Goal: Information Seeking & Learning: Compare options

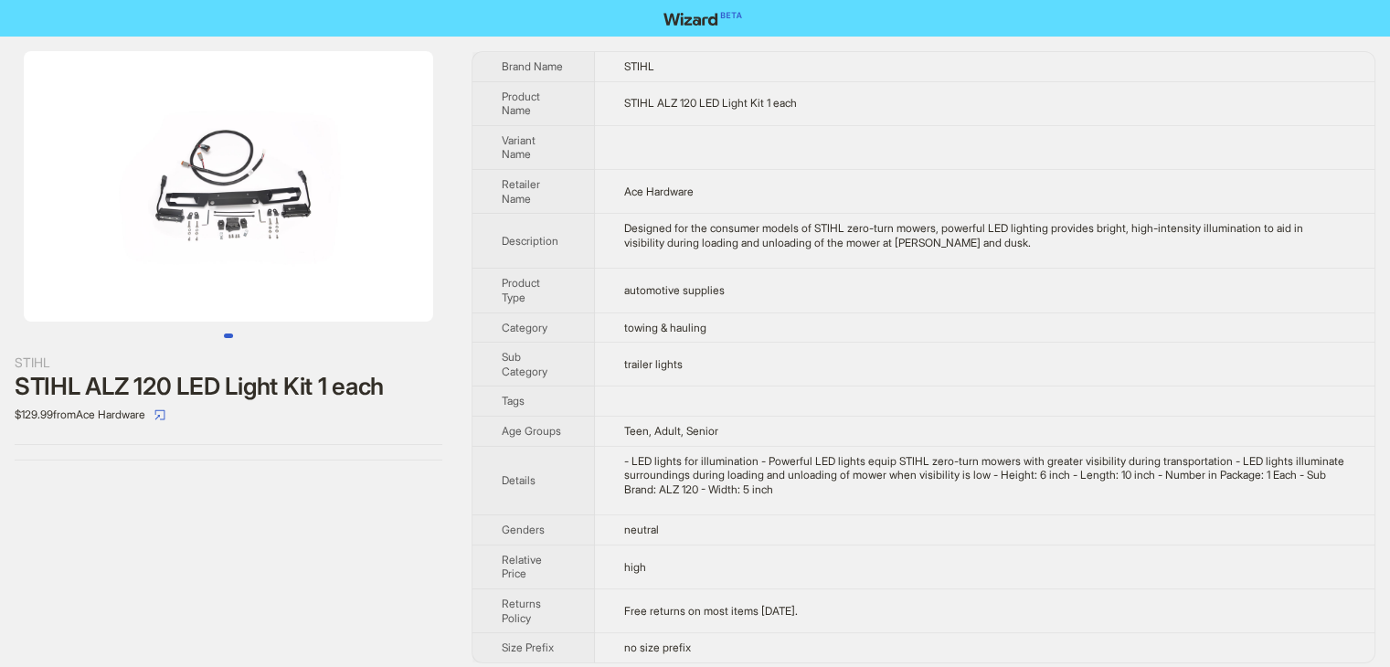
scroll to position [8, 0]
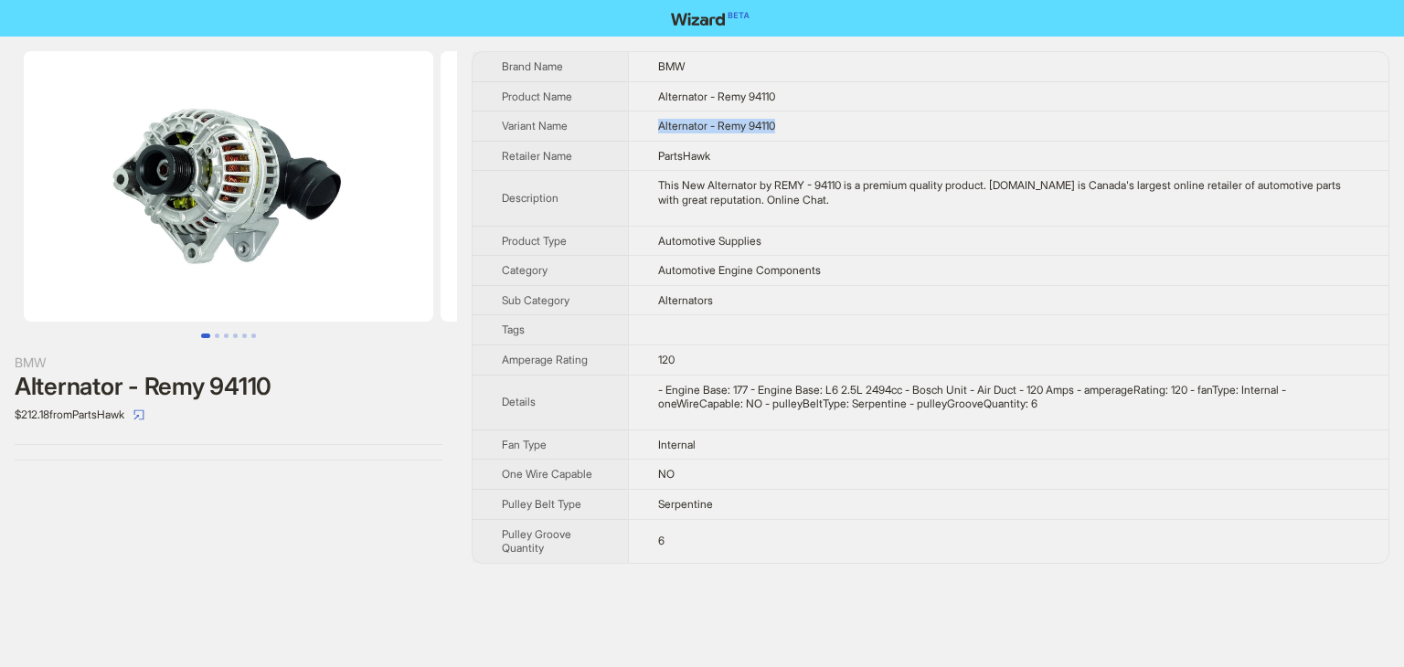
drag, startPoint x: 814, startPoint y: 134, endPoint x: 619, endPoint y: 134, distance: 195.6
click at [619, 134] on tr "Variant Name Alternator - Remy 94110" at bounding box center [930, 126] width 916 height 30
copy tr "Alternator - Remy 94110"
click at [146, 414] on button "button" at bounding box center [138, 414] width 29 height 29
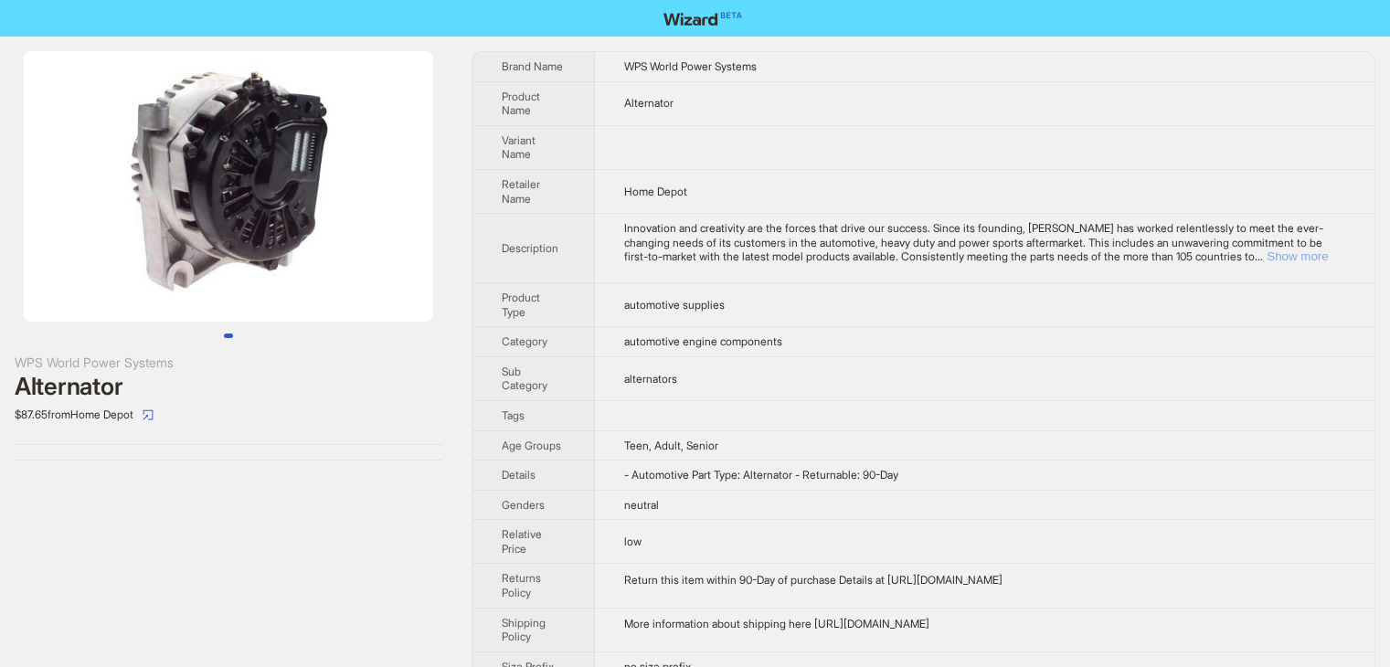
click at [1310, 254] on button "Show more" at bounding box center [1297, 256] width 61 height 14
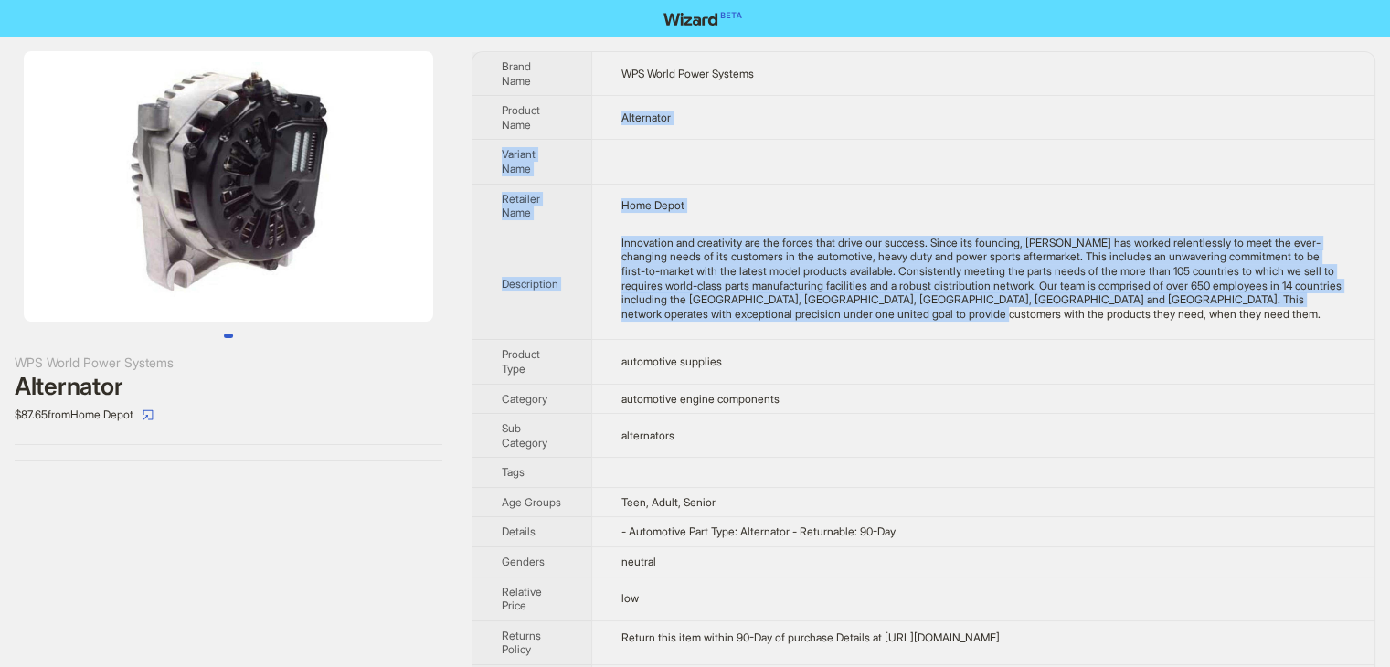
drag, startPoint x: 1049, startPoint y: 319, endPoint x: 622, endPoint y: 117, distance: 472.2
click at [622, 117] on tbody "Brand Name WPS World Power Systems Product Name Alternator Variant Name Retaile…" at bounding box center [923, 395] width 902 height 686
copy tbody "Alternator Variant Name Retailer Name Home Depot Description Innovation and cre…"
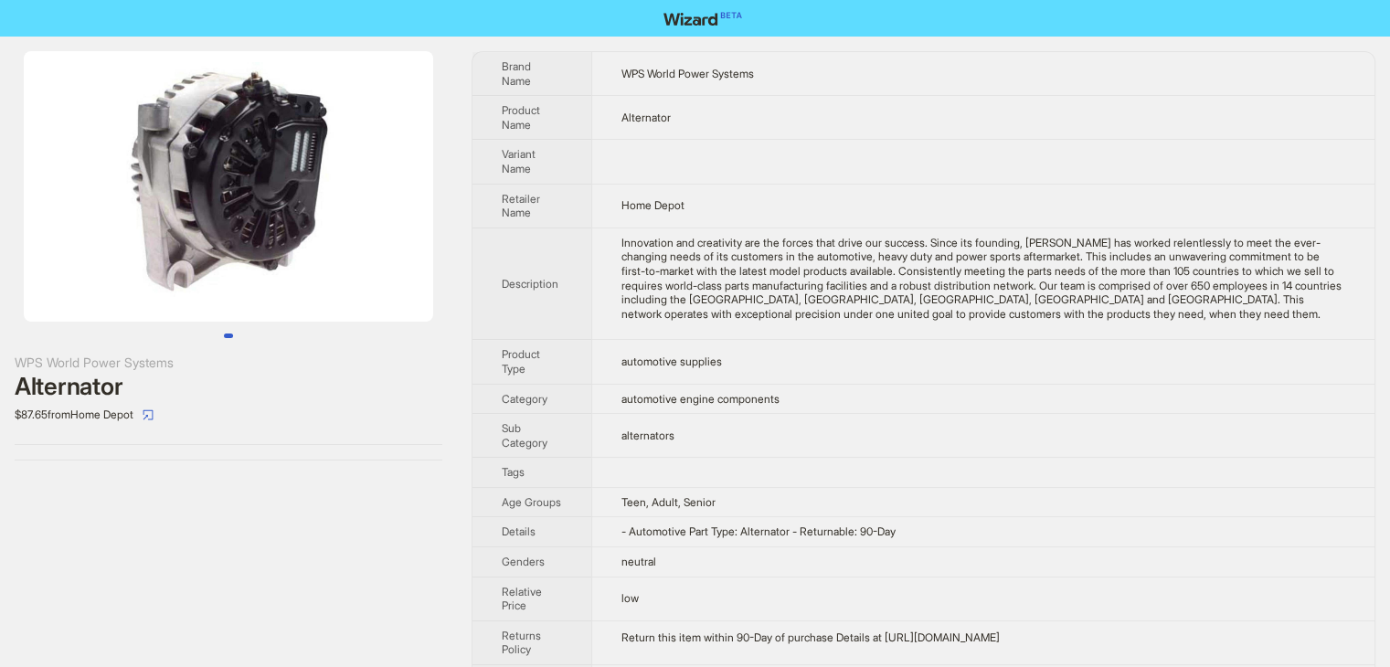
click at [797, 396] on td "automotive engine components" at bounding box center [982, 399] width 783 height 30
click at [154, 412] on icon "select" at bounding box center [148, 414] width 11 height 11
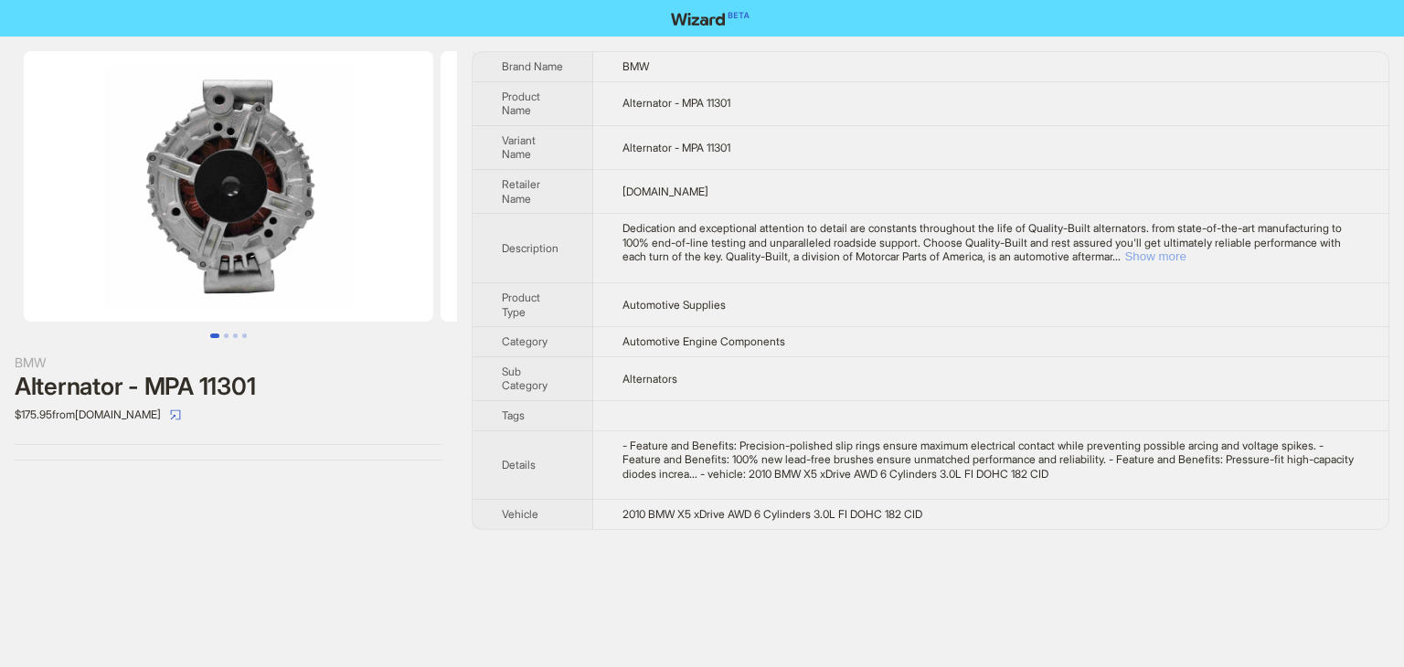
click at [1185, 251] on button "Show more" at bounding box center [1154, 256] width 61 height 14
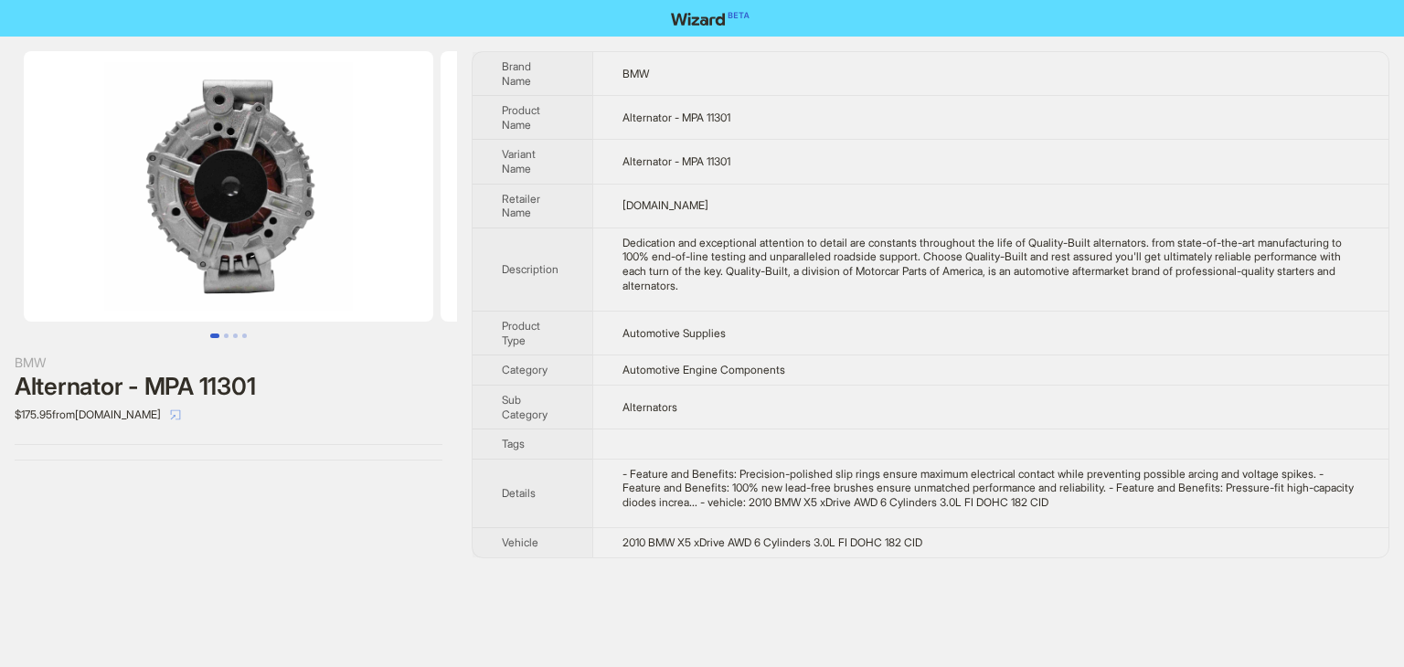
click at [181, 419] on icon "select" at bounding box center [175, 414] width 11 height 11
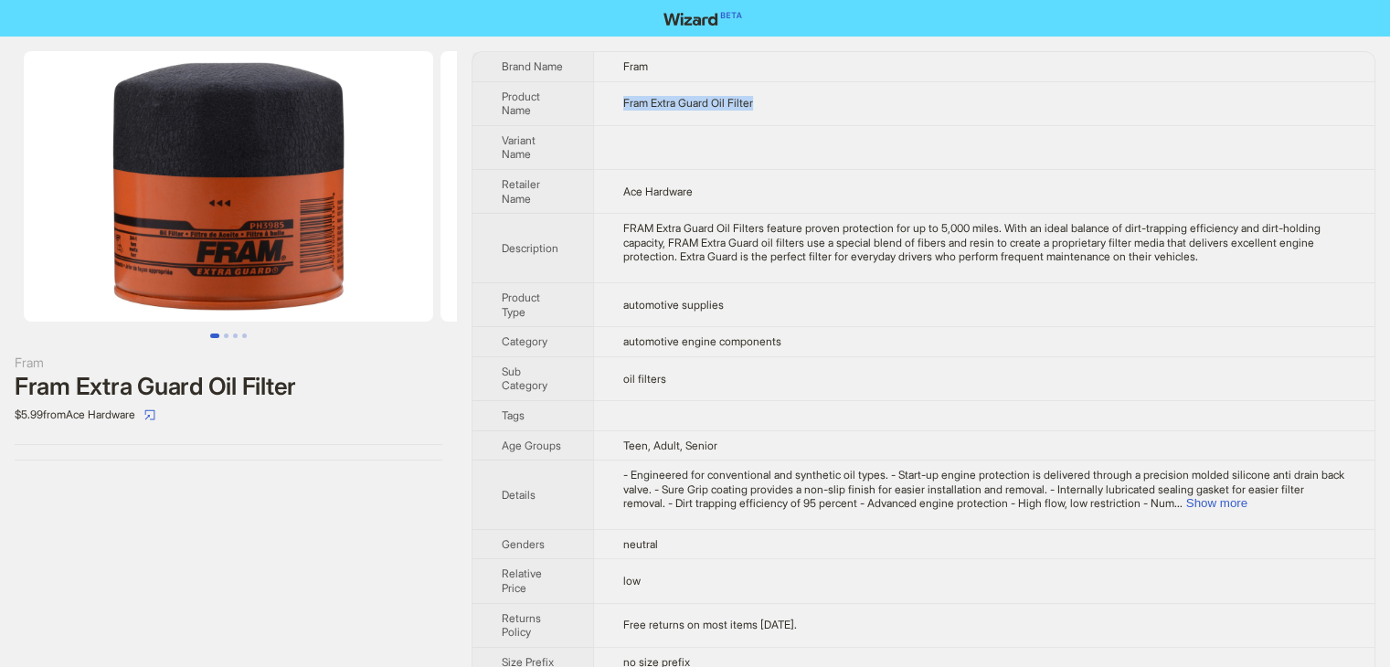
drag, startPoint x: 803, startPoint y: 107, endPoint x: 610, endPoint y: 105, distance: 192.8
click at [615, 103] on td "Fram Extra Guard Oil Filter" at bounding box center [983, 103] width 781 height 44
copy span "Fram Extra Guard Oil Filter"
click at [1129, 315] on td "automotive supplies" at bounding box center [983, 304] width 781 height 44
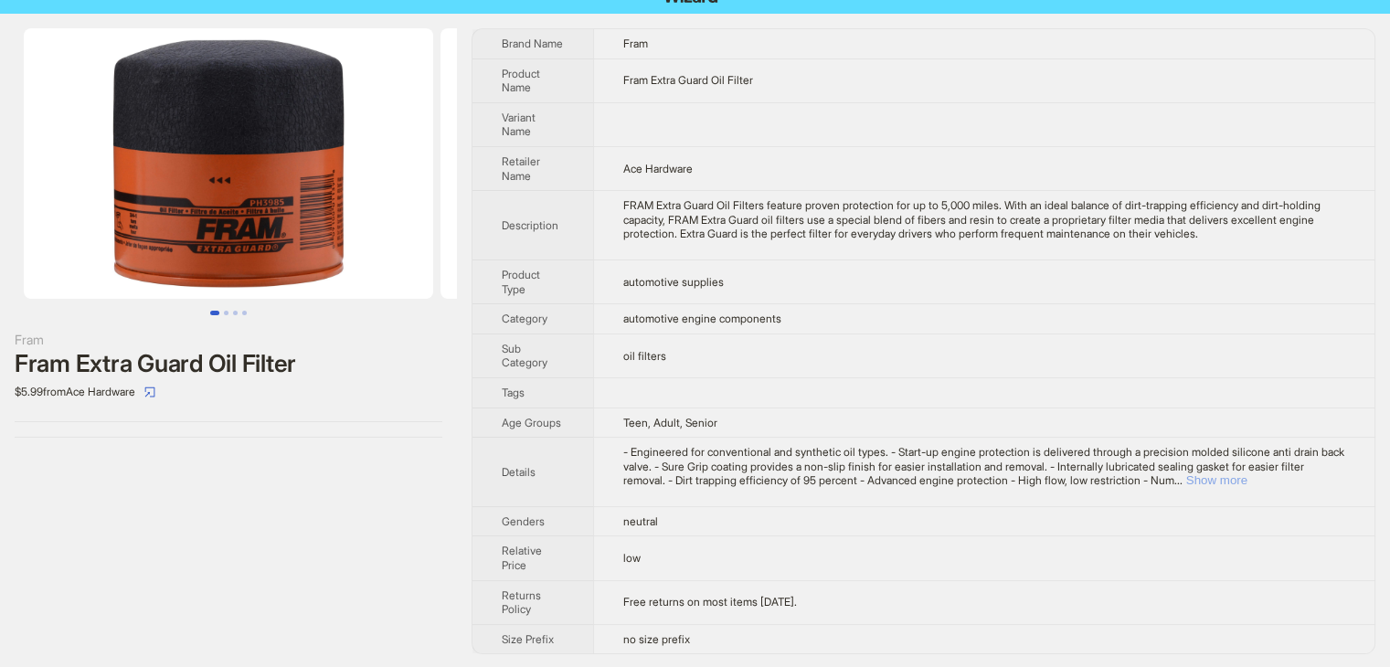
click at [1247, 479] on button "Show more" at bounding box center [1216, 480] width 61 height 14
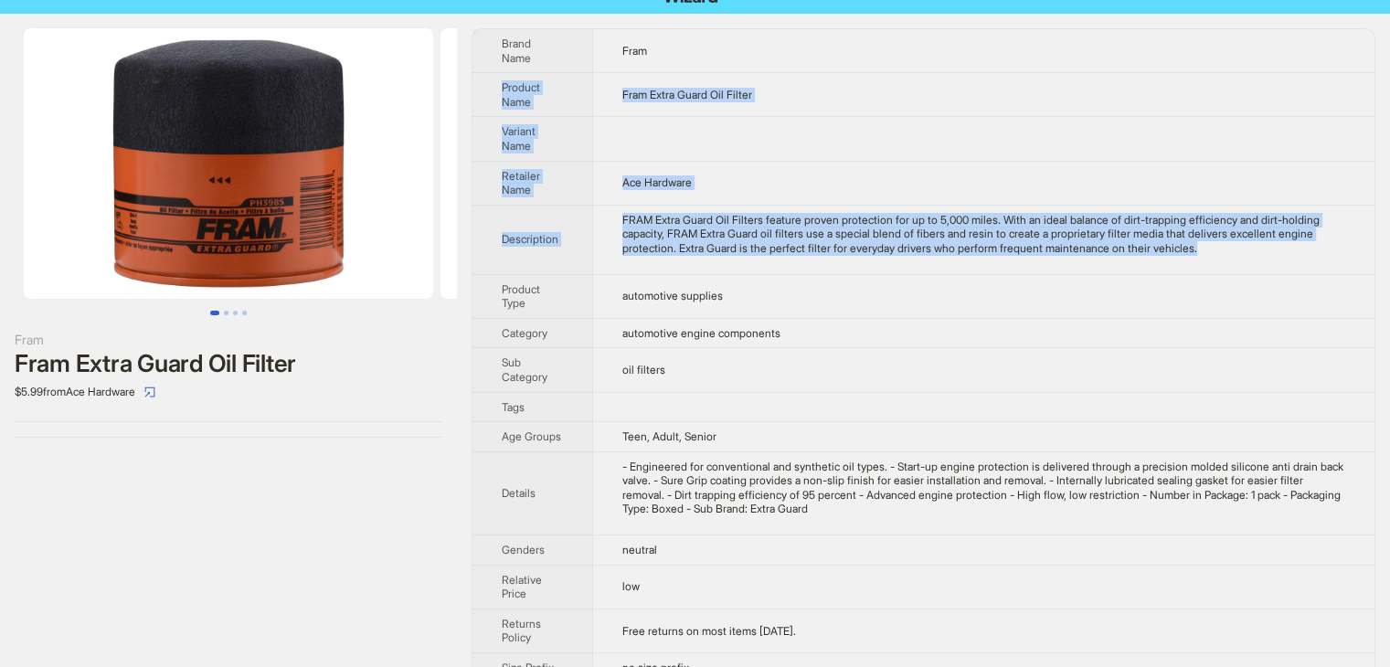
drag, startPoint x: 1331, startPoint y: 244, endPoint x: 492, endPoint y: 85, distance: 853.9
click at [492, 85] on tbody "Brand Name Fram Product Name Fram Extra Guard Oil Filter Variant Name Retailer …" at bounding box center [923, 355] width 902 height 653
copy tbody "Product Name Fram Extra Guard Oil Filter Variant Name Retailer Name Ace Hardwar…"
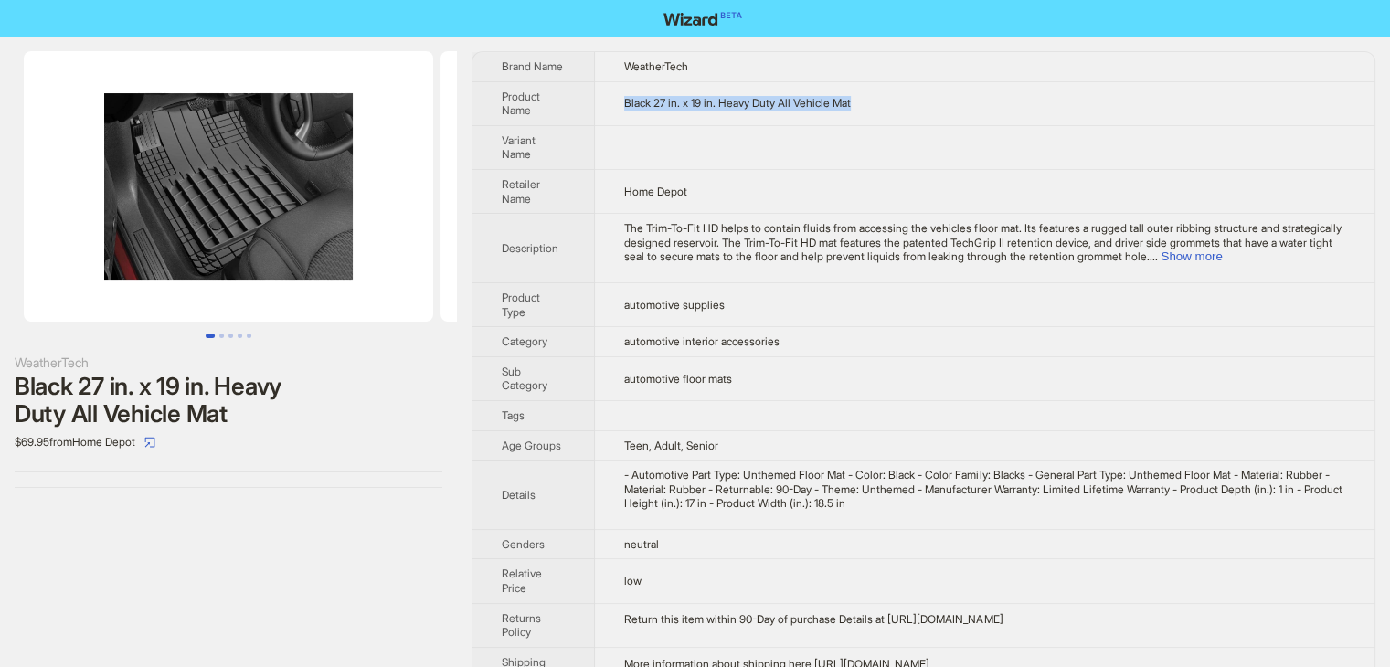
drag, startPoint x: 899, startPoint y: 101, endPoint x: 617, endPoint y: 122, distance: 283.2
click at [617, 122] on td "Black 27 in. x 19 in. Heavy Duty All Vehicle Mat" at bounding box center [985, 103] width 780 height 44
copy span "Black 27 in. x 19 in. Heavy Duty All Vehicle Mat"
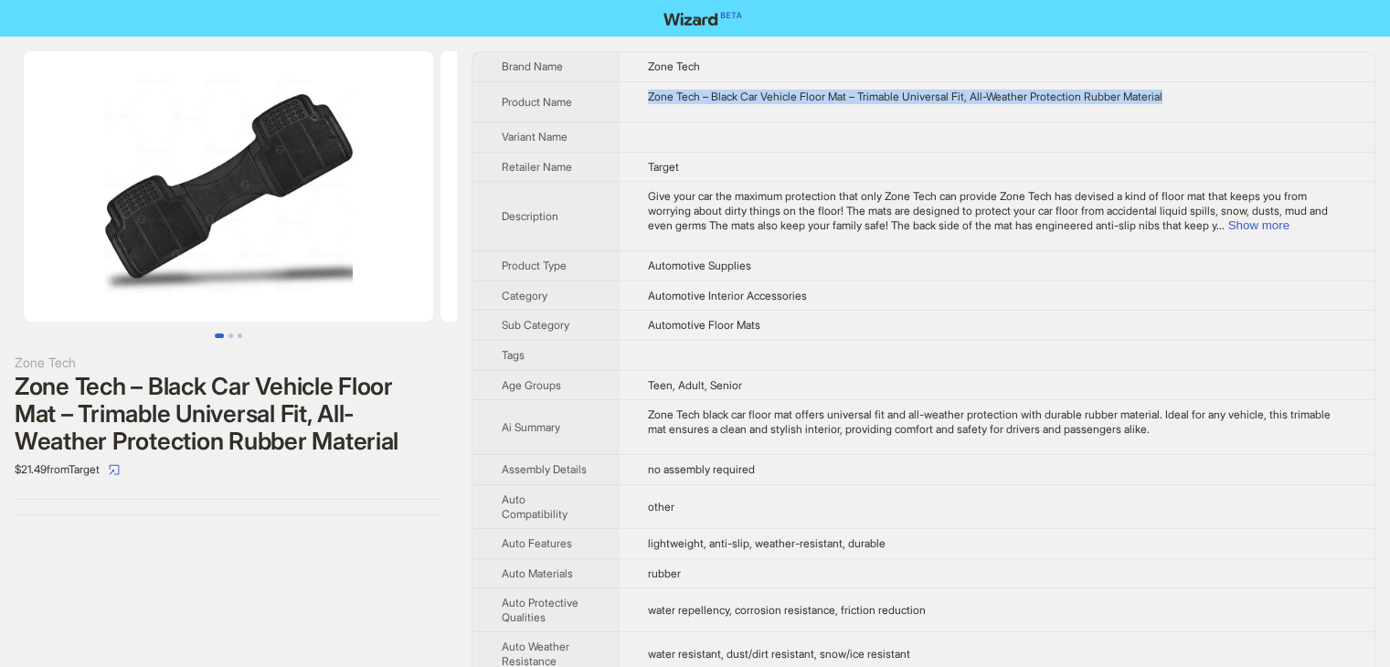
drag, startPoint x: 1230, startPoint y: 101, endPoint x: 642, endPoint y: 101, distance: 588.6
click at [642, 101] on td "Zone Tech – Black Car Vehicle Floor Mat – Trimable Universal Fit, All-Weather P…" at bounding box center [996, 101] width 757 height 41
copy div "Zone Tech – Black Car Vehicle Floor Mat – Trimable Universal Fit, All-Weather P…"
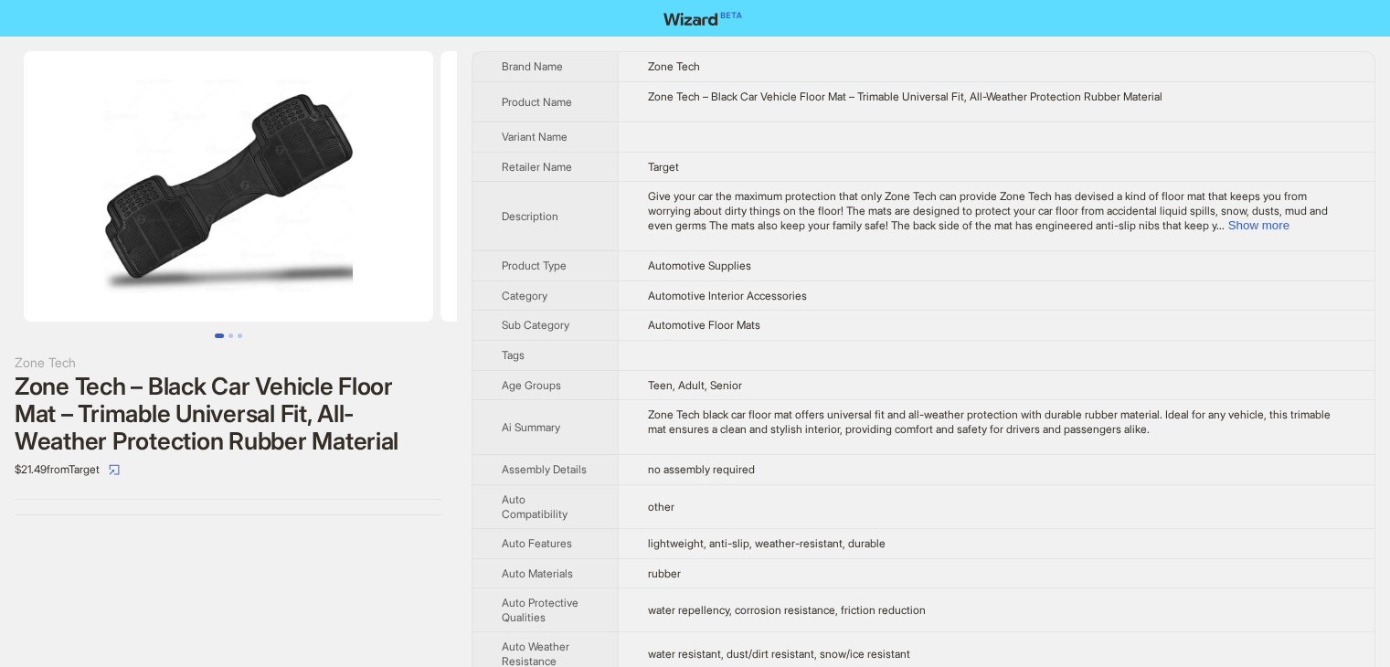
click at [744, 144] on td at bounding box center [996, 137] width 757 height 30
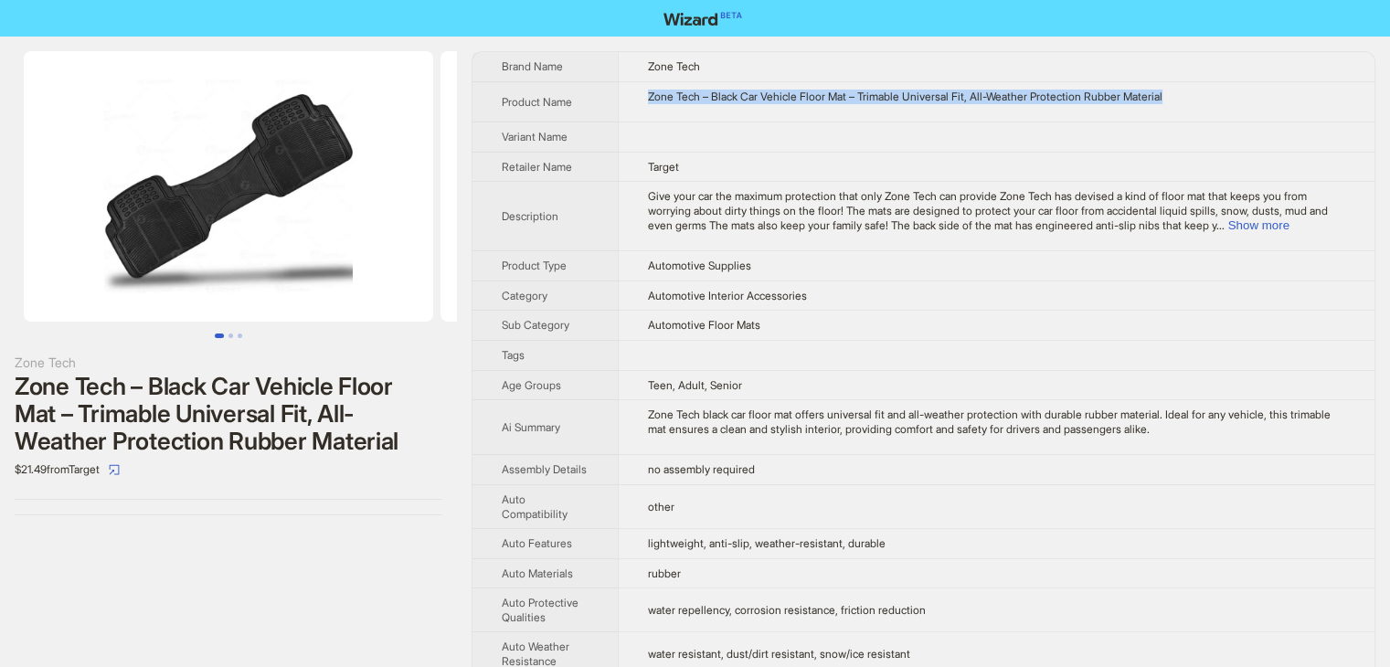
drag, startPoint x: 1204, startPoint y: 97, endPoint x: 616, endPoint y: 92, distance: 587.7
click at [616, 92] on tr "Product Name Zone Tech – Black Car Vehicle Floor Mat – Trimable Universal Fit, …" at bounding box center [923, 101] width 902 height 41
copy tr "Zone Tech – Black Car Vehicle Floor Mat – Trimable Universal Fit, All-Weather P…"
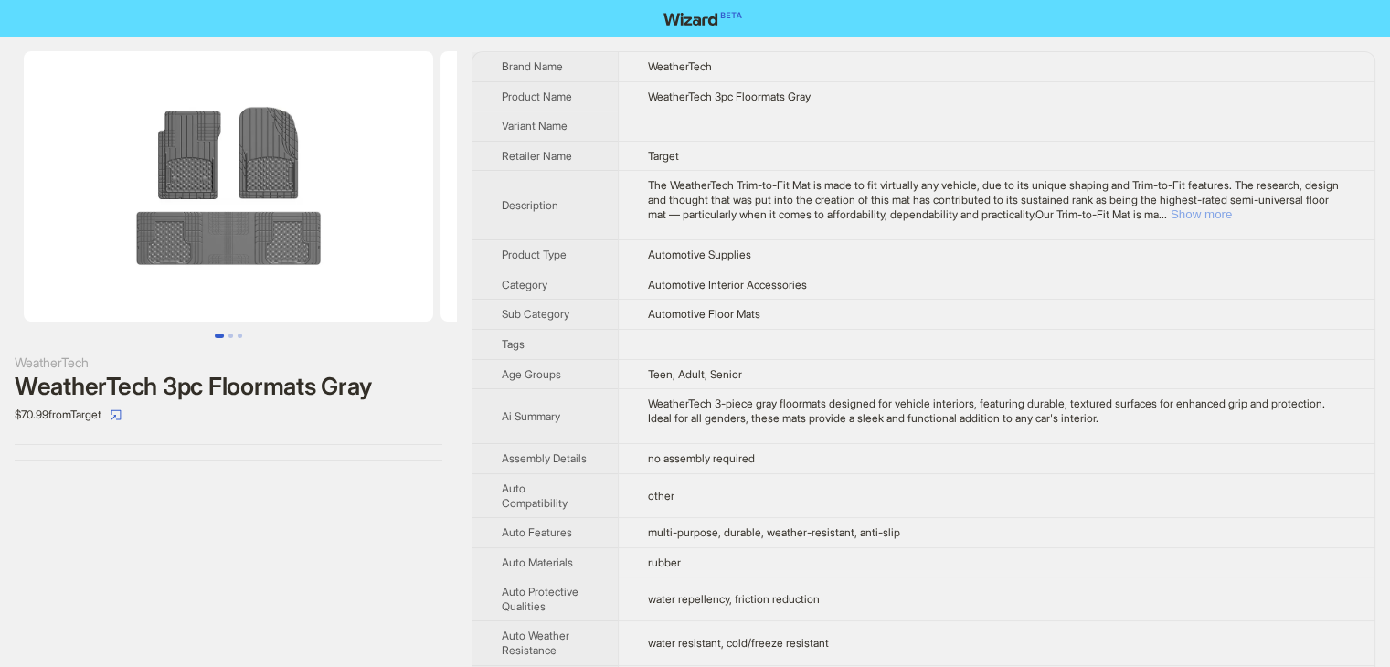
click at [1232, 213] on button "Show more" at bounding box center [1201, 214] width 61 height 14
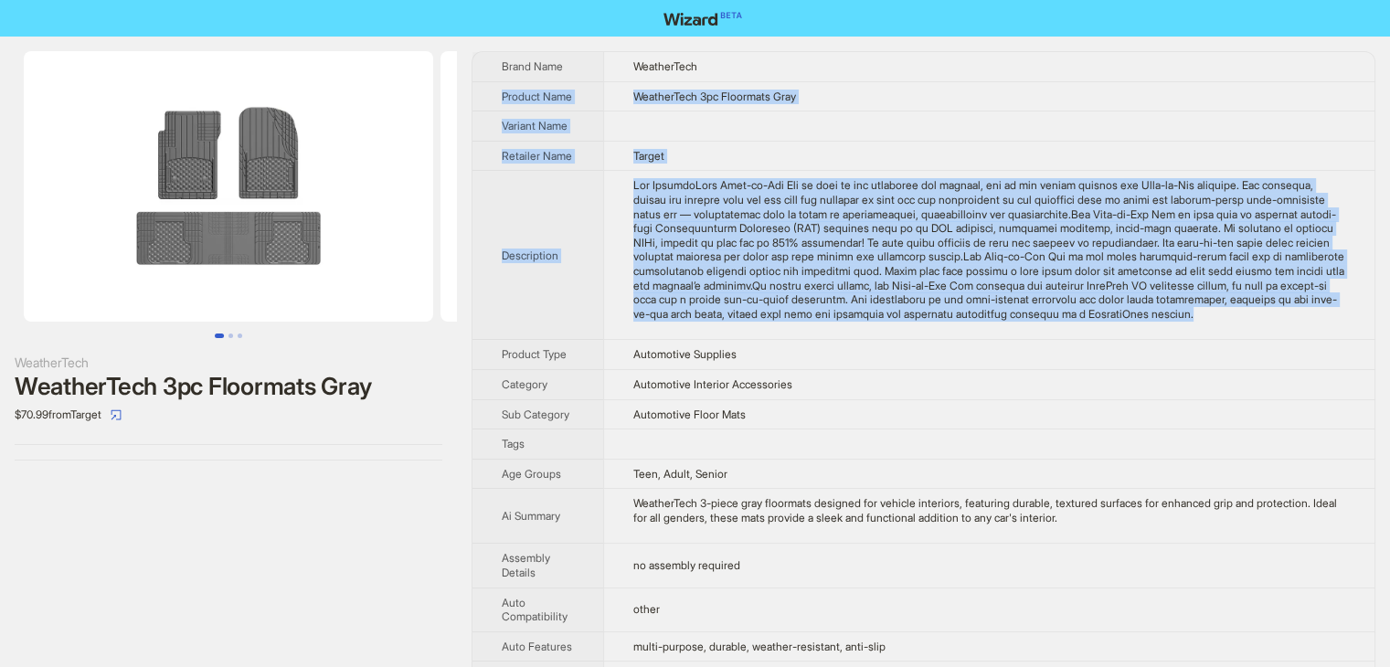
drag, startPoint x: 711, startPoint y: 331, endPoint x: 480, endPoint y: 97, distance: 328.9
copy tbody "Product Name WeatherTech 3pc Floormats Gray Variant Name Retailer Name Target D…"
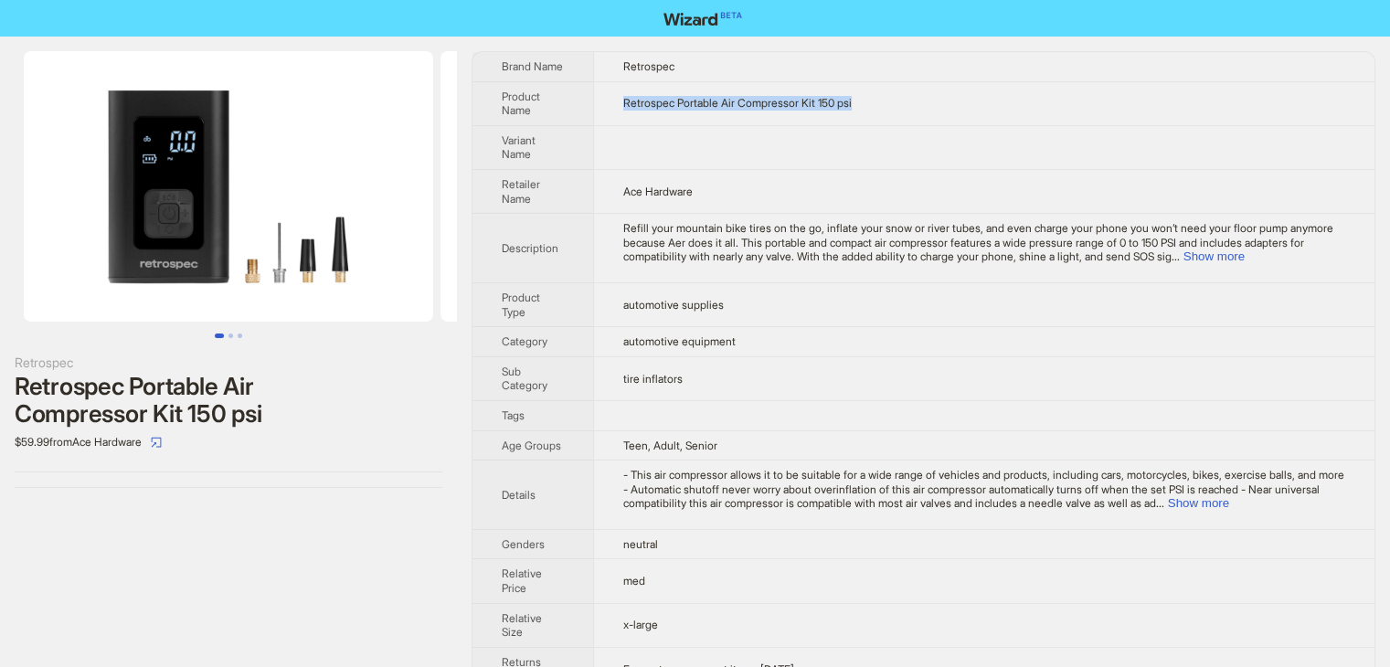
drag, startPoint x: 850, startPoint y: 106, endPoint x: 554, endPoint y: 107, distance: 296.1
click at [554, 107] on tr "Product Name Retrospec Portable Air Compressor Kit 150 psi" at bounding box center [923, 103] width 902 height 44
copy tr "Retrospec Portable Air Compressor Kit 150 psi"
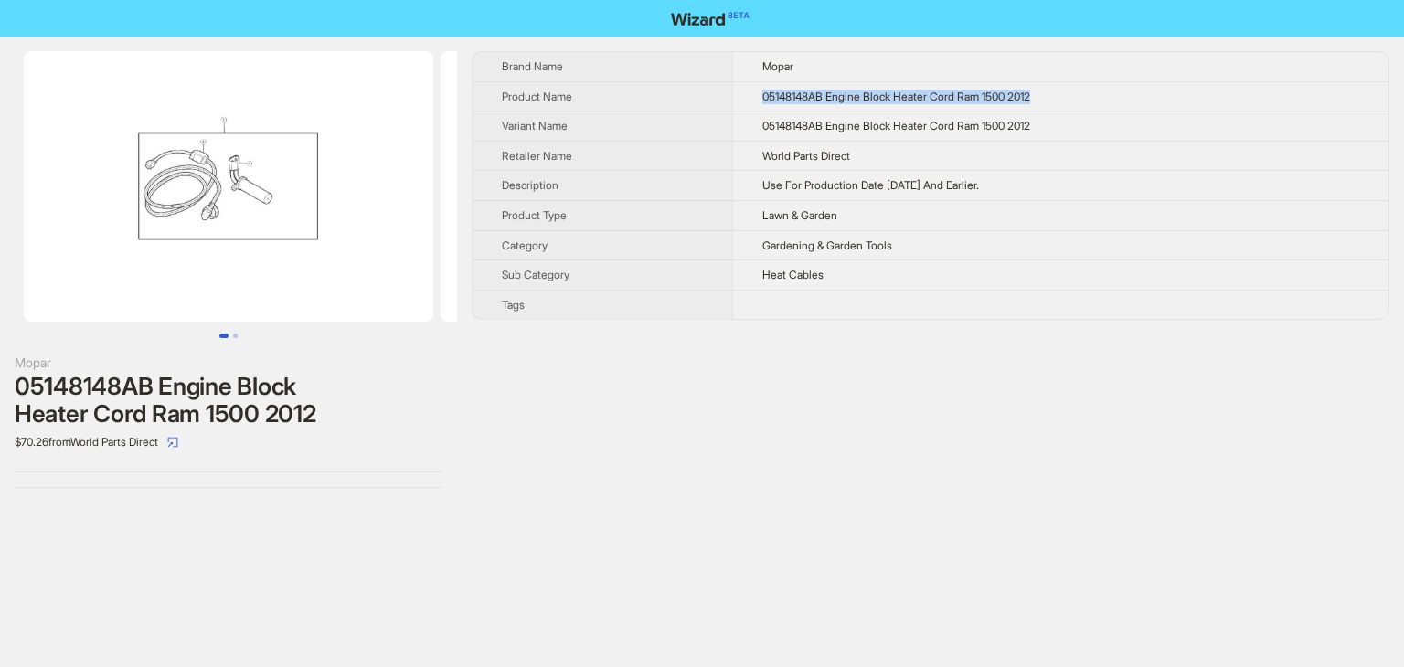
drag, startPoint x: 1111, startPoint y: 99, endPoint x: 746, endPoint y: 101, distance: 365.6
click at [746, 101] on td "05148148AB Engine Block Heater Cord Ram 1500 2012" at bounding box center [1060, 96] width 656 height 30
copy span "05148148AB Engine Block Heater Cord Ram 1500 2012"
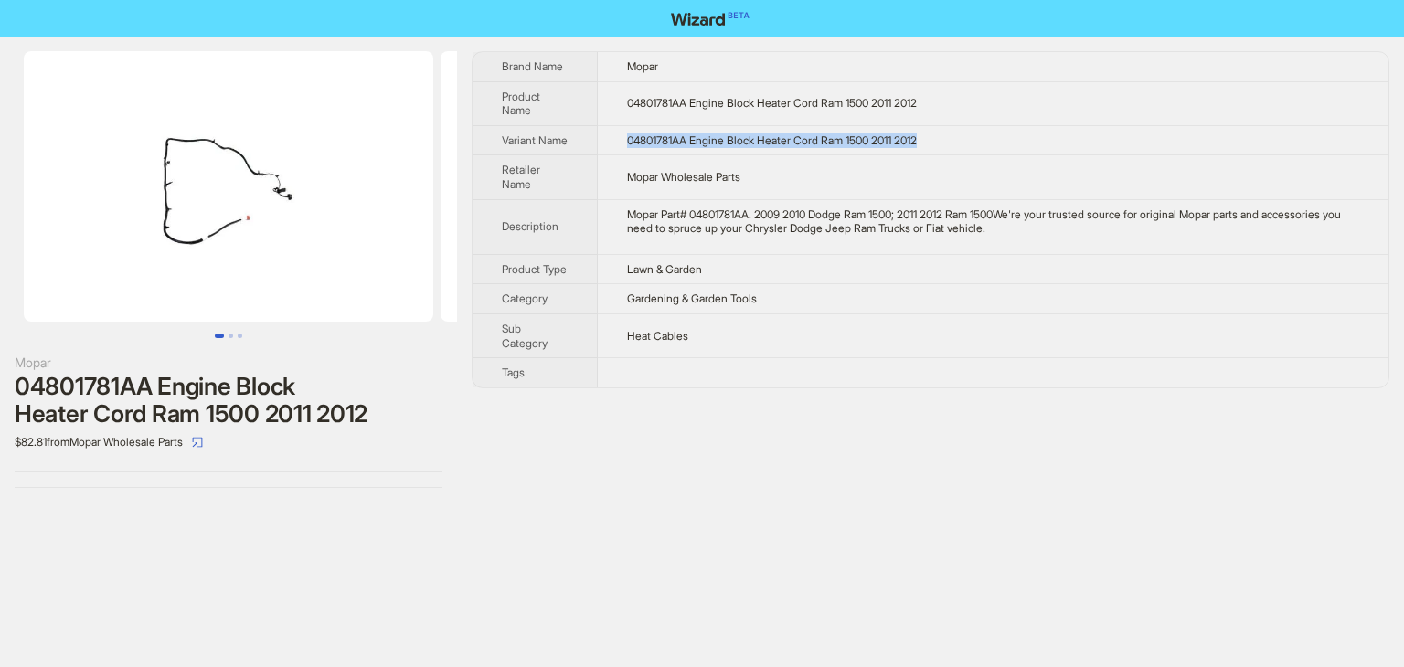
drag, startPoint x: 967, startPoint y: 147, endPoint x: 611, endPoint y: 141, distance: 355.6
click at [611, 141] on td "04801781AA Engine Block Heater Cord Ram 1500 2011 2012" at bounding box center [993, 140] width 791 height 30
copy span "04801781AA Engine Block Heater Cord Ram 1500 2011 2012"
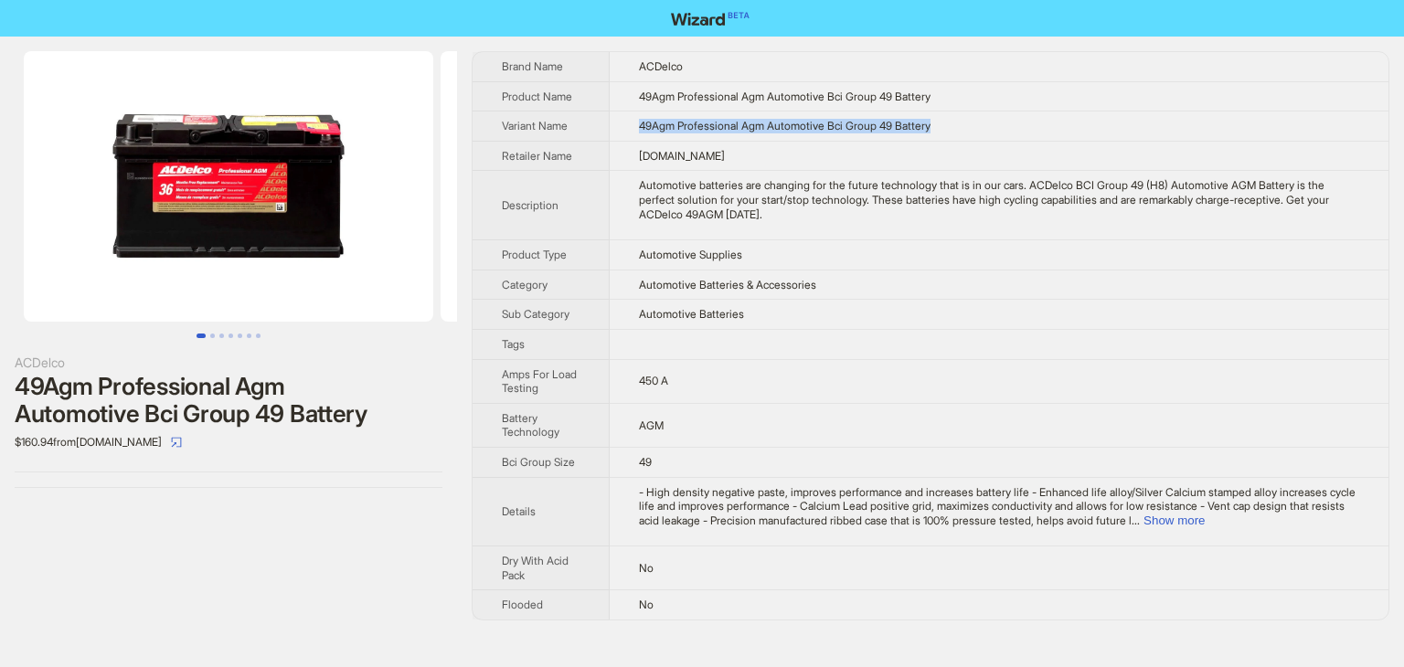
drag, startPoint x: 926, startPoint y: 124, endPoint x: 643, endPoint y: 133, distance: 282.5
click at [643, 133] on td "49Agm Professional Agm Automotive Bci Group 49 Battery" at bounding box center [999, 126] width 779 height 30
copy span "49Agm Professional Agm Automotive Bci Group 49 Battery"
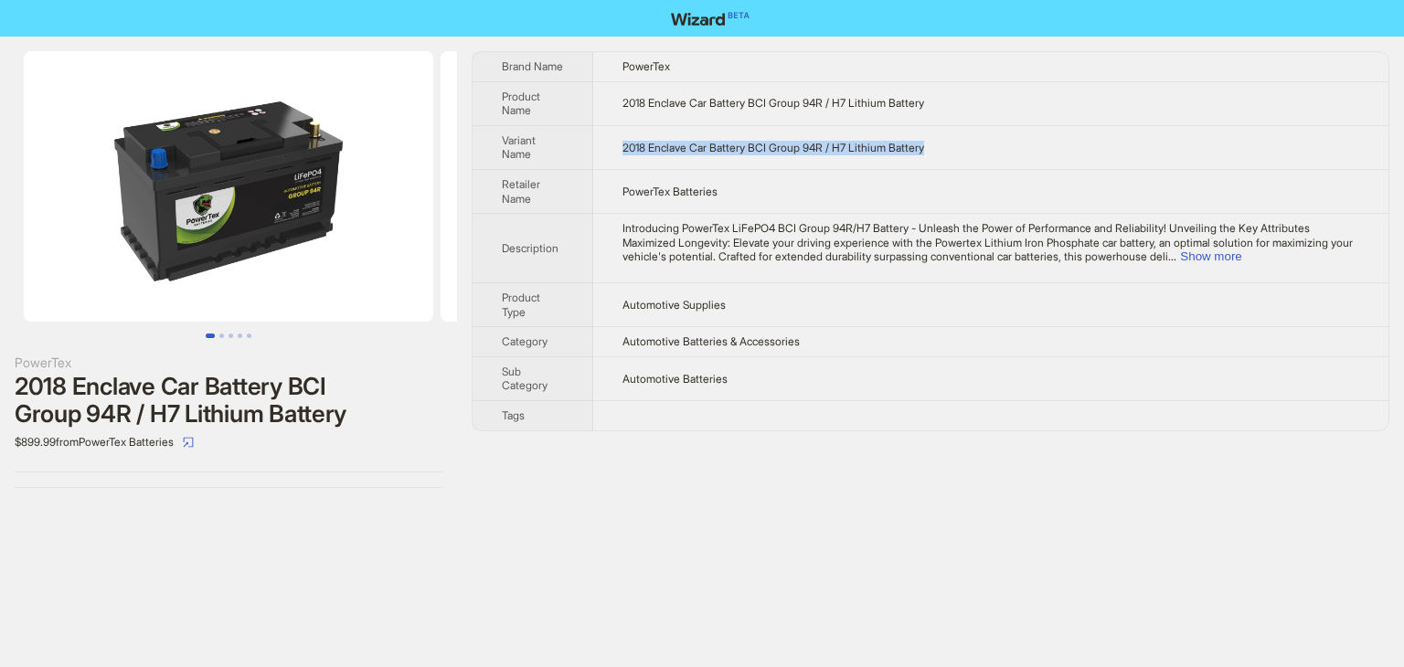
drag, startPoint x: 977, startPoint y: 143, endPoint x: 623, endPoint y: 147, distance: 353.7
click at [623, 147] on td "2018 Enclave Car Battery BCI Group 94R / H7 Lithium Battery" at bounding box center [990, 147] width 795 height 44
copy span "2018 Enclave Car Battery BCI Group 94R / H7 Lithium Battery"
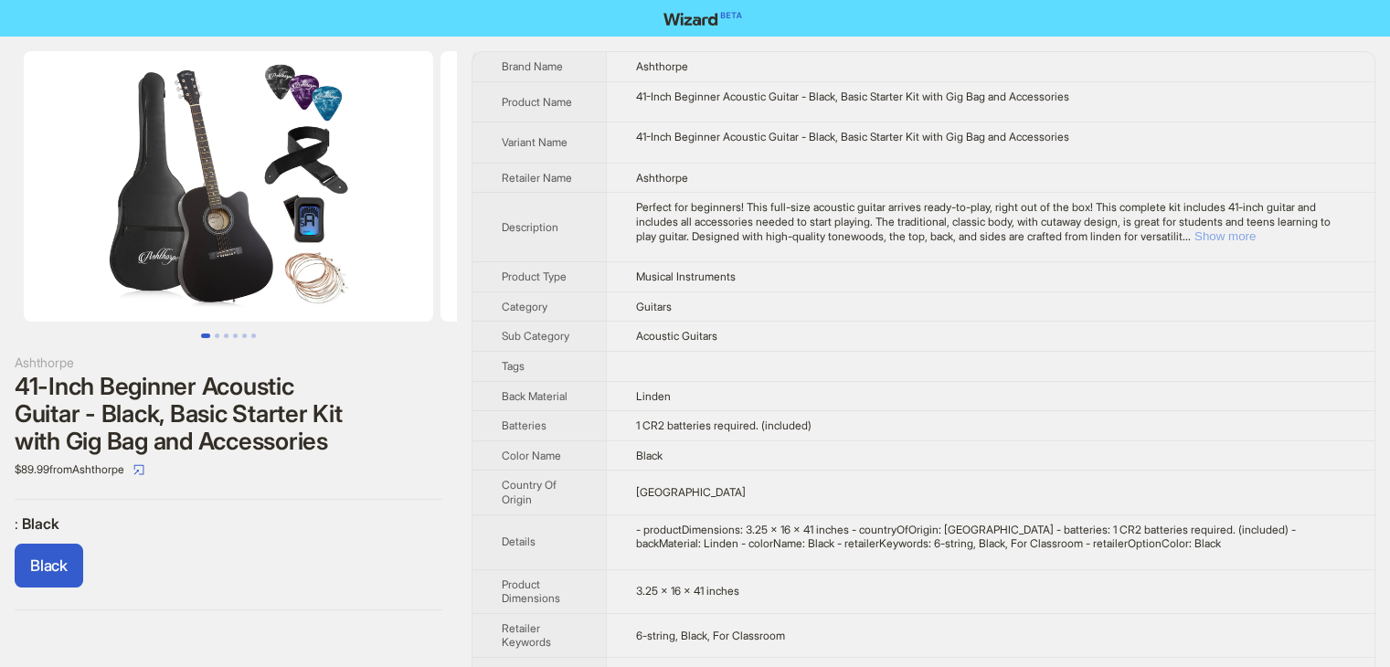
click at [1256, 235] on button "Show more" at bounding box center [1224, 236] width 61 height 14
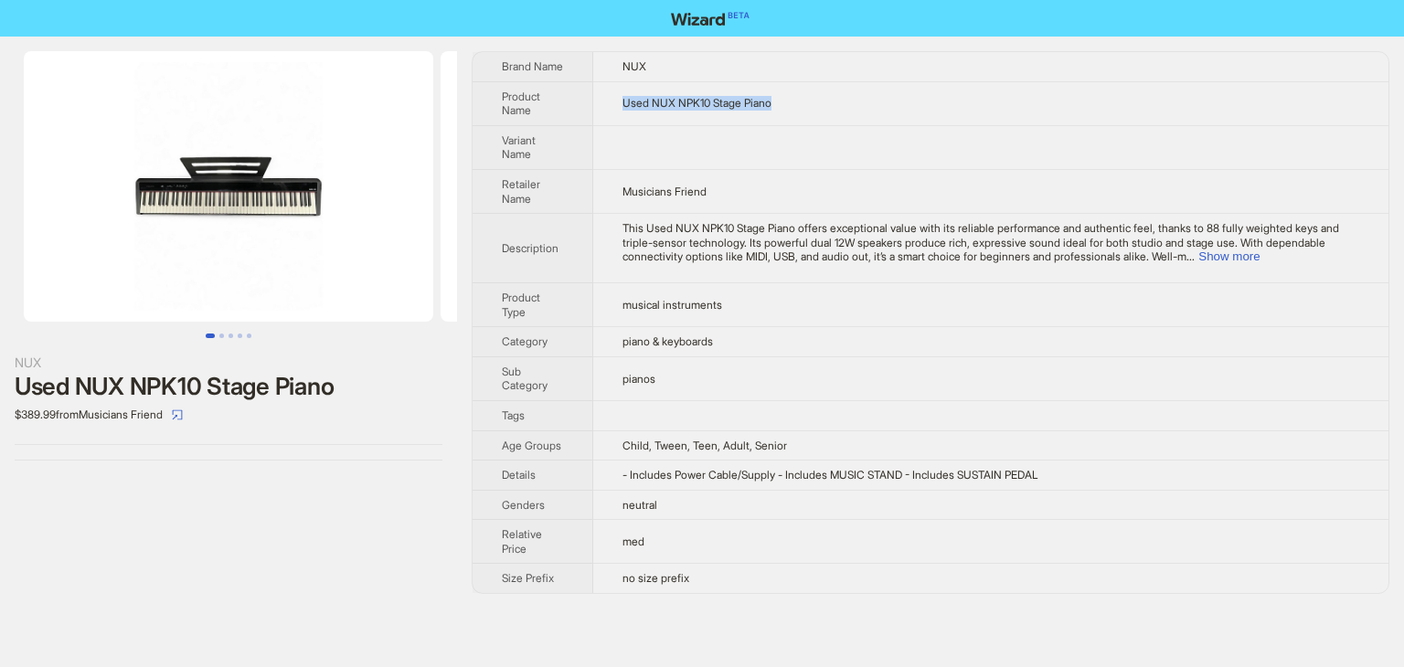
drag, startPoint x: 735, startPoint y: 105, endPoint x: 619, endPoint y: 106, distance: 116.1
click at [619, 106] on td "Used NUX NPK10 Stage Piano" at bounding box center [990, 103] width 795 height 44
copy span "Used NUX NPK10 Stage Piano"
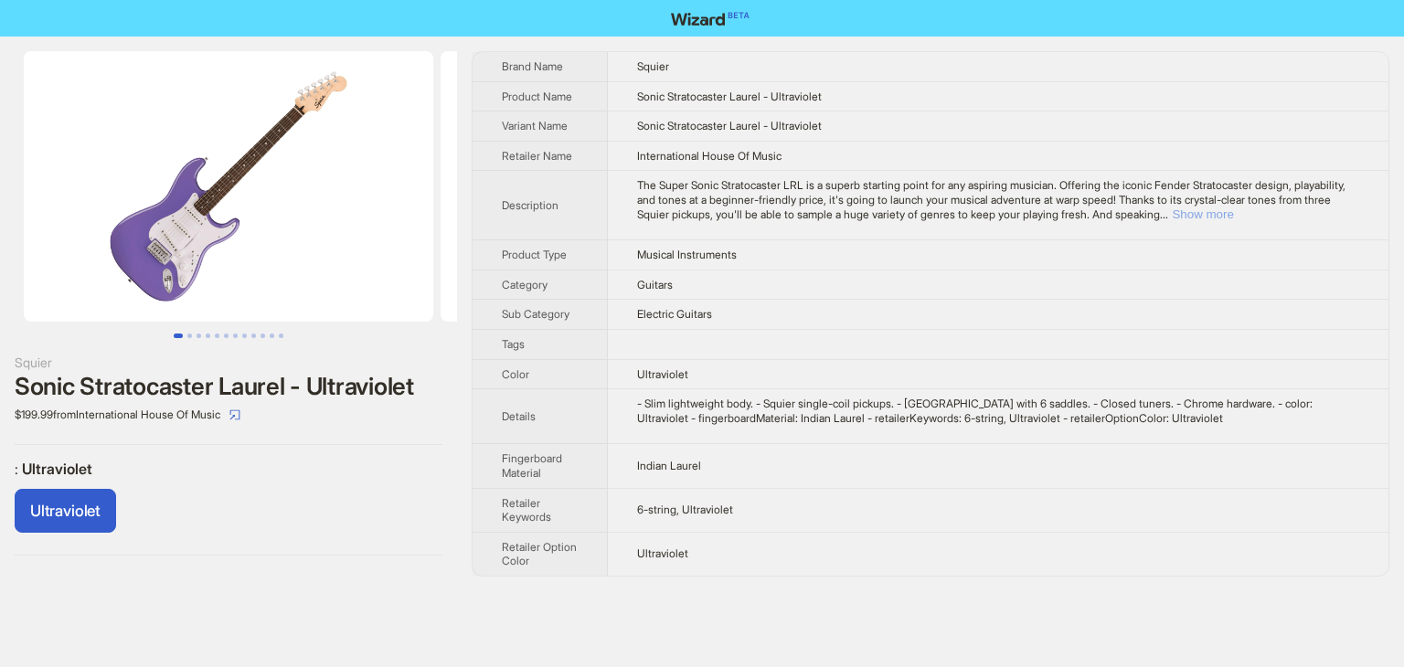
click at [1233, 214] on button "Show more" at bounding box center [1202, 214] width 61 height 14
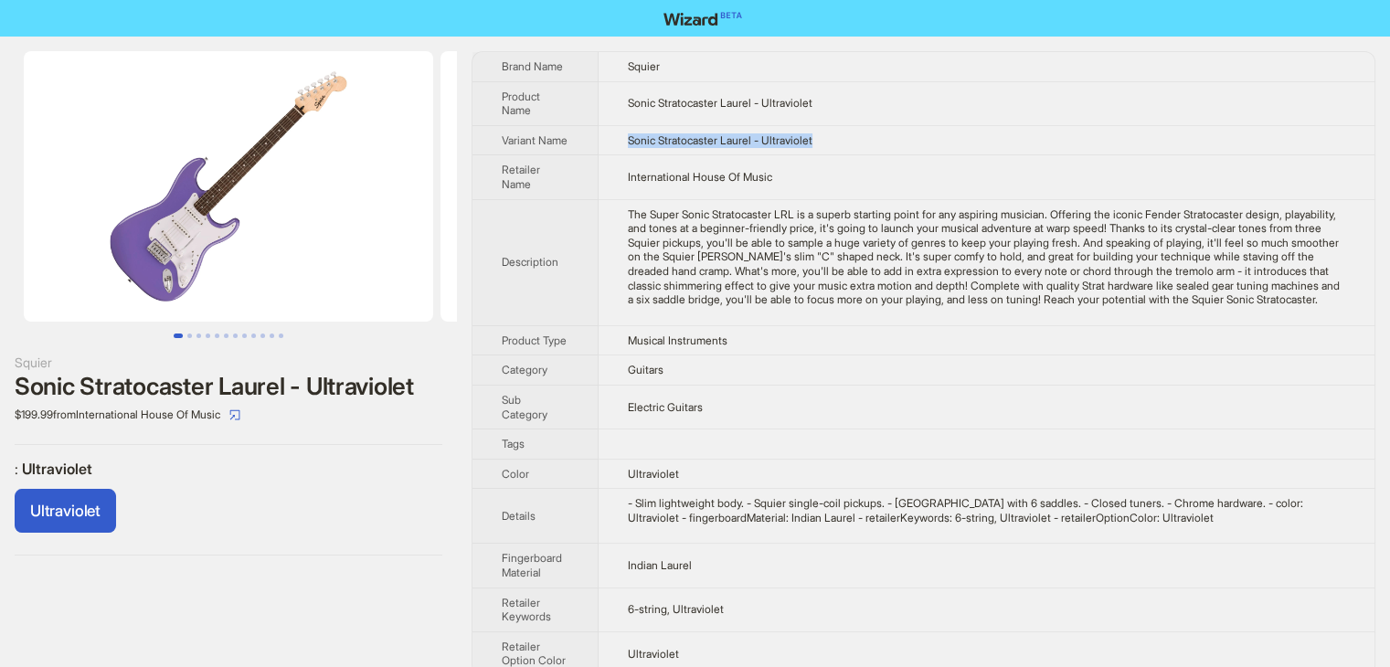
drag, startPoint x: 865, startPoint y: 146, endPoint x: 628, endPoint y: 145, distance: 237.6
click at [629, 145] on td "Sonic Stratocaster Laurel - Ultraviolet" at bounding box center [987, 140] width 776 height 30
copy span "Sonic Stratocaster Laurel - Ultraviolet"
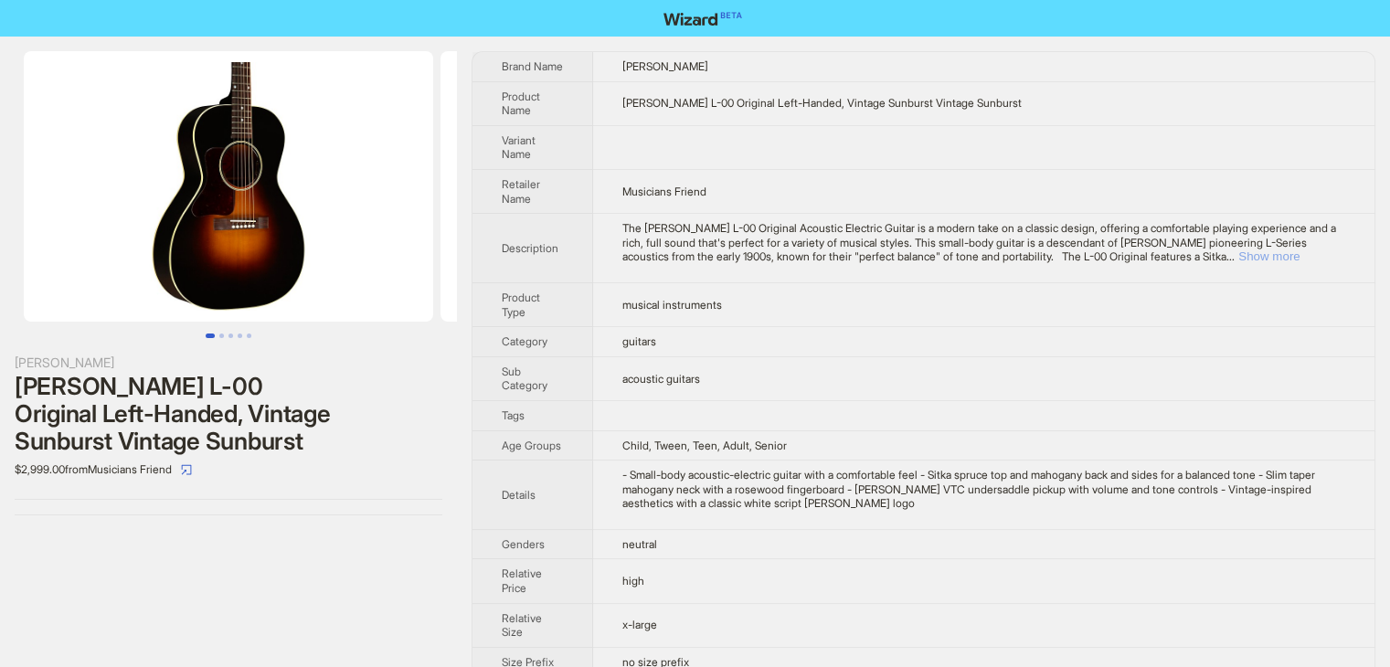
click at [1287, 254] on button "Show more" at bounding box center [1268, 256] width 61 height 14
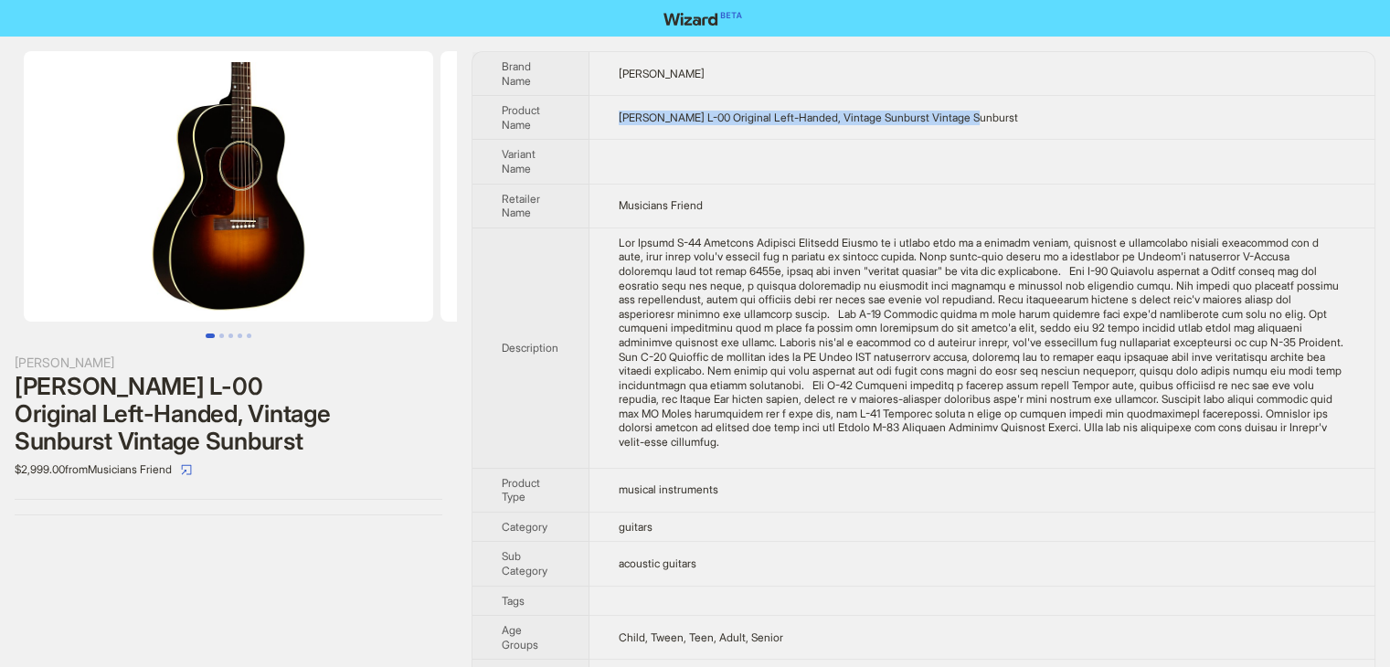
drag, startPoint x: 1013, startPoint y: 111, endPoint x: 612, endPoint y: 117, distance: 400.3
click at [612, 117] on td "[PERSON_NAME] L-00 Original Left-Handed, Vintage Sunburst Vintage Sunburst" at bounding box center [981, 118] width 785 height 44
copy span "[PERSON_NAME] L-00 Original Left-Handed, Vintage Sunburst Vintage Sunburst"
drag, startPoint x: 921, startPoint y: 151, endPoint x: 950, endPoint y: 133, distance: 34.5
click at [922, 152] on td at bounding box center [981, 162] width 785 height 44
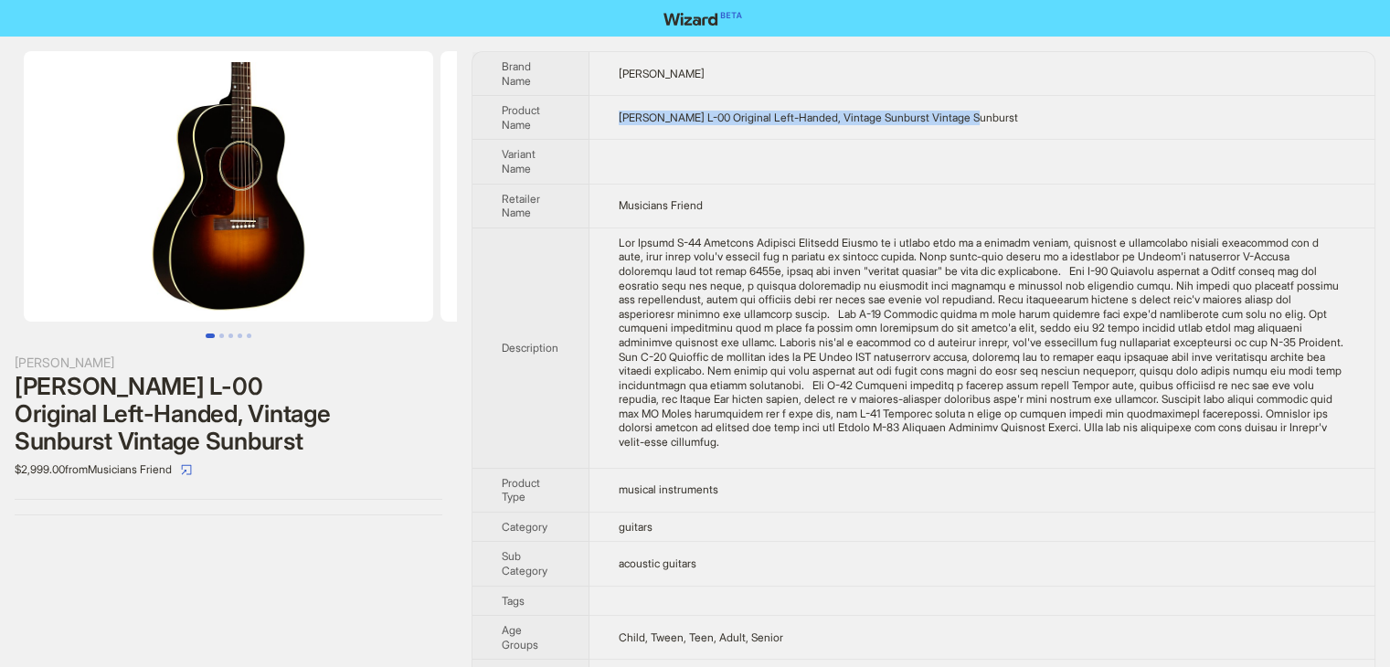
drag, startPoint x: 1006, startPoint y: 113, endPoint x: 618, endPoint y: 116, distance: 388.4
click at [618, 116] on td "[PERSON_NAME] L-00 Original Left-Handed, Vintage Sunburst Vintage Sunburst" at bounding box center [981, 118] width 785 height 44
copy span "[PERSON_NAME] L-00 Original Left-Handed, Vintage Sunburst Vintage Sunburst"
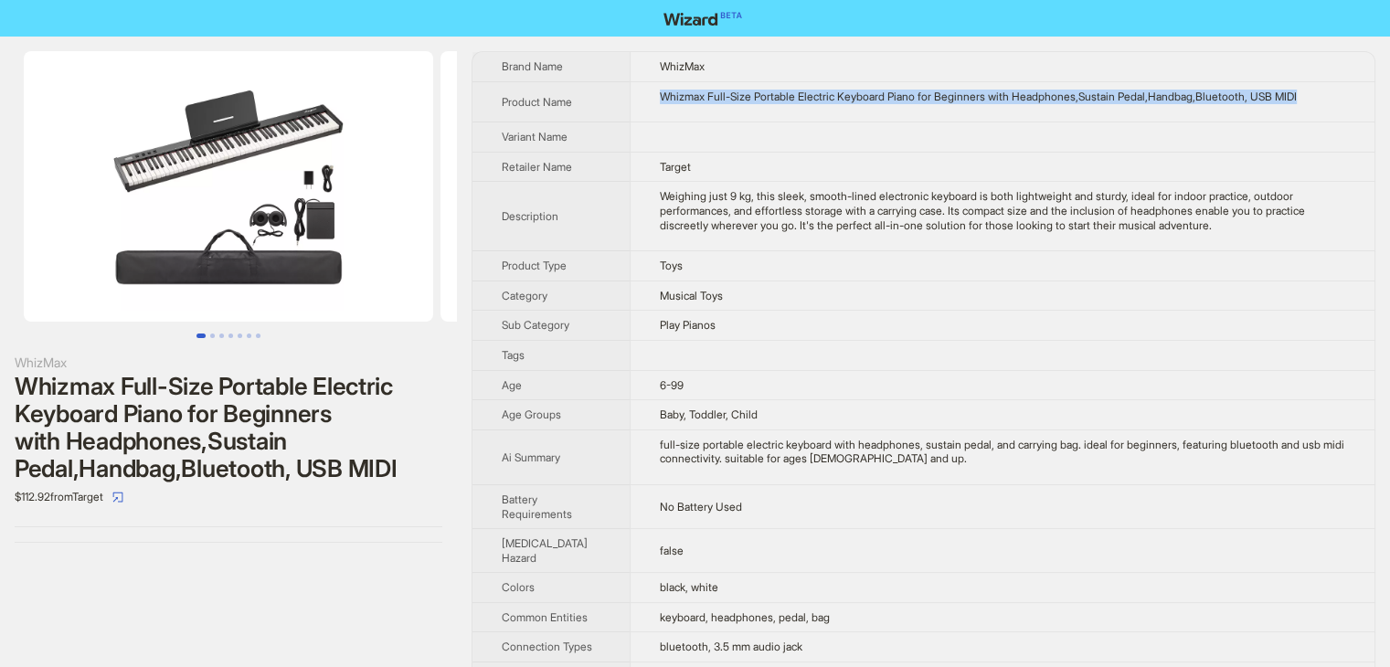
drag, startPoint x: 1331, startPoint y: 100, endPoint x: 643, endPoint y: 92, distance: 687.3
click at [643, 92] on td "Whizmax Full-Size Portable Electric Keyboard Piano for Beginners with Headphone…" at bounding box center [1002, 101] width 745 height 41
copy div "Whizmax Full-Size Portable Electric Keyboard Piano for Beginners with Headphone…"
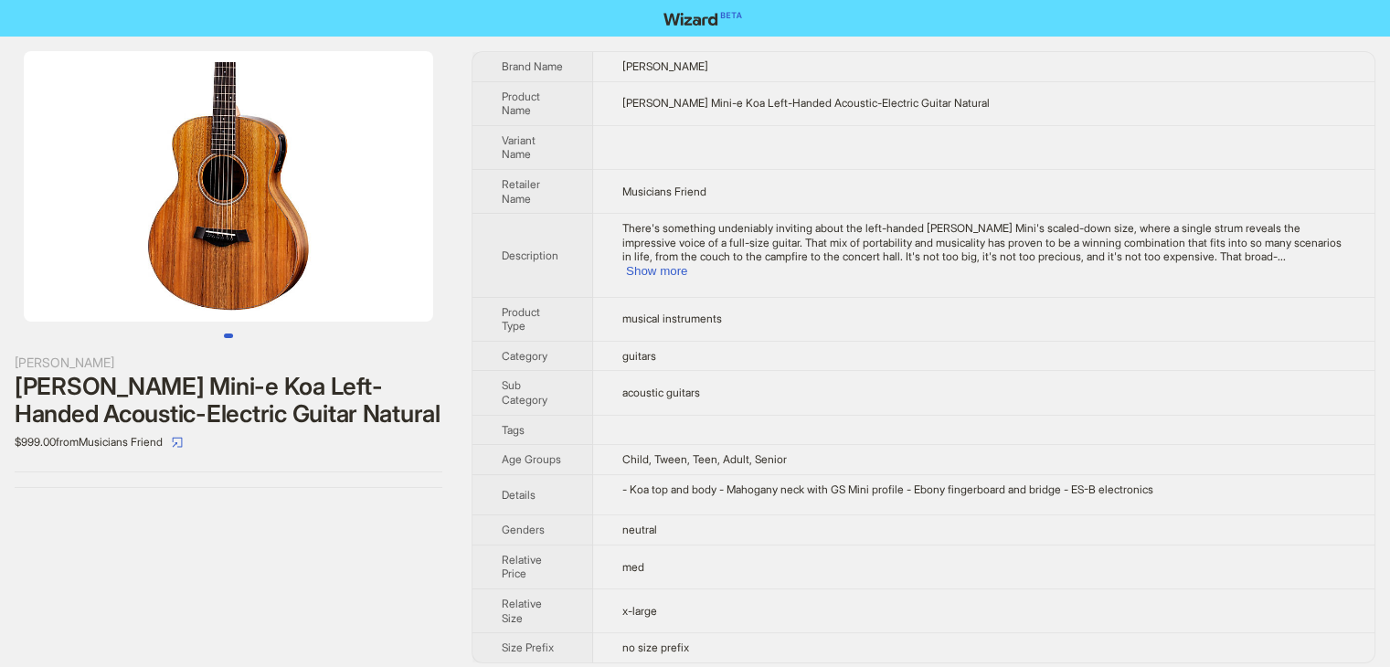
click at [693, 297] on td "musical instruments" at bounding box center [983, 319] width 781 height 44
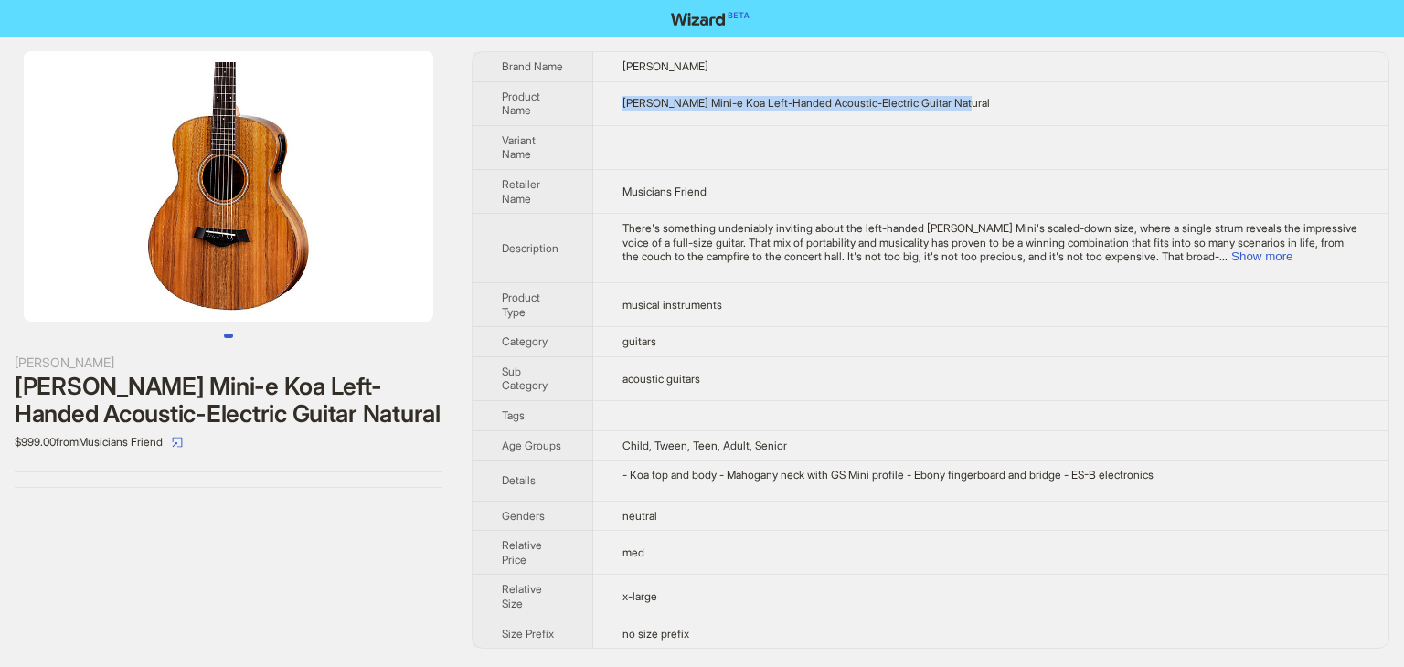
drag, startPoint x: 996, startPoint y: 108, endPoint x: 610, endPoint y: 100, distance: 385.8
click at [610, 100] on td "Taylor GS Mini-e Koa Left-Handed Acoustic-Electric Guitar Natural" at bounding box center [990, 103] width 795 height 44
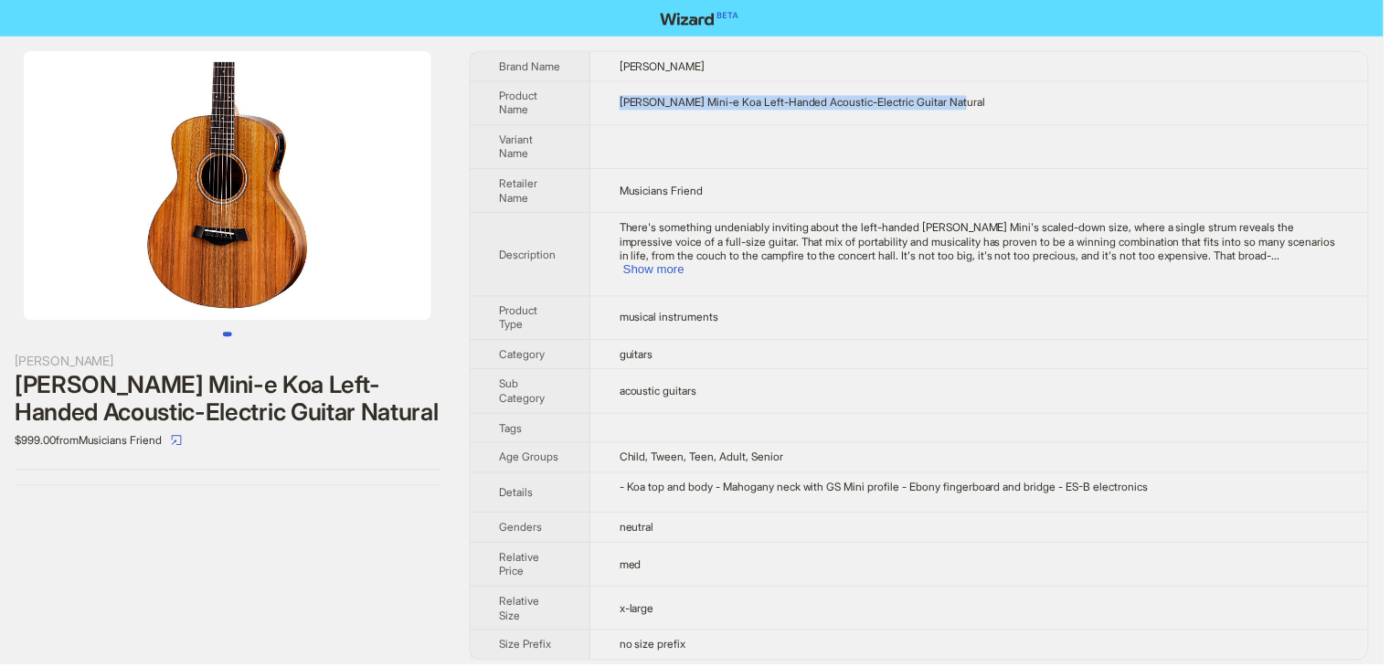
copy span "Taylor GS Mini-e Koa Left-Handed Acoustic-Electric Guitar Natural"
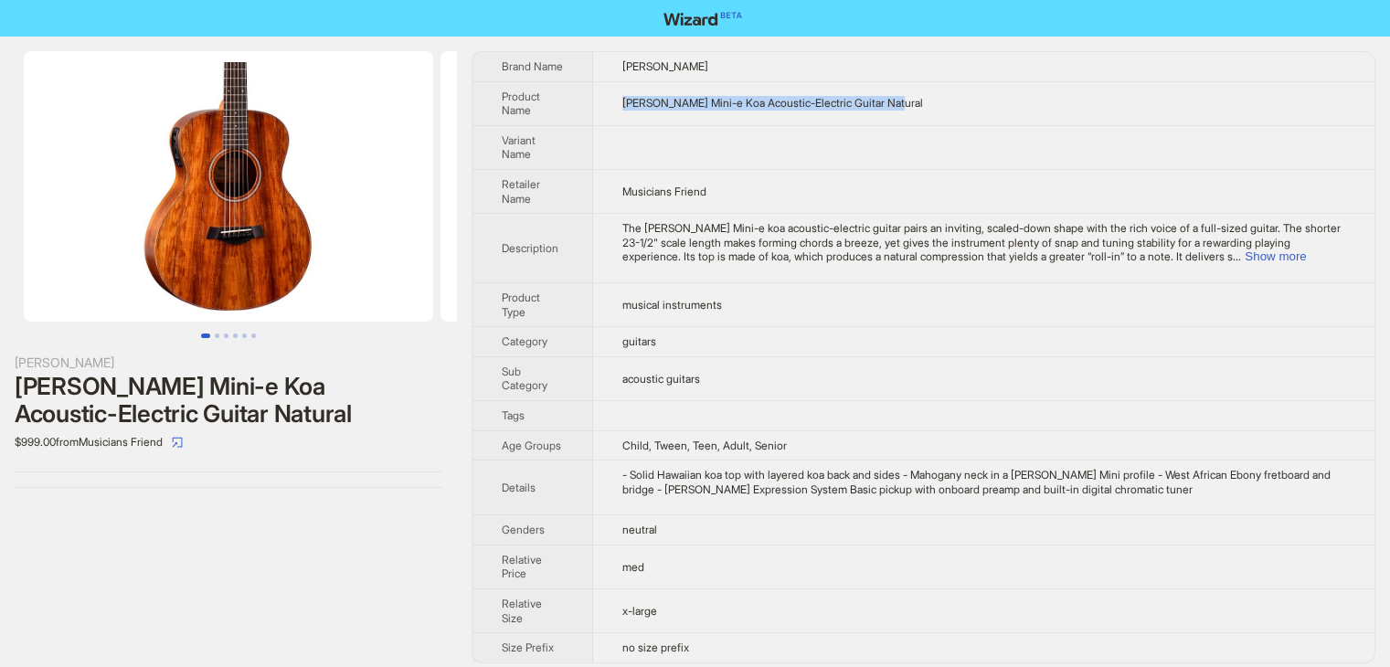
drag, startPoint x: 944, startPoint y: 107, endPoint x: 621, endPoint y: 122, distance: 323.0
click at [621, 122] on td "Taylor GS Mini-e Koa Acoustic-Electric Guitar Natural" at bounding box center [983, 103] width 781 height 44
copy span "Taylor GS Mini-e Koa Acoustic-Electric Guitar Natural"
click at [1306, 251] on button "Show more" at bounding box center [1275, 256] width 61 height 14
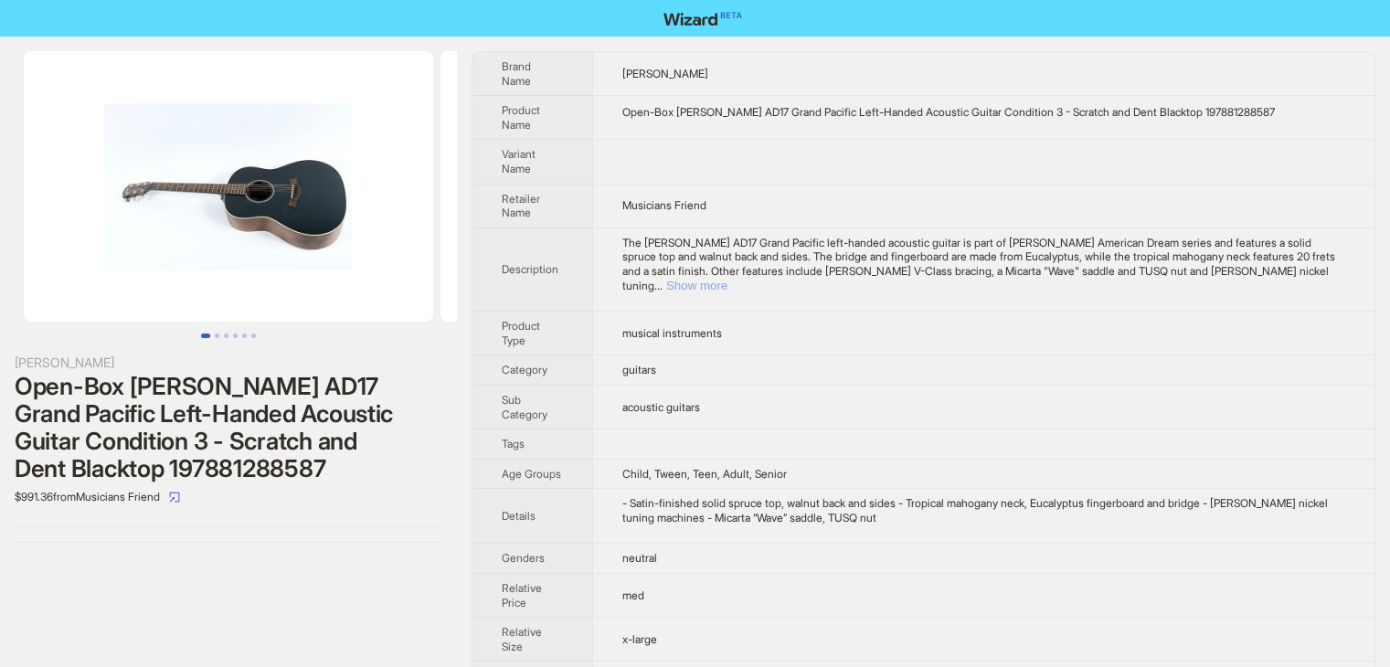
click at [727, 279] on button "Show more" at bounding box center [696, 286] width 61 height 14
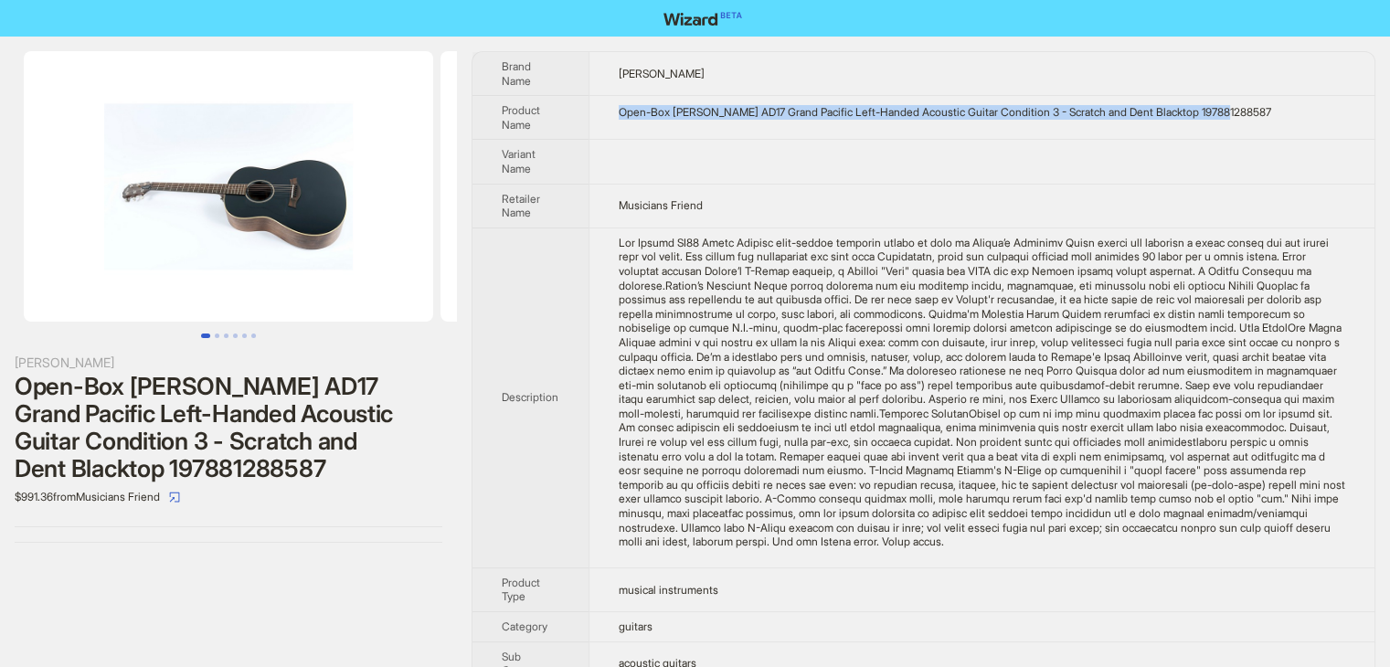
drag, startPoint x: 1292, startPoint y: 112, endPoint x: 617, endPoint y: 126, distance: 675.5
click at [617, 126] on td "Open-Box [PERSON_NAME] AD17 Grand Pacific Left-Handed Acoustic Guitar Condition…" at bounding box center [982, 118] width 786 height 44
copy div "Open-Box Taylor AD17 Grand Pacific Left-Handed Acoustic Guitar Condition 3 - Sc…"
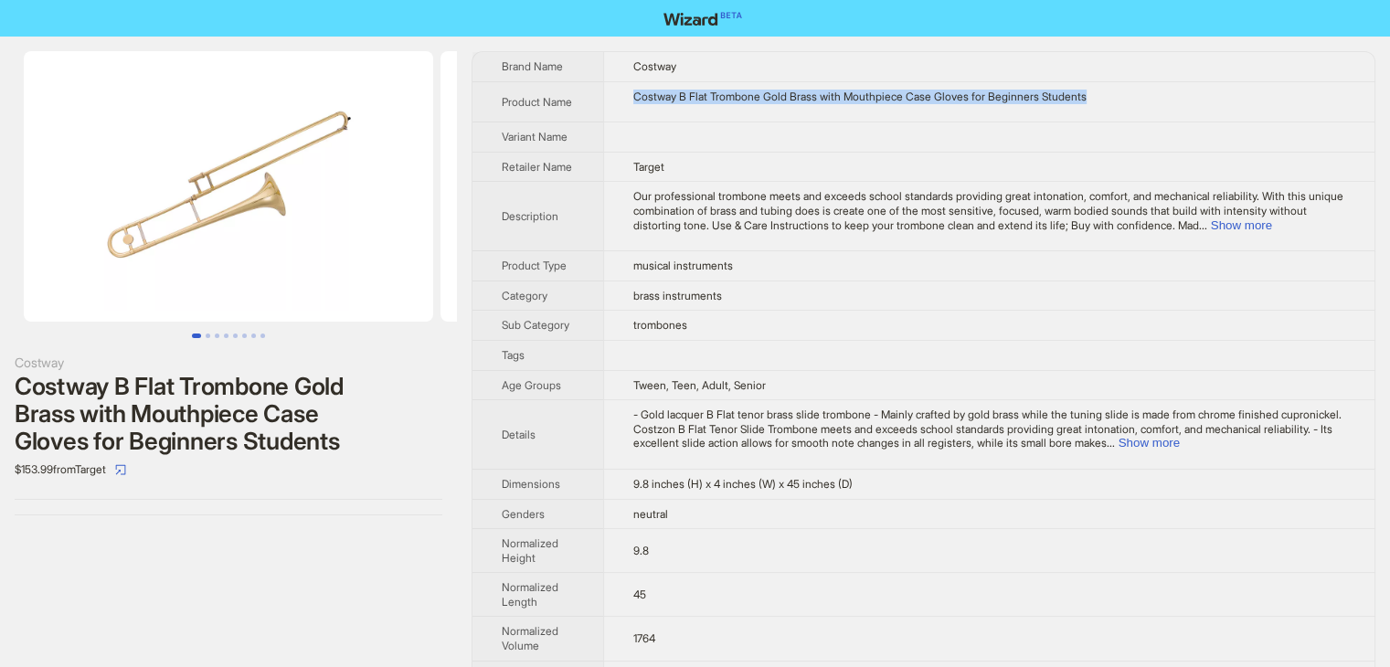
drag, startPoint x: 1158, startPoint y: 100, endPoint x: 621, endPoint y: 106, distance: 536.5
click at [621, 106] on td "Costway B Flat Trombone Gold Brass with Mouthpiece Case Gloves for Beginners St…" at bounding box center [988, 101] width 771 height 41
copy div "Costway B Flat Trombone Gold Brass with Mouthpiece Case Gloves for Beginners St…"
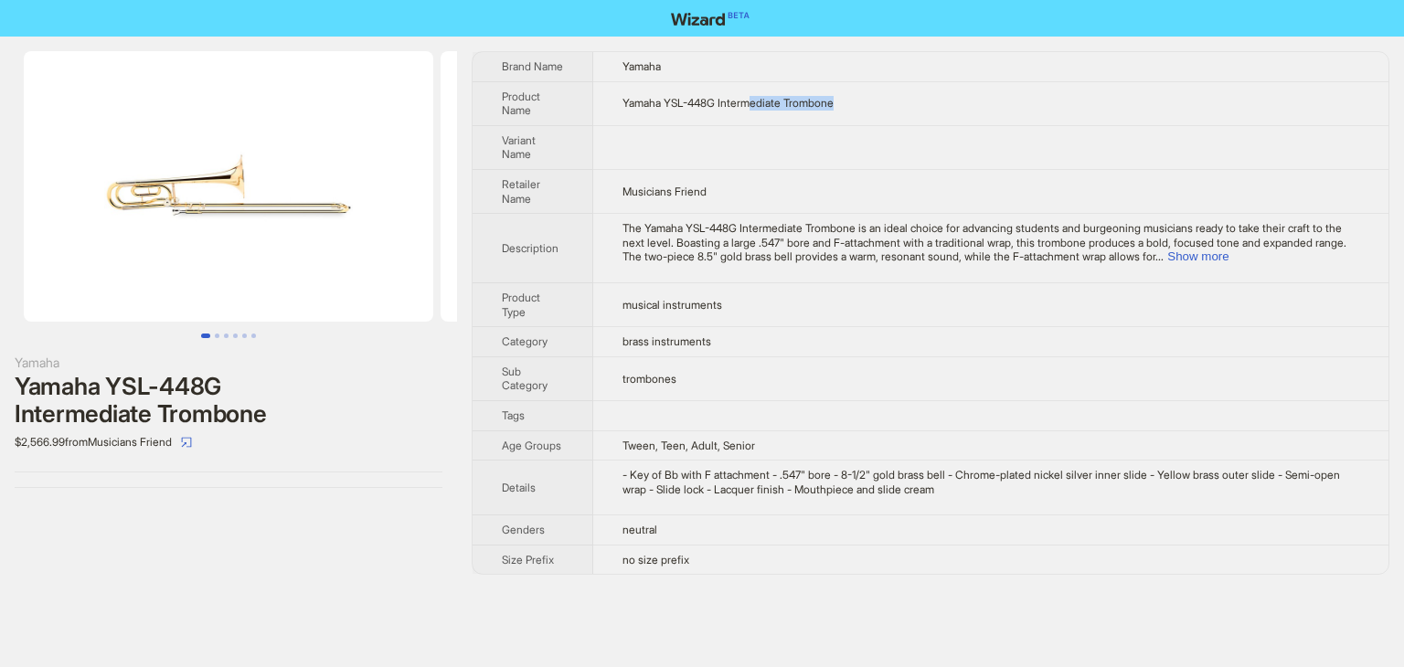
drag, startPoint x: 876, startPoint y: 107, endPoint x: 756, endPoint y: 103, distance: 120.7
click at [756, 103] on td "Yamaha YSL-448G Intermediate Trombone" at bounding box center [990, 103] width 795 height 44
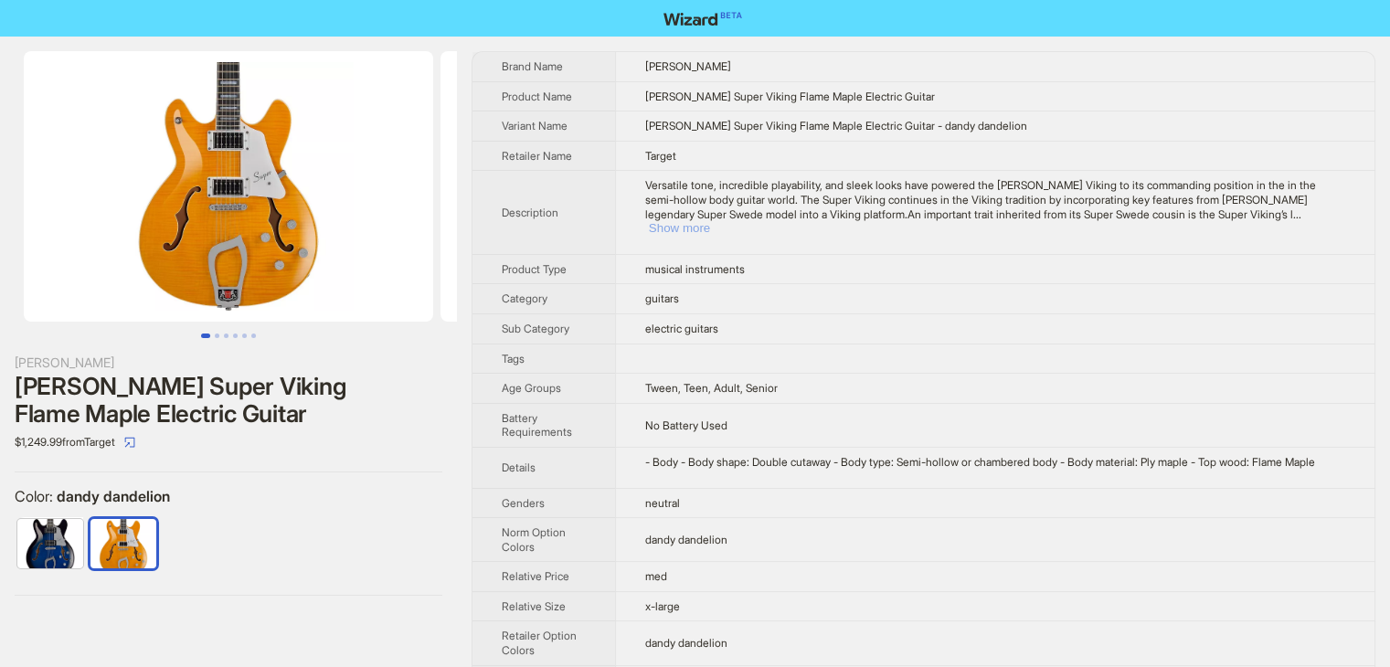
click at [710, 221] on button "Show more" at bounding box center [679, 228] width 61 height 14
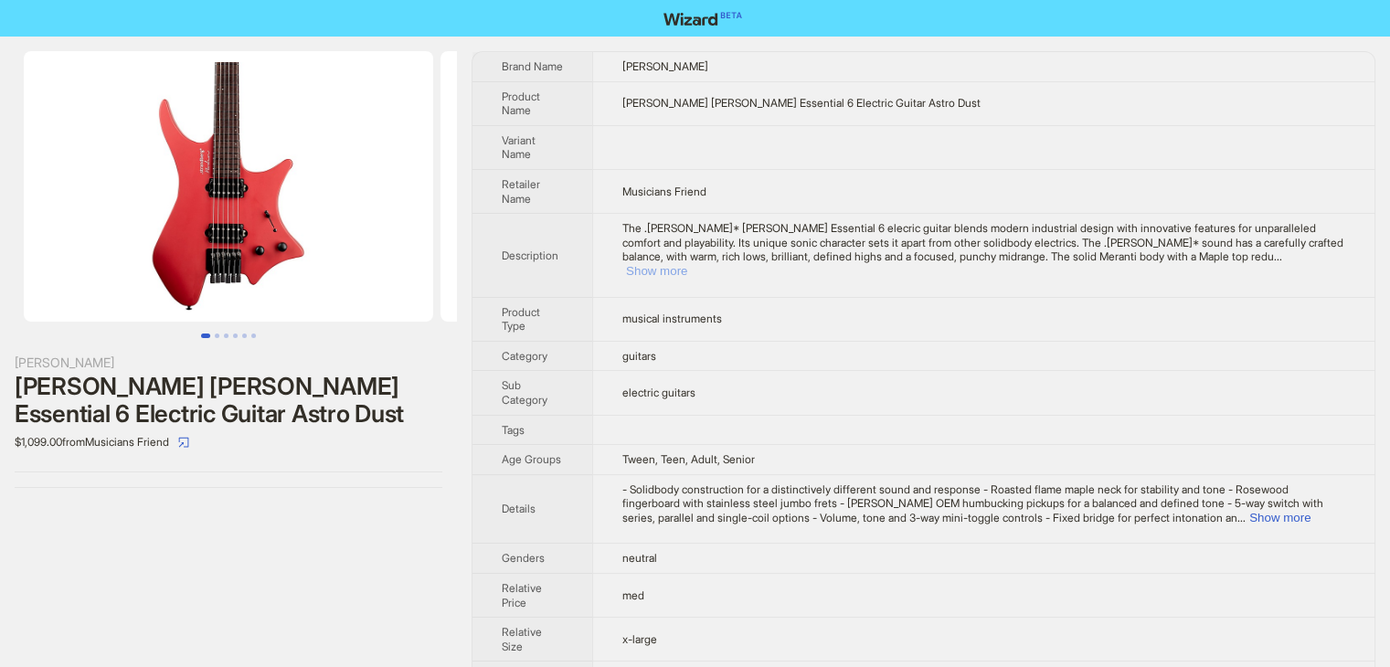
click at [687, 264] on button "Show more" at bounding box center [656, 271] width 61 height 14
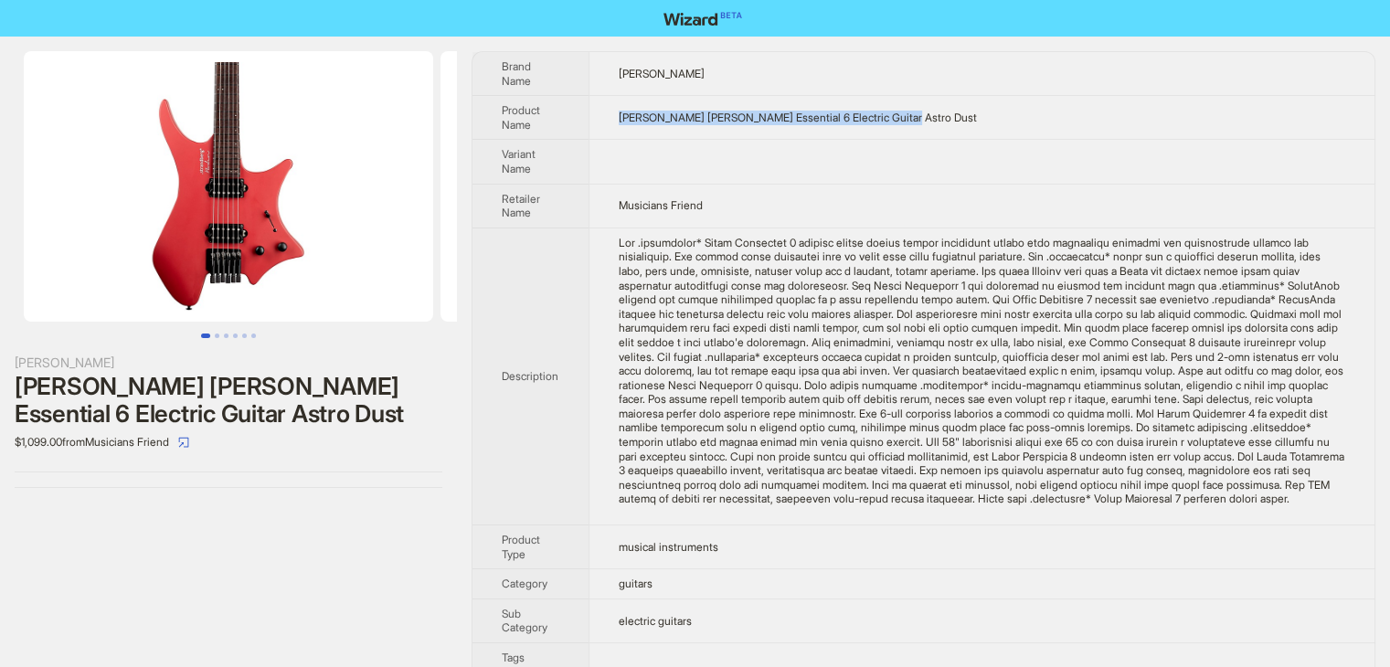
drag, startPoint x: 947, startPoint y: 118, endPoint x: 595, endPoint y: 133, distance: 352.2
click at [595, 133] on td "strandberg Boden Essential 6 Electric Guitar Astro Dust" at bounding box center [982, 118] width 786 height 44
copy span "strandberg Boden Essential 6 Electric Guitar Astro Dust"
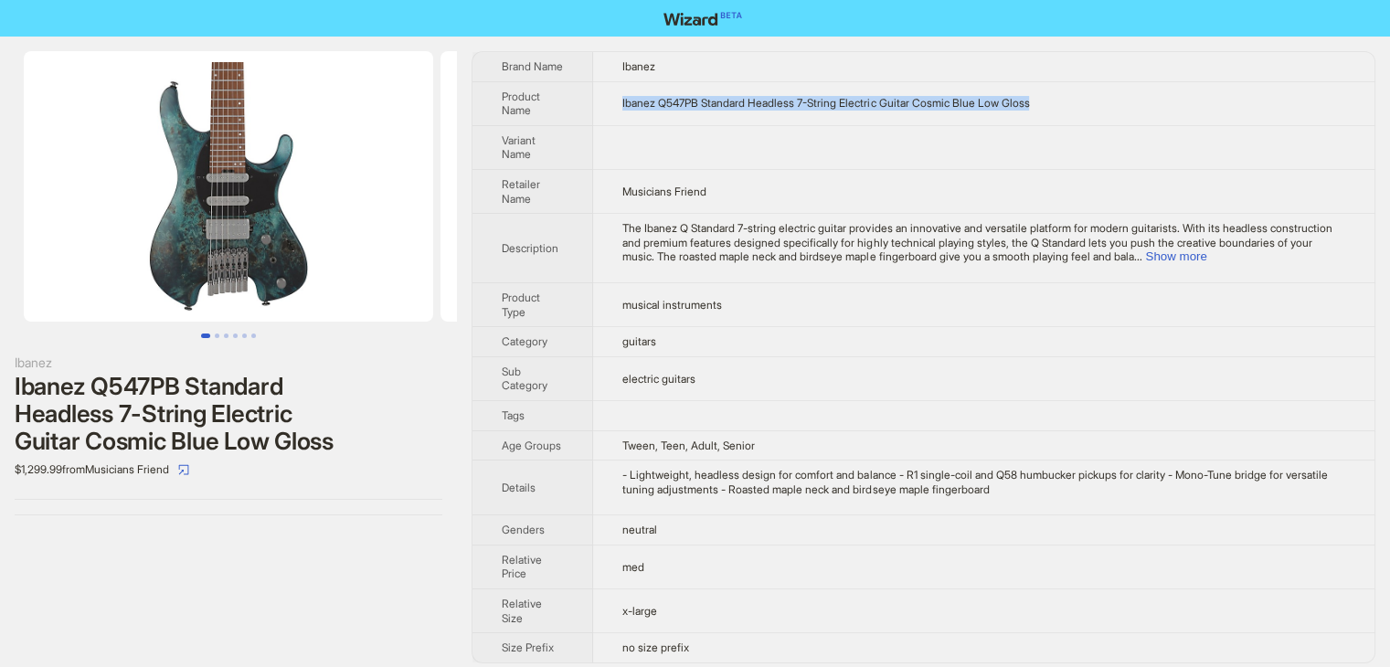
drag, startPoint x: 1099, startPoint y: 105, endPoint x: 614, endPoint y: 112, distance: 484.4
click at [614, 112] on td "Ibanez Q547PB Standard Headless 7-String Electric Guitar Cosmic Blue Low Gloss" at bounding box center [983, 103] width 781 height 44
copy span "Ibanez Q547PB Standard Headless 7-String Electric Guitar Cosmic Blue Low Gloss"
click at [1297, 247] on span "The Ibanez Q Standard 7-string electric guitar provides an innovative and versa…" at bounding box center [976, 242] width 709 height 42
click at [1206, 262] on button "Show more" at bounding box center [1175, 256] width 61 height 14
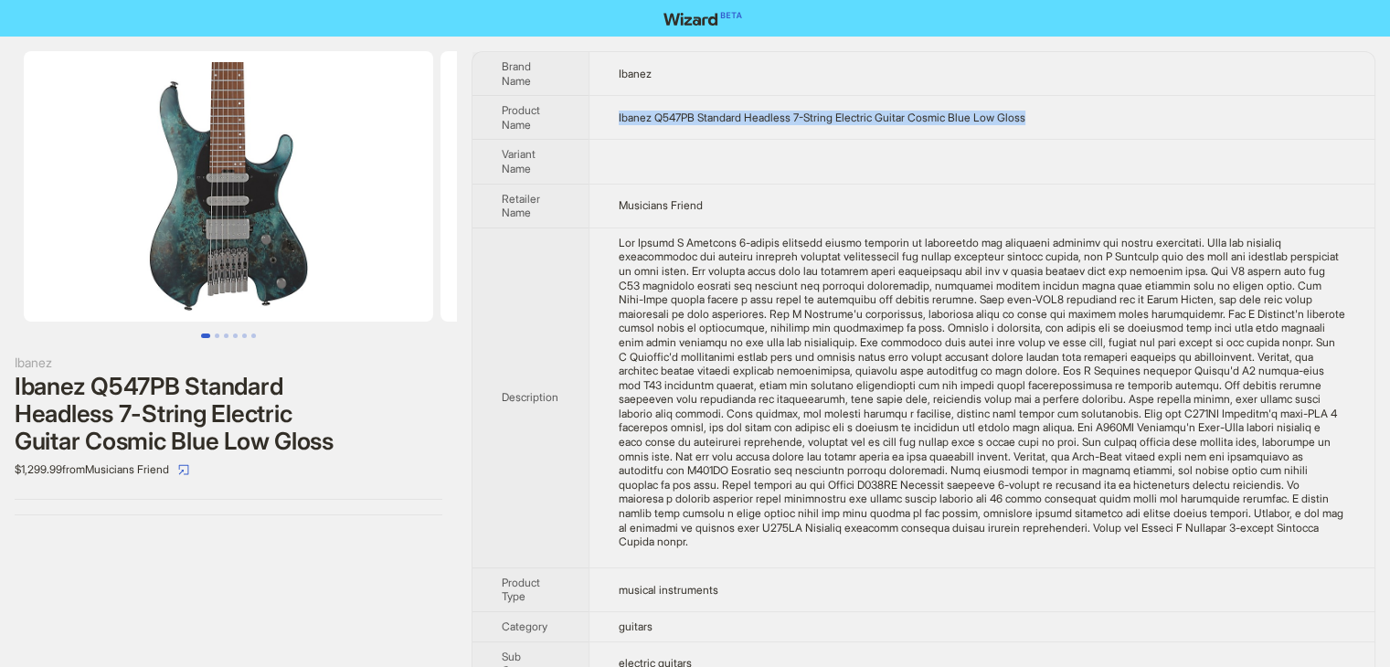
drag, startPoint x: 1071, startPoint y: 122, endPoint x: 596, endPoint y: 128, distance: 475.3
click at [596, 128] on td "Ibanez Q547PB Standard Headless 7-String Electric Guitar Cosmic Blue Low Gloss" at bounding box center [982, 118] width 786 height 44
copy span "Ibanez Q547PB Standard Headless 7-String Electric Guitar Cosmic Blue Low Gloss"
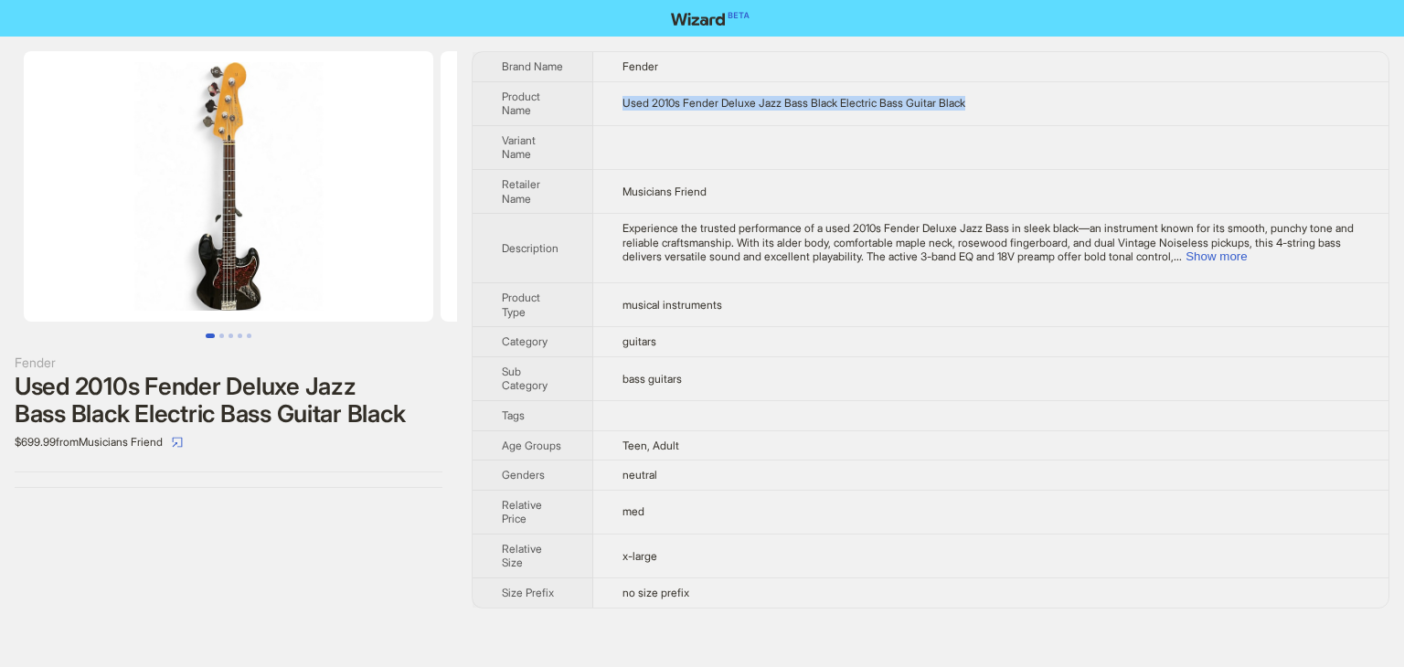
drag, startPoint x: 1005, startPoint y: 94, endPoint x: 621, endPoint y: 107, distance: 385.0
click at [621, 107] on td "Used 2010s Fender Deluxe Jazz Bass Black Electric Bass Guitar Black" at bounding box center [990, 103] width 795 height 44
copy span "Used 2010s Fender Deluxe Jazz Bass Black Electric Bass Guitar Black"
click at [212, 213] on img at bounding box center [228, 186] width 409 height 271
click at [237, 288] on img at bounding box center [228, 186] width 409 height 271
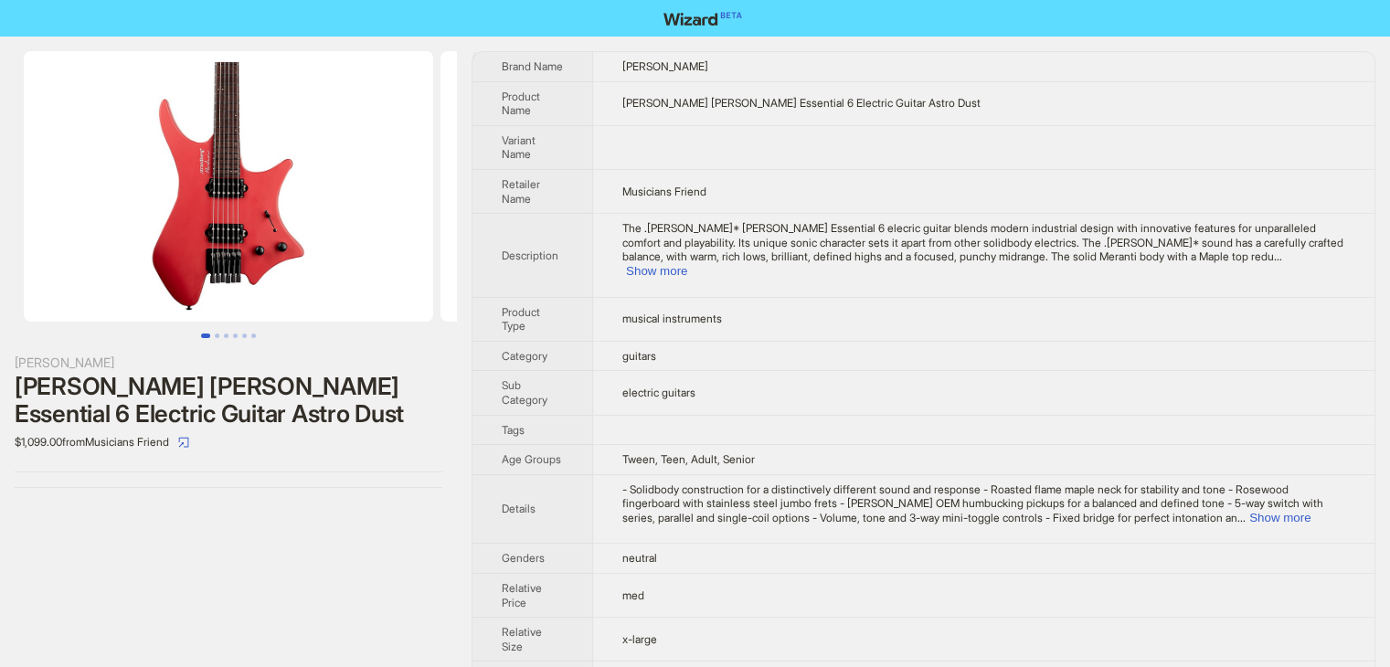
click at [216, 255] on img at bounding box center [228, 186] width 409 height 271
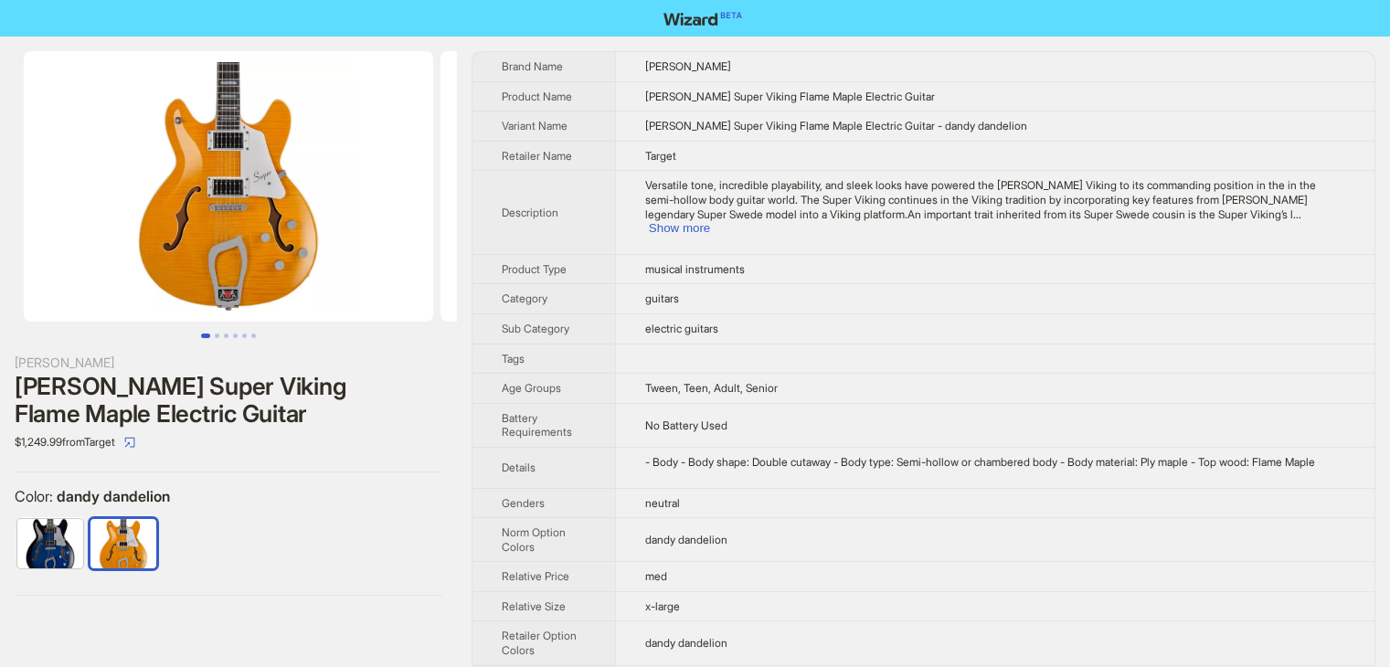
click at [235, 227] on img at bounding box center [228, 186] width 409 height 271
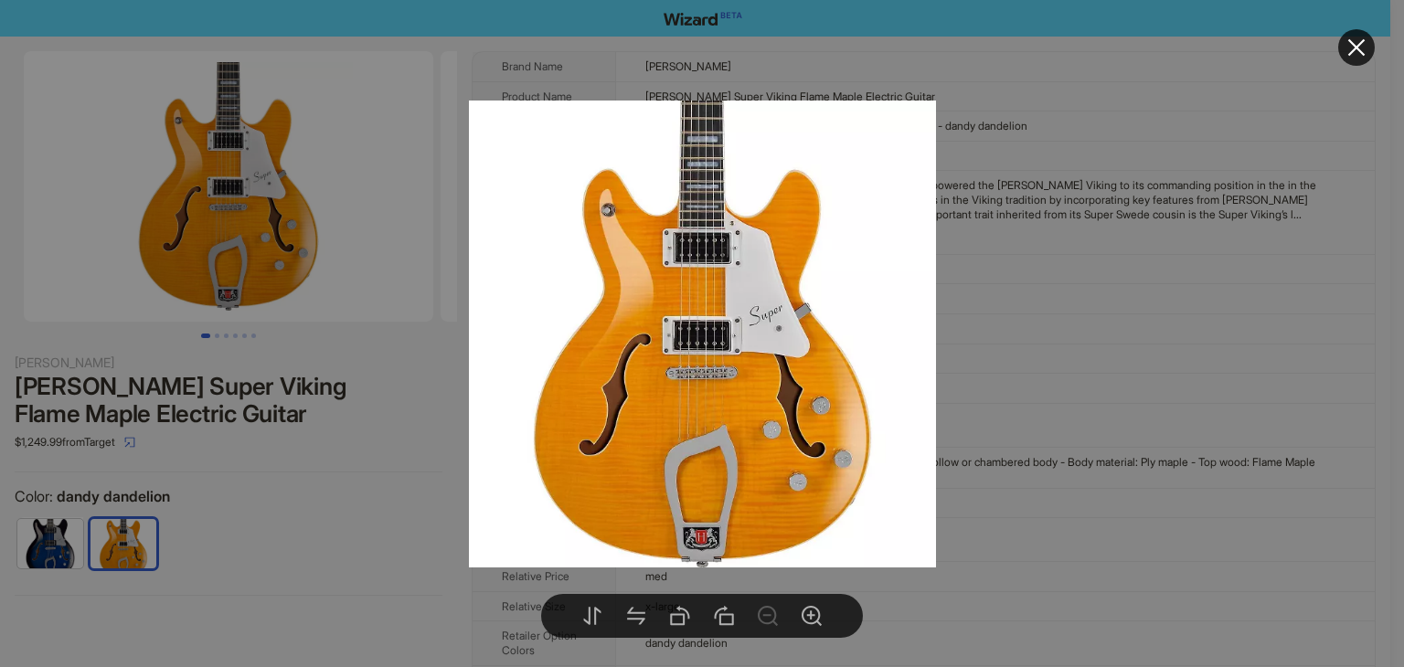
click at [702, 424] on img at bounding box center [702, 334] width 467 height 467
click at [1042, 357] on div at bounding box center [702, 333] width 1404 height 667
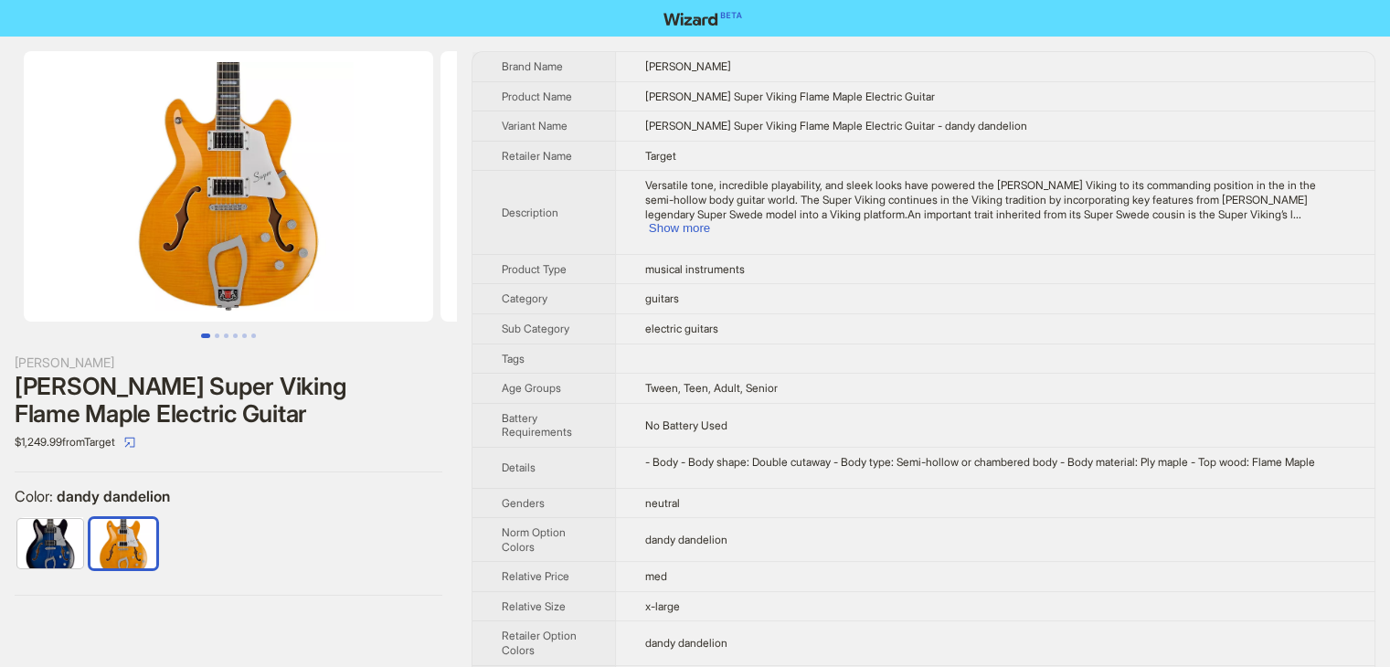
click at [244, 136] on img at bounding box center [228, 186] width 409 height 271
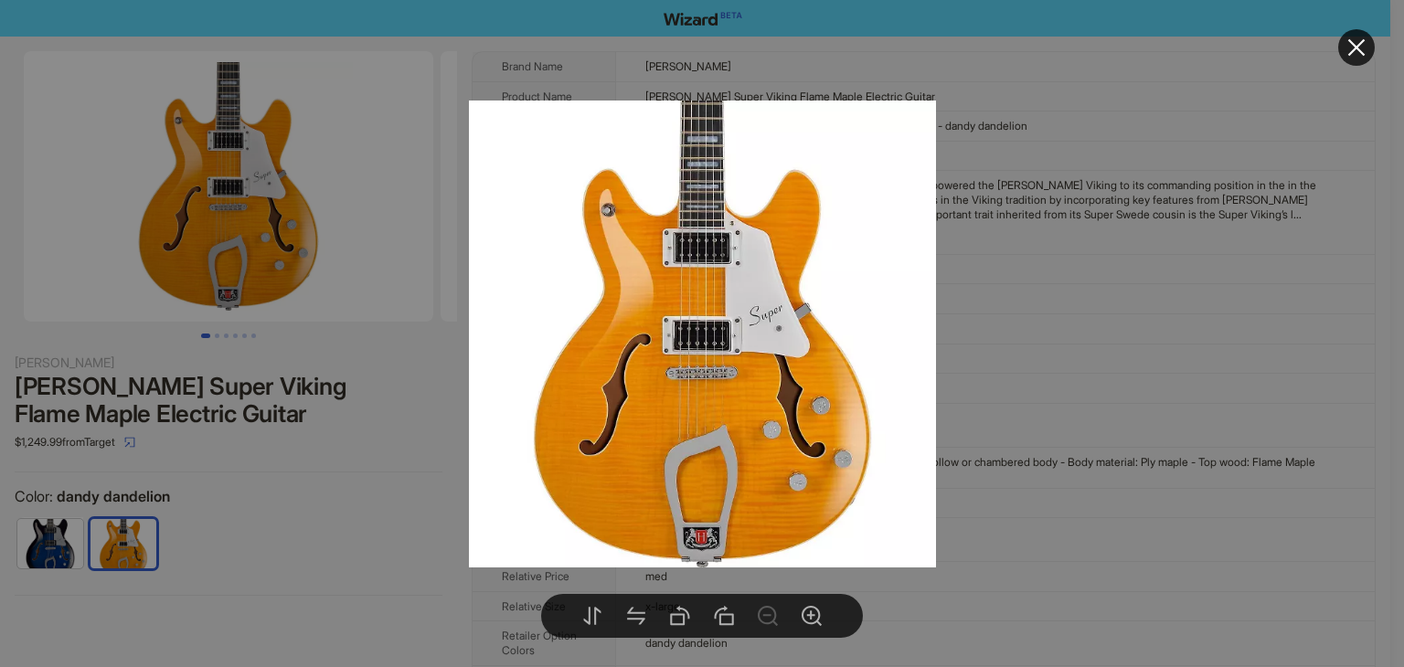
drag, startPoint x: 1318, startPoint y: 251, endPoint x: 1318, endPoint y: 241, distance: 10.1
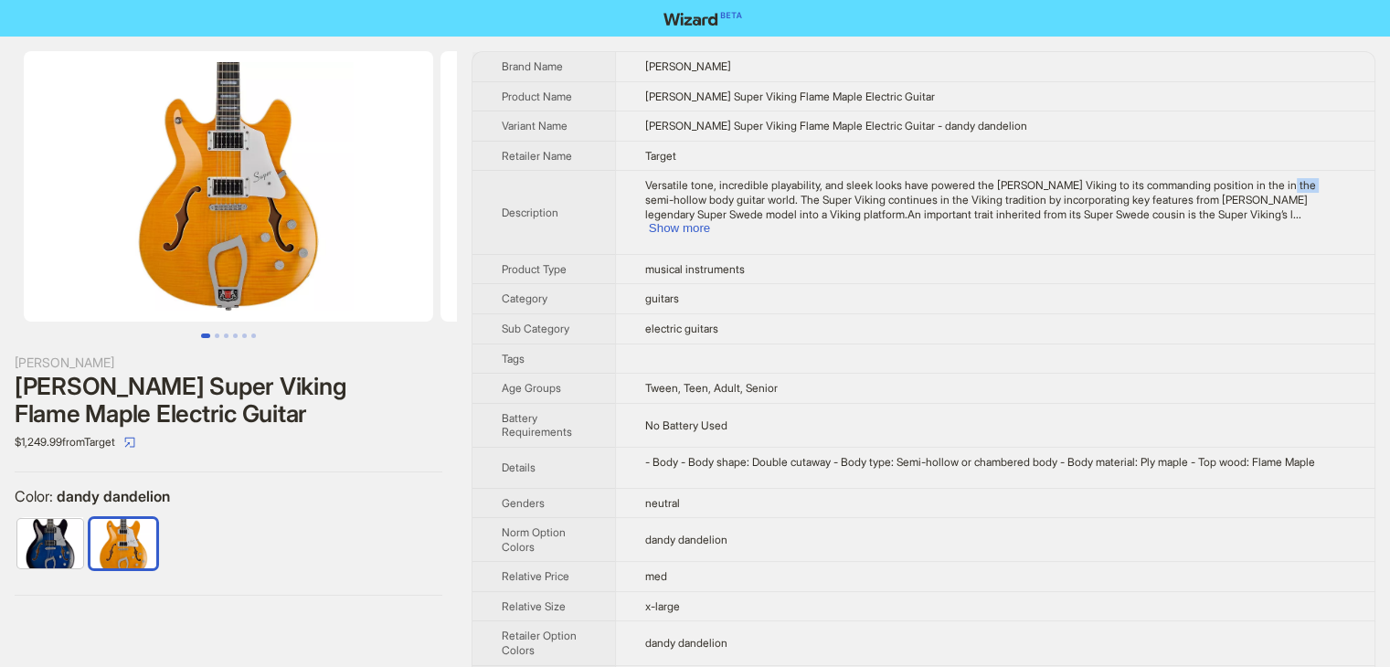
drag, startPoint x: 1310, startPoint y: 182, endPoint x: 1345, endPoint y: 184, distance: 35.7
click at [1345, 184] on td "Versatile tone, incredible playability, and sleek looks have powered the Hagstr…" at bounding box center [994, 212] width 759 height 83
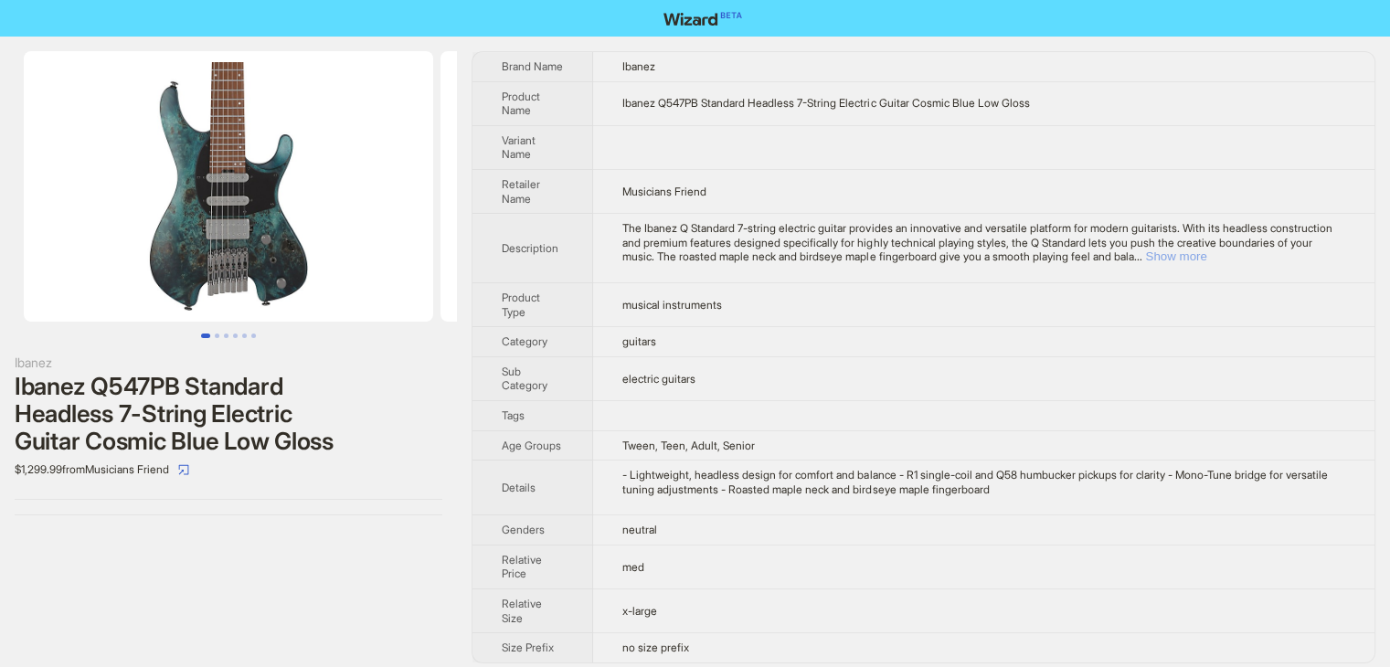
click at [1206, 254] on button "Show more" at bounding box center [1175, 256] width 61 height 14
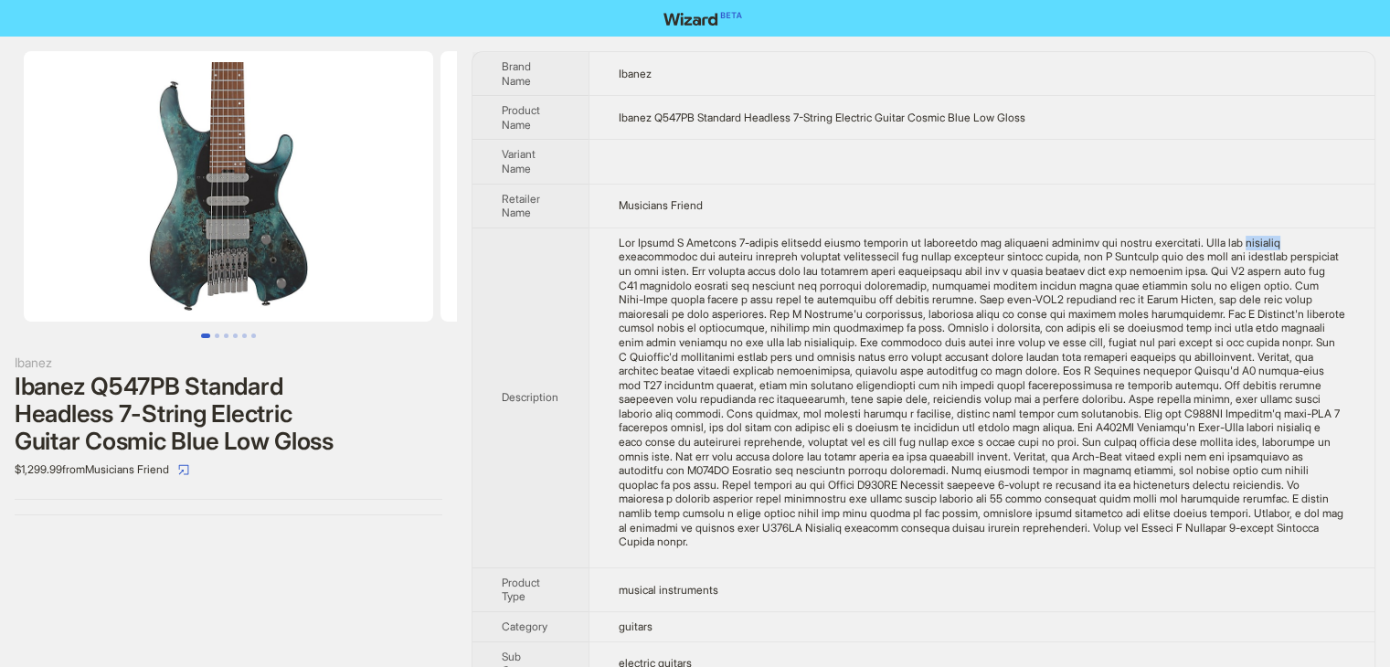
drag, startPoint x: 1254, startPoint y: 241, endPoint x: 1299, endPoint y: 244, distance: 44.9
click at [1300, 245] on div "The Ibanez Q Standard 7-string electric guitar provides an innovative and versa…" at bounding box center [982, 392] width 727 height 313
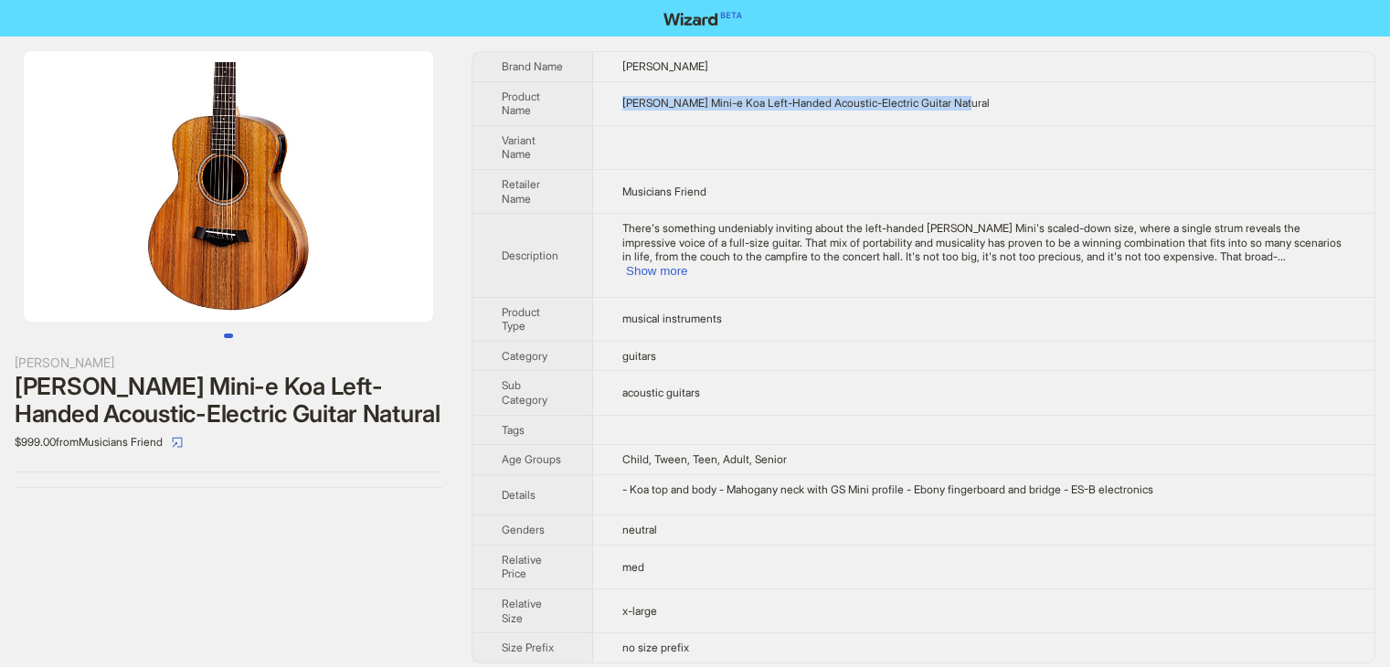
drag, startPoint x: 991, startPoint y: 112, endPoint x: 621, endPoint y: 106, distance: 370.2
click at [621, 106] on td "Taylor GS Mini-e Koa Left-Handed Acoustic-Electric Guitar Natural" at bounding box center [983, 103] width 781 height 44
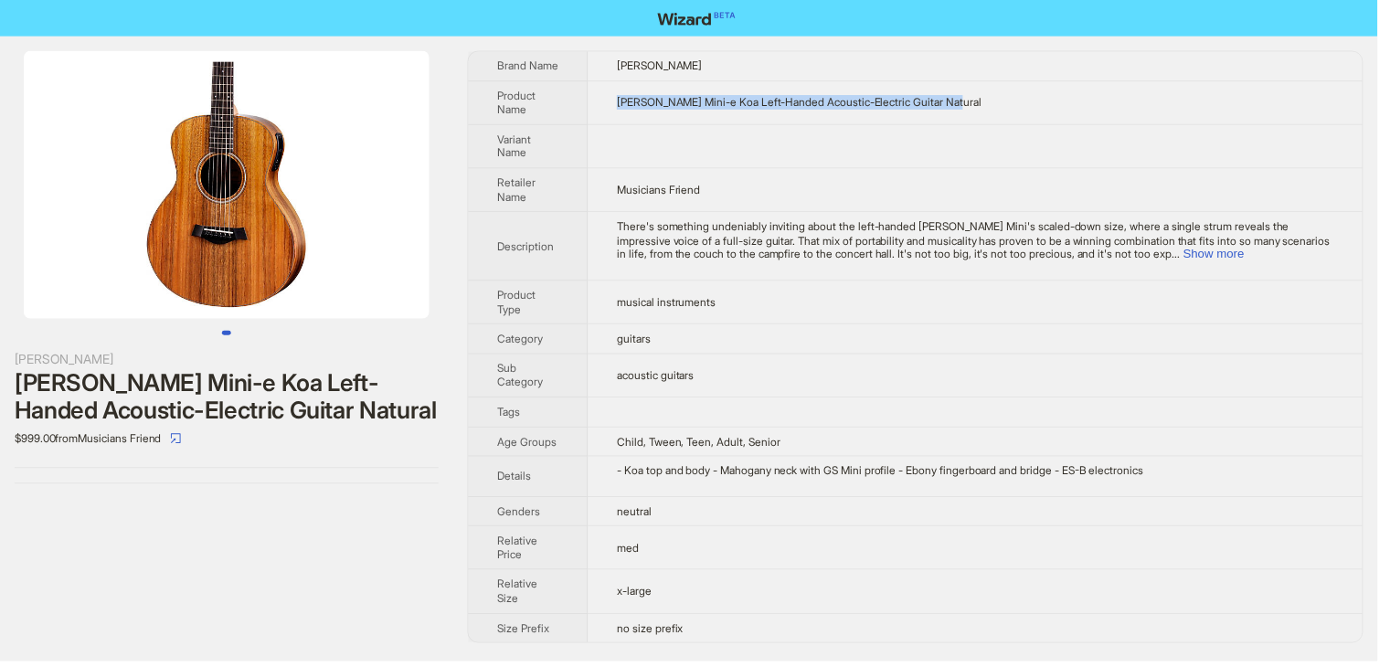
copy span "Taylor GS Mini-e Koa Left-Handed Acoustic-Electric Guitar Natural"
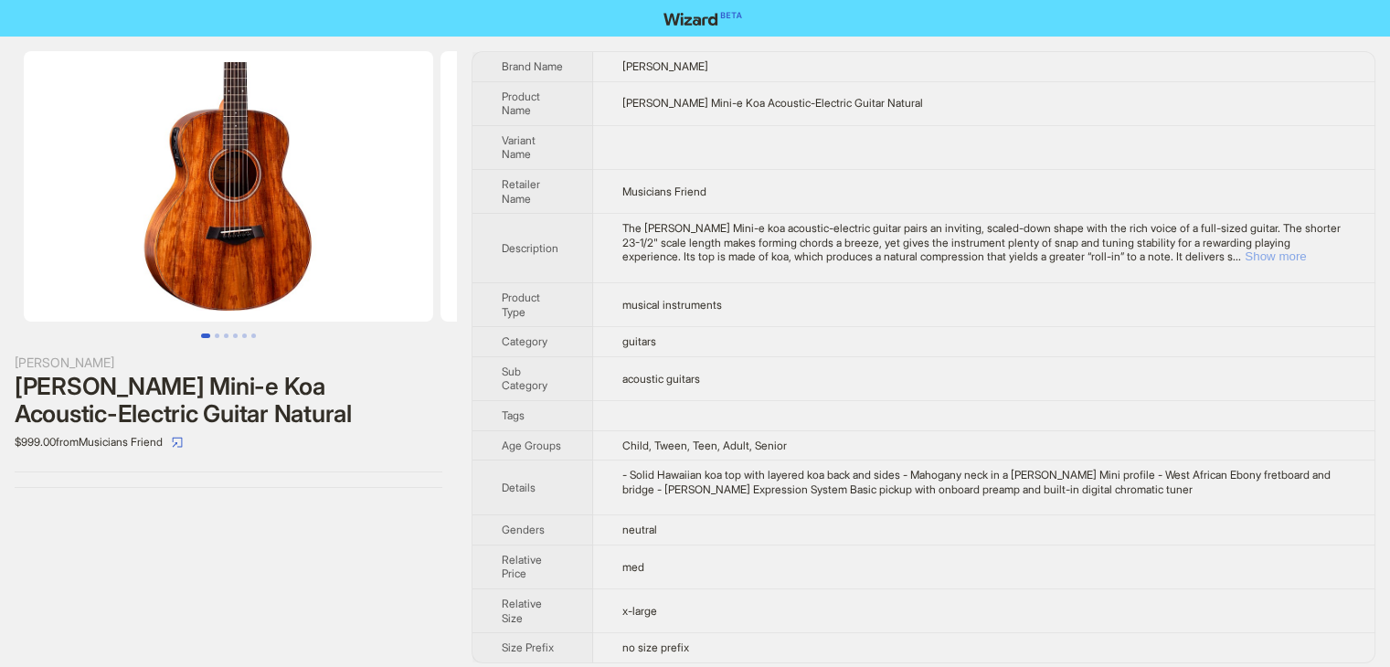
click at [1306, 258] on button "Show more" at bounding box center [1275, 256] width 61 height 14
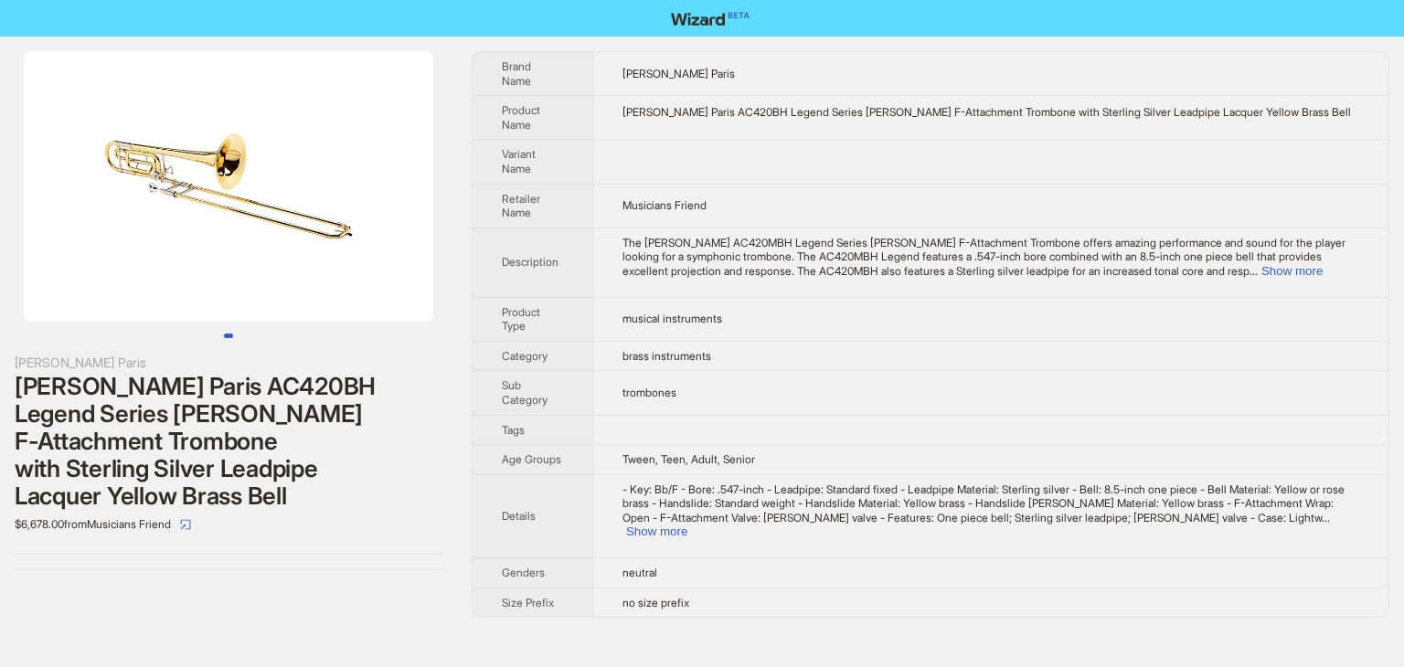
click at [216, 195] on img at bounding box center [228, 186] width 409 height 271
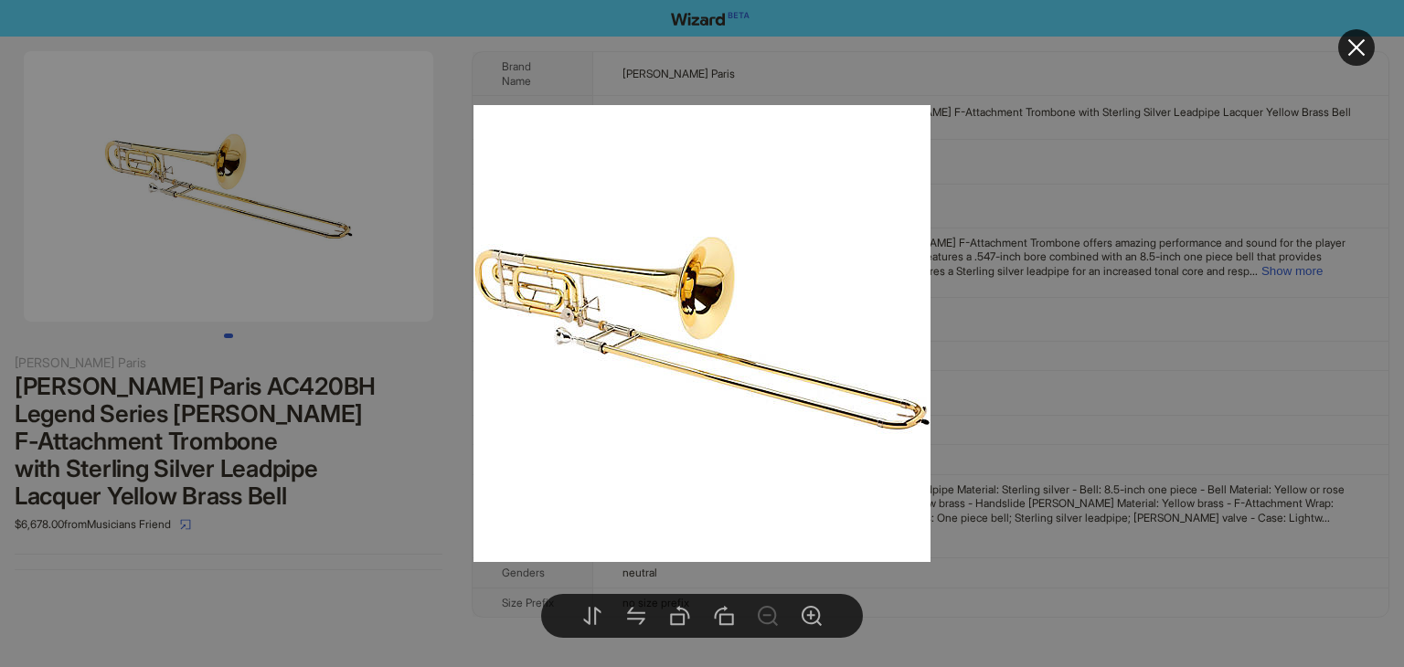
click at [998, 310] on div at bounding box center [702, 333] width 1404 height 667
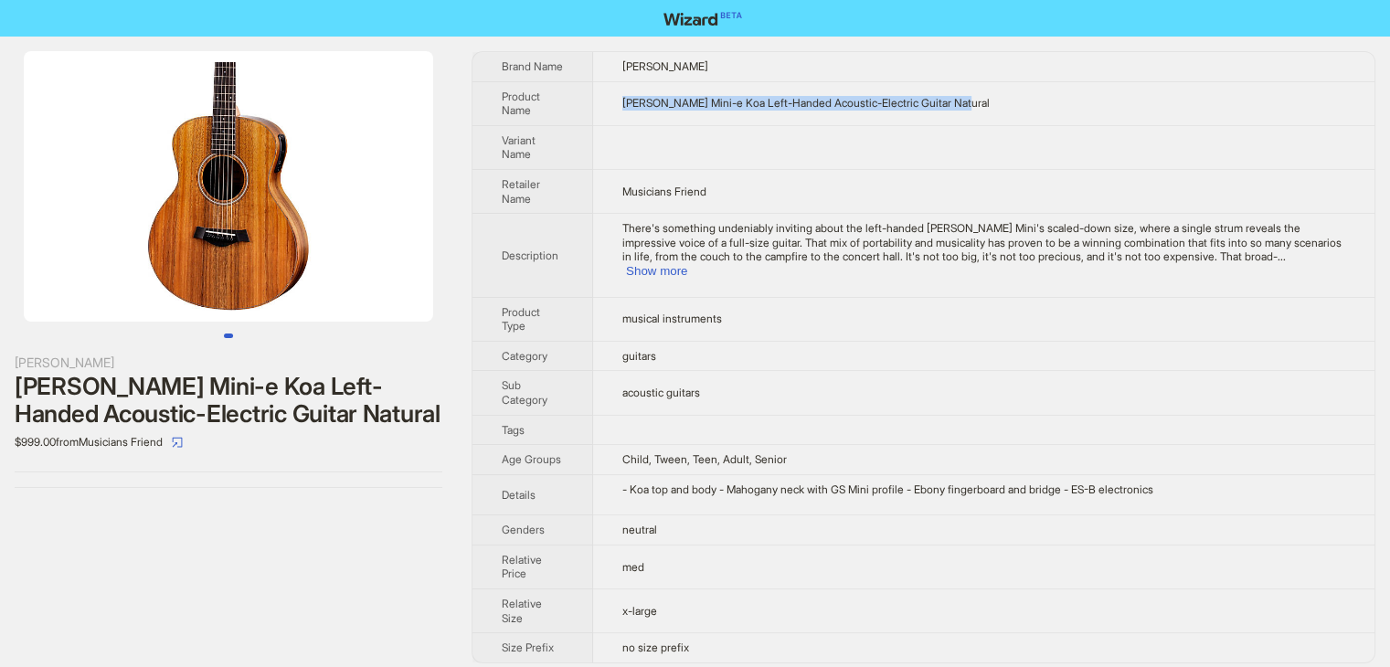
drag, startPoint x: 1011, startPoint y: 106, endPoint x: 609, endPoint y: 114, distance: 402.2
click at [609, 114] on td "[PERSON_NAME] Mini-e Koa Left-Handed Acoustic-Electric Guitar Natural" at bounding box center [983, 103] width 781 height 44
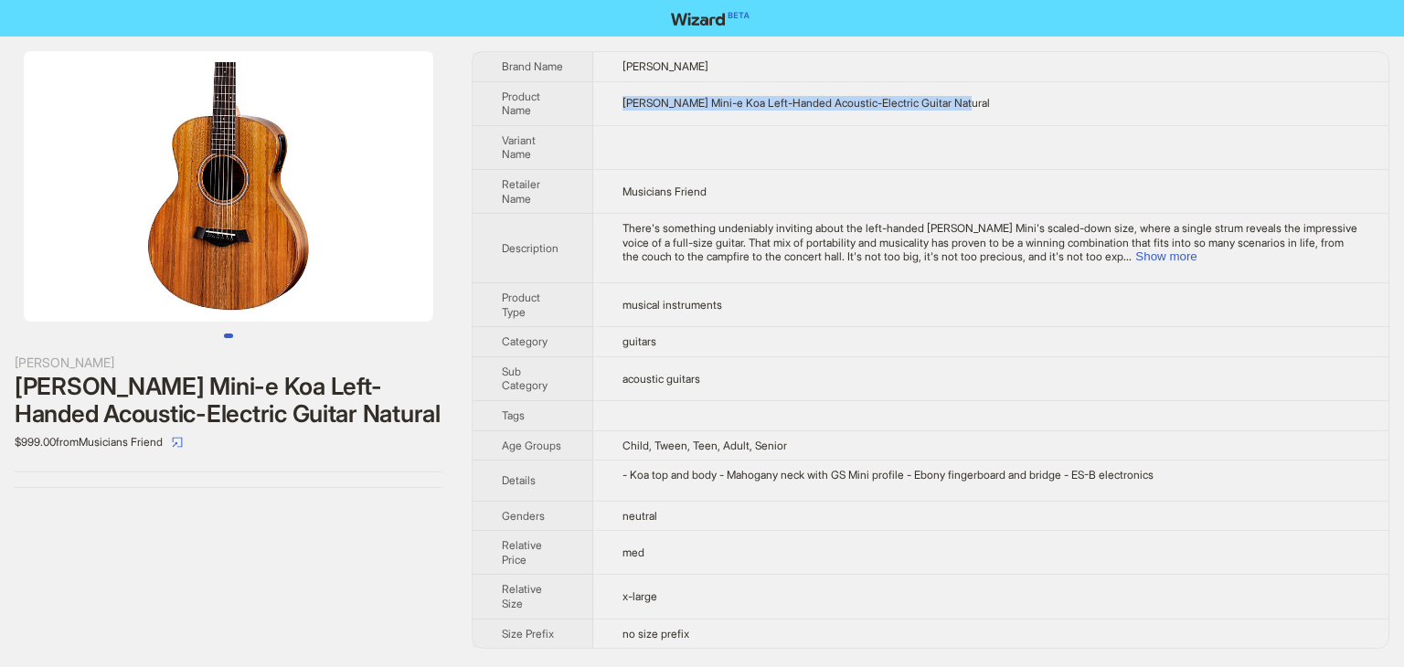
copy span "[PERSON_NAME] Mini-e Koa Left-Handed Acoustic-Electric Guitar Natural"
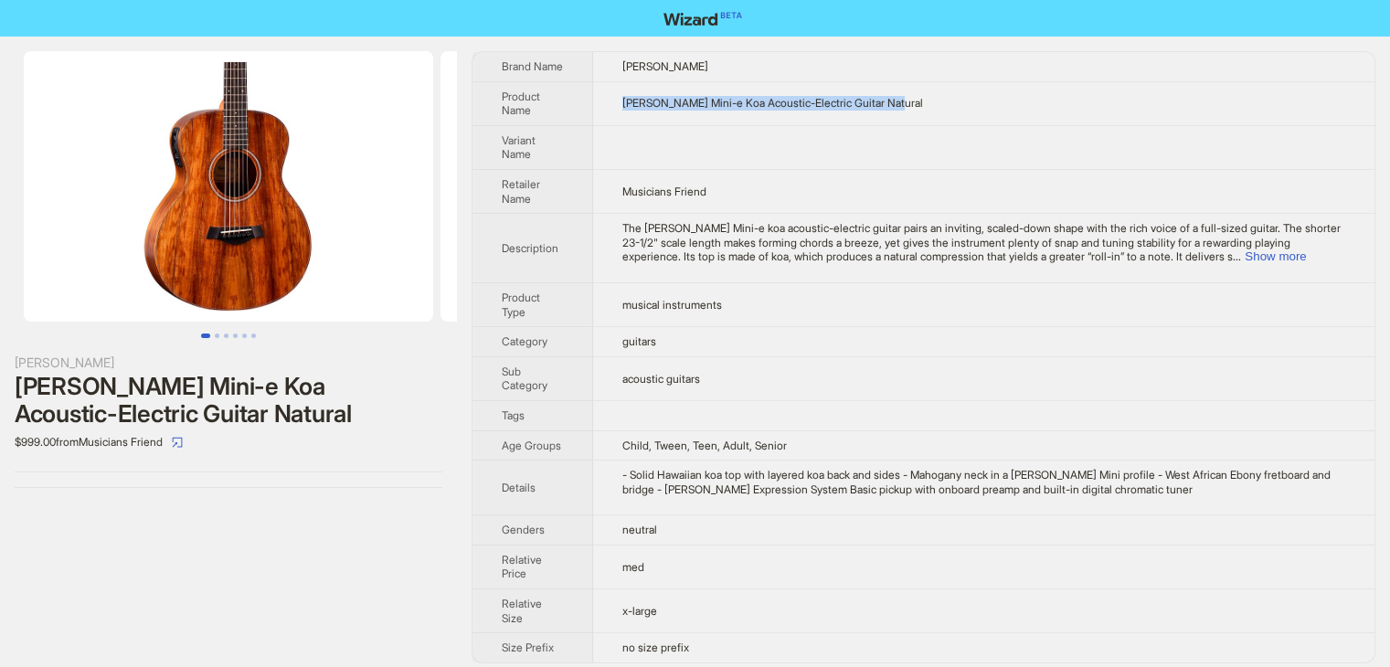
drag, startPoint x: 929, startPoint y: 107, endPoint x: 614, endPoint y: 98, distance: 315.4
click at [614, 98] on td "[PERSON_NAME] Mini-e Koa Acoustic-Electric Guitar Natural" at bounding box center [983, 103] width 781 height 44
copy span "[PERSON_NAME] Mini-e Koa Acoustic-Electric Guitar Natural"
click at [1306, 253] on button "Show more" at bounding box center [1275, 256] width 61 height 14
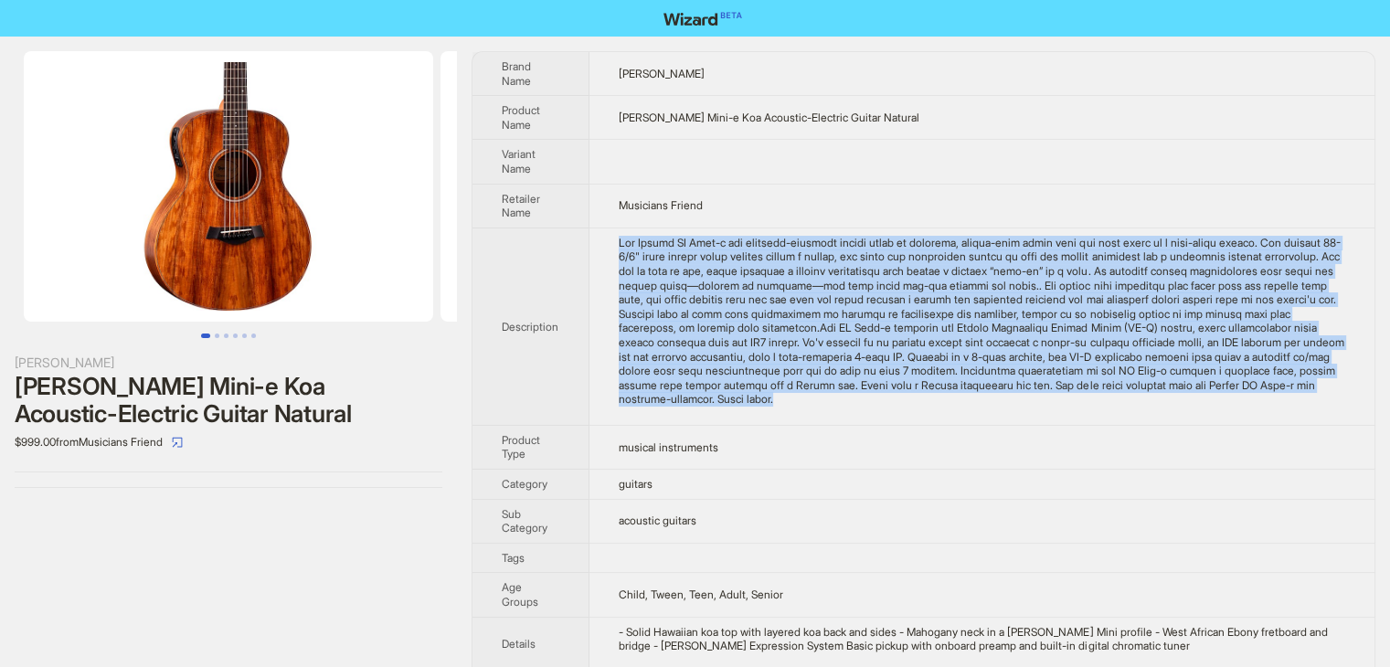
drag, startPoint x: 1188, startPoint y: 407, endPoint x: 610, endPoint y: 240, distance: 601.1
click at [610, 240] on td at bounding box center [981, 326] width 785 height 197
copy div "The Taylor GS Mini-e koa acoustic-electric guitar pairs an inviting, scaled-dow…"
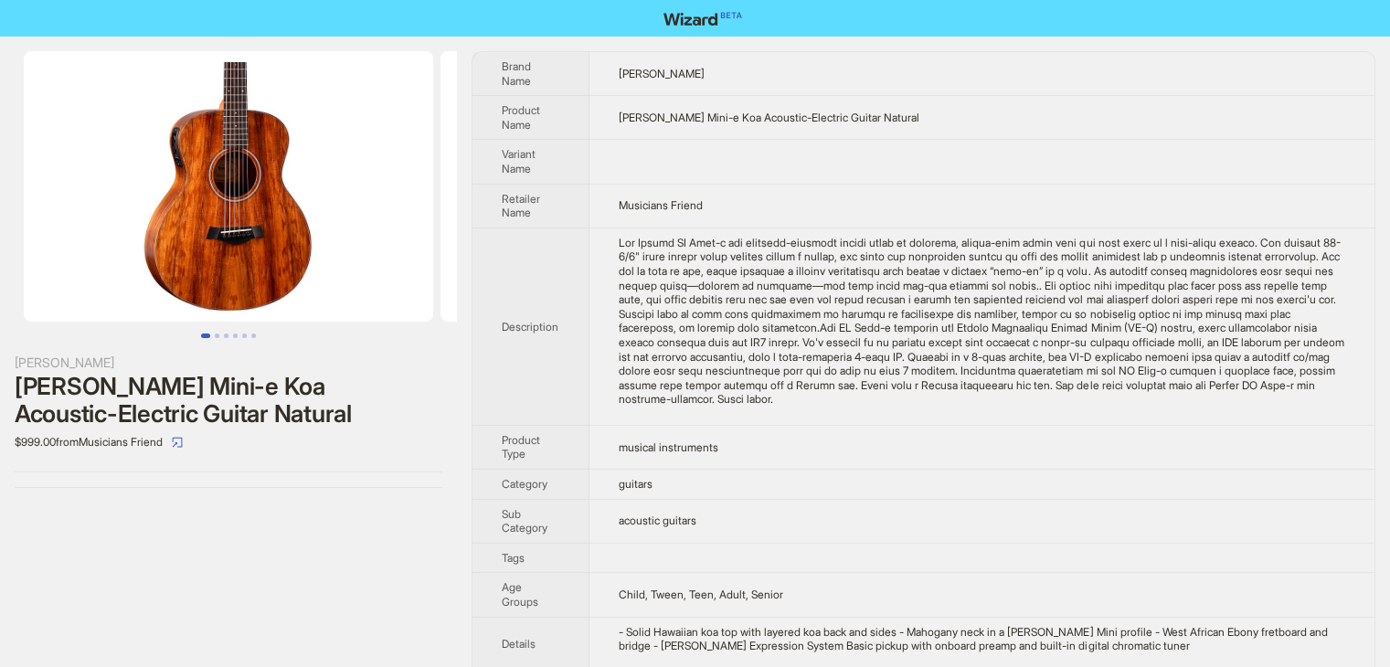
click at [894, 159] on td at bounding box center [981, 162] width 785 height 44
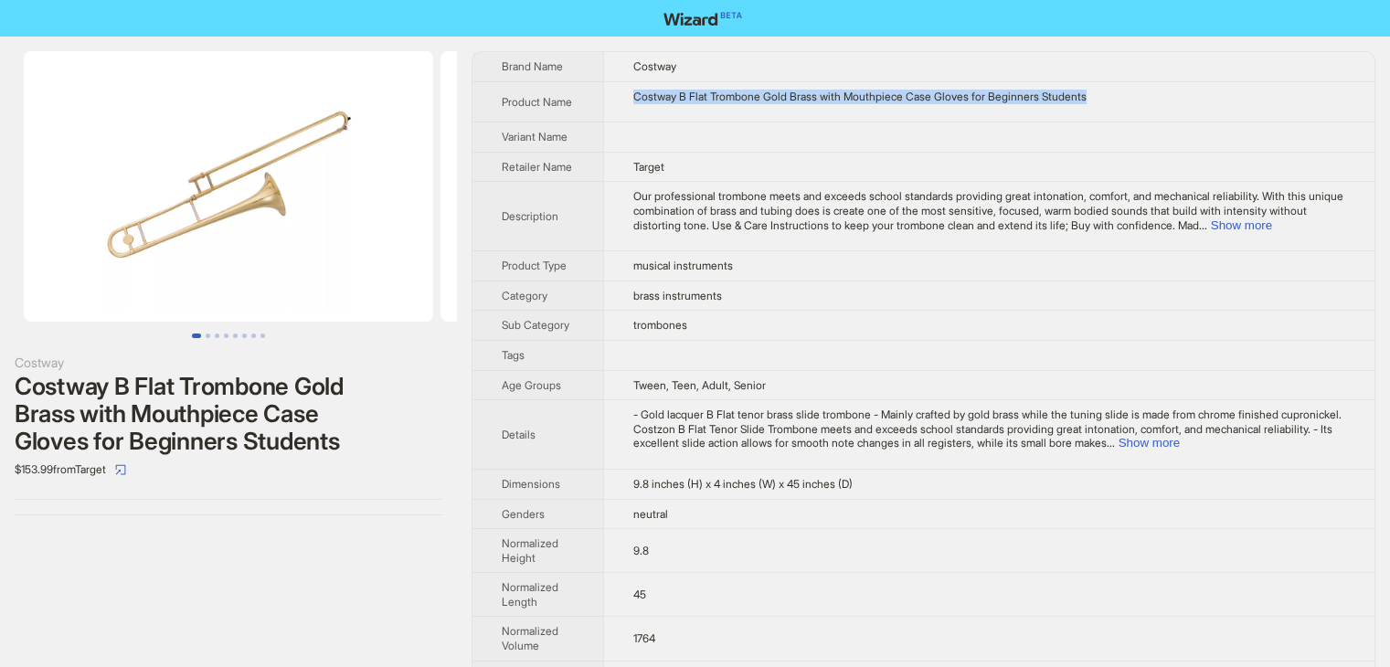
drag, startPoint x: 1149, startPoint y: 100, endPoint x: 612, endPoint y: 112, distance: 536.6
click at [618, 111] on td "Costway B Flat Trombone Gold Brass with Mouthpiece Case Gloves for Beginners St…" at bounding box center [988, 101] width 771 height 41
copy div "Costway B Flat Trombone Gold Brass with Mouthpiece Case Gloves for Beginners St…"
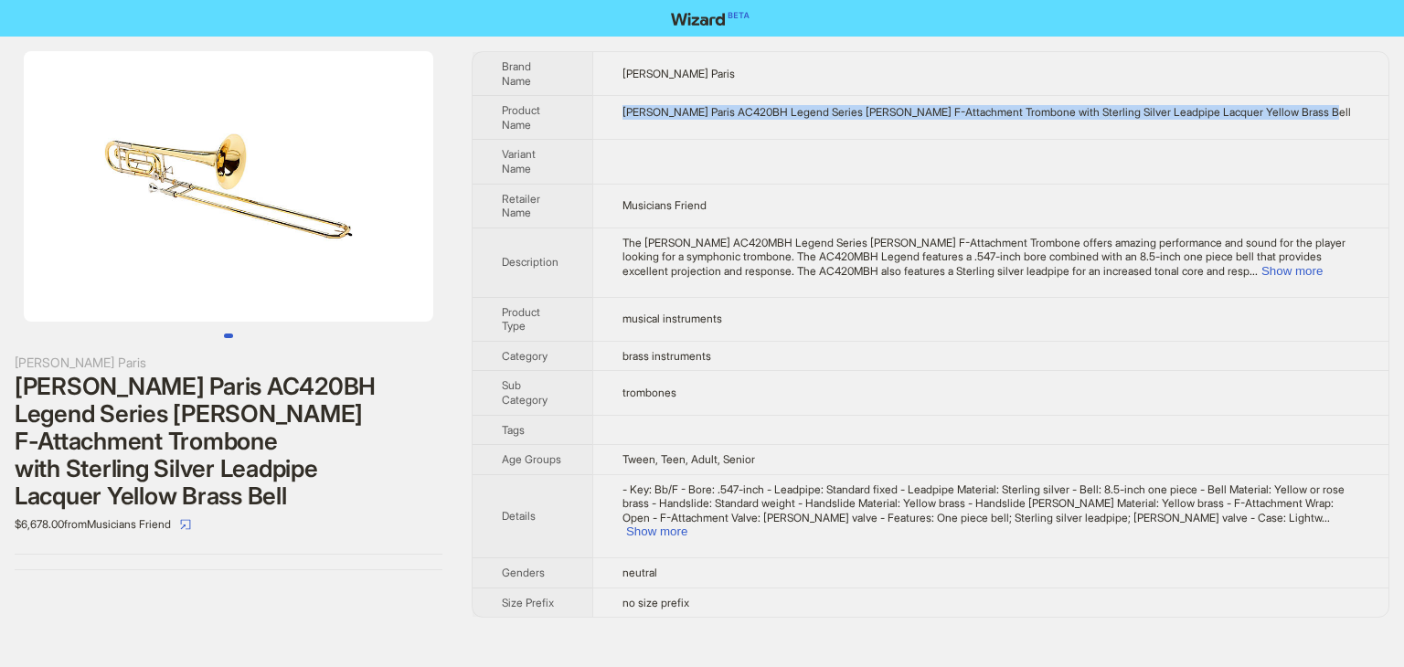
drag, startPoint x: 1352, startPoint y: 95, endPoint x: 603, endPoint y: 111, distance: 748.7
click at [603, 111] on td "[PERSON_NAME] Paris AC420BH Legend Series [PERSON_NAME] F-Attachment Trombone w…" at bounding box center [990, 118] width 796 height 44
copy div "[PERSON_NAME] Paris AC420BH Legend Series [PERSON_NAME] F-Attachment Trombone w…"
click at [766, 115] on td "[PERSON_NAME] Paris AC420BH Legend Series [PERSON_NAME] F-Attachment Trombone w…" at bounding box center [990, 118] width 796 height 44
drag, startPoint x: 1357, startPoint y: 97, endPoint x: 617, endPoint y: 96, distance: 740.3
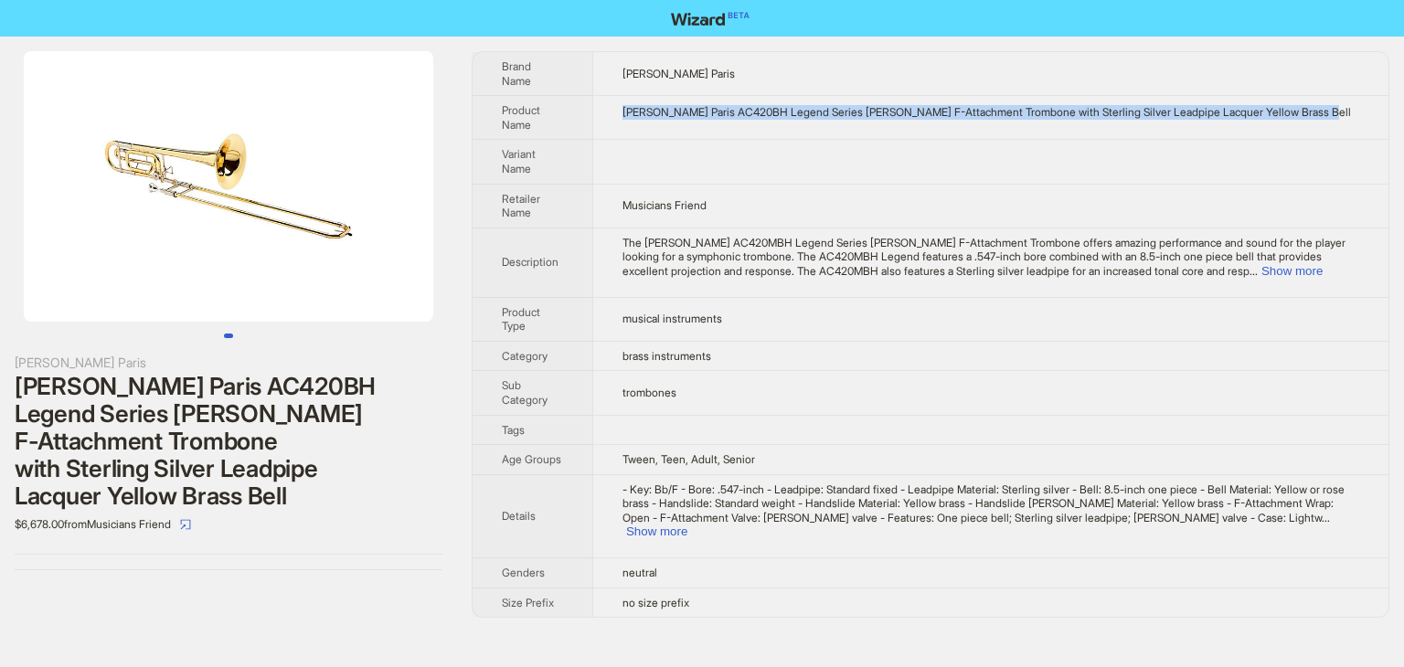
click at [617, 96] on td "[PERSON_NAME] Paris AC420BH Legend Series [PERSON_NAME] F-Attachment Trombone w…" at bounding box center [990, 118] width 796 height 44
copy div "[PERSON_NAME] Paris AC420BH Legend Series [PERSON_NAME] F-Attachment Trombone w…"
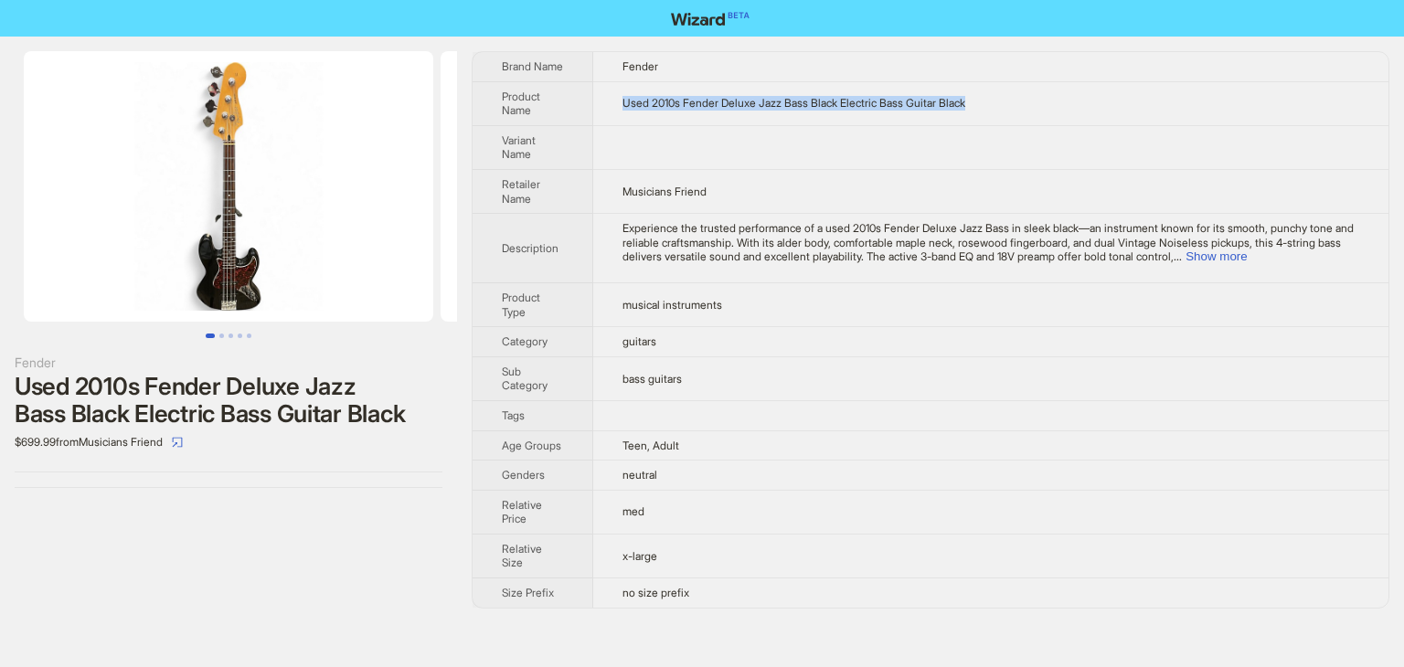
drag, startPoint x: 1026, startPoint y: 96, endPoint x: 618, endPoint y: 103, distance: 408.6
click at [618, 103] on td "Used 2010s Fender Deluxe Jazz Bass Black Electric Bass Guitar Black" at bounding box center [990, 103] width 795 height 44
copy span "Used 2010s Fender Deluxe Jazz Bass Black Electric Bass Guitar Black"
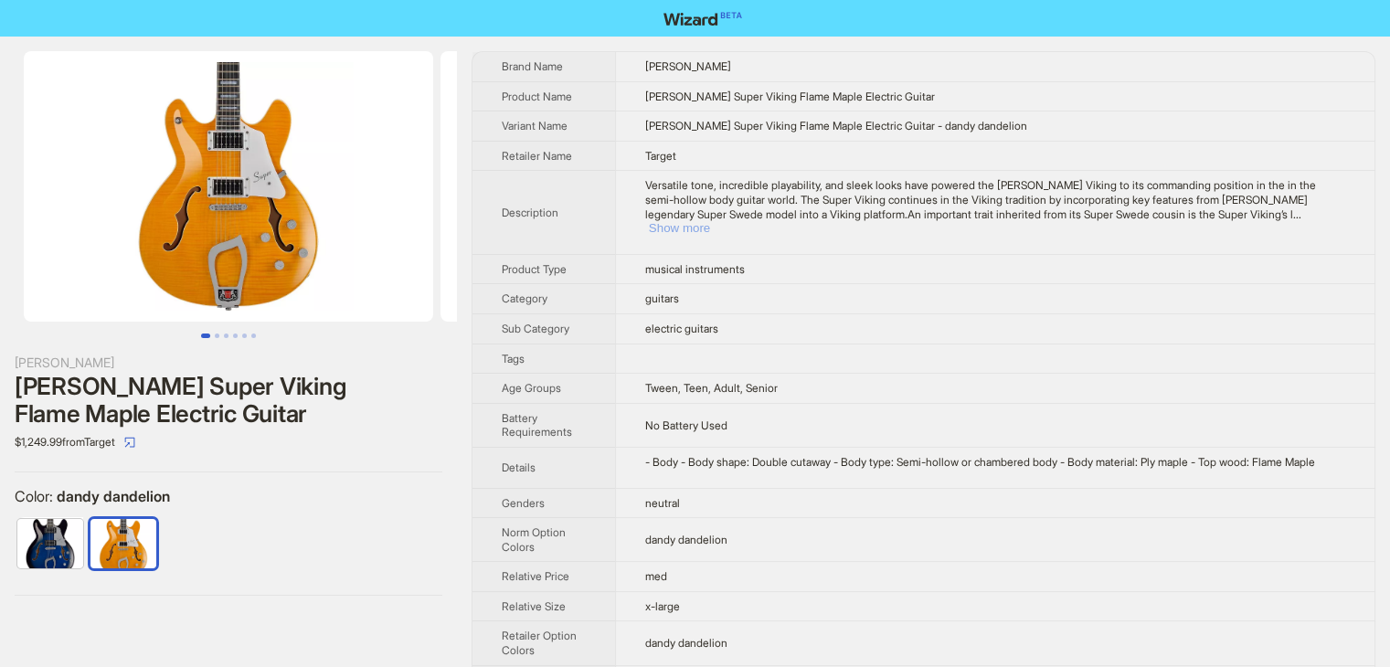
click at [710, 221] on button "Show more" at bounding box center [679, 228] width 61 height 14
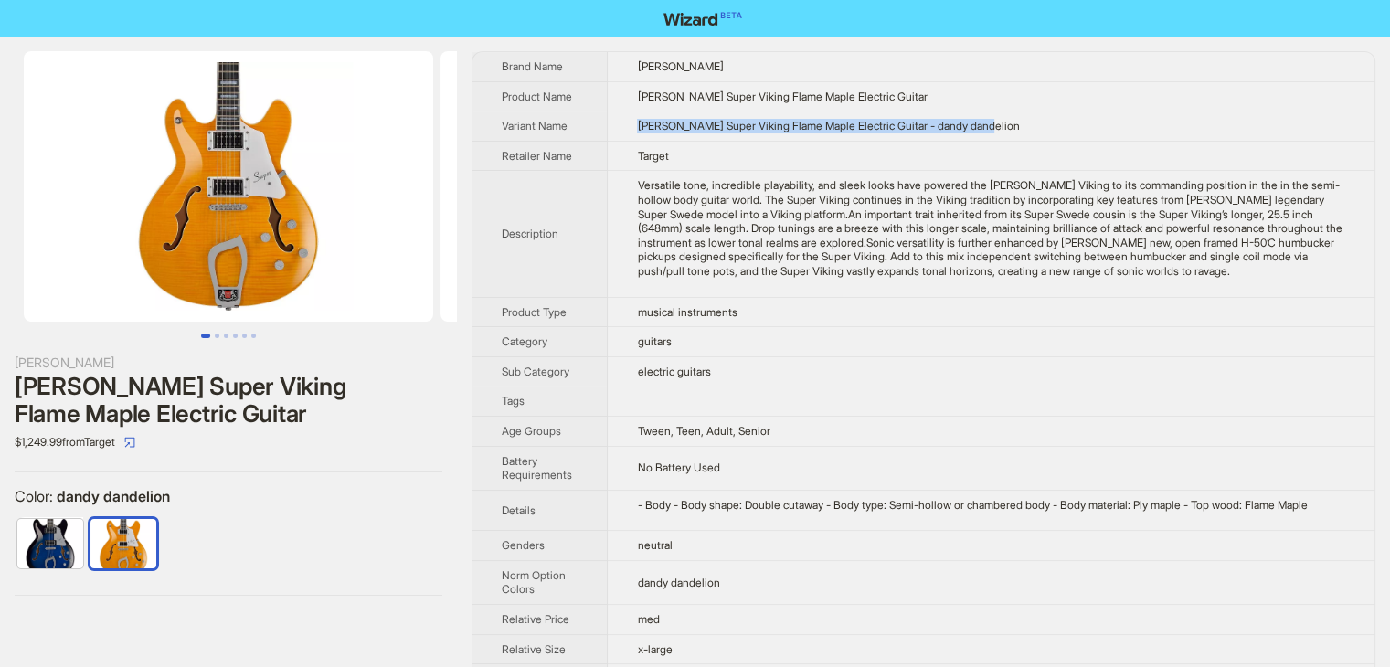
drag, startPoint x: 1005, startPoint y: 123, endPoint x: 621, endPoint y: 142, distance: 384.3
click at [623, 141] on tbody "Brand Name [PERSON_NAME] Product Name [PERSON_NAME] Super Viking Flame Maple El…" at bounding box center [923, 422] width 902 height 740
copy tbody "Retailer Name"
click at [764, 154] on td "Target" at bounding box center [991, 156] width 767 height 30
drag, startPoint x: 1026, startPoint y: 129, endPoint x: 634, endPoint y: 120, distance: 392.2
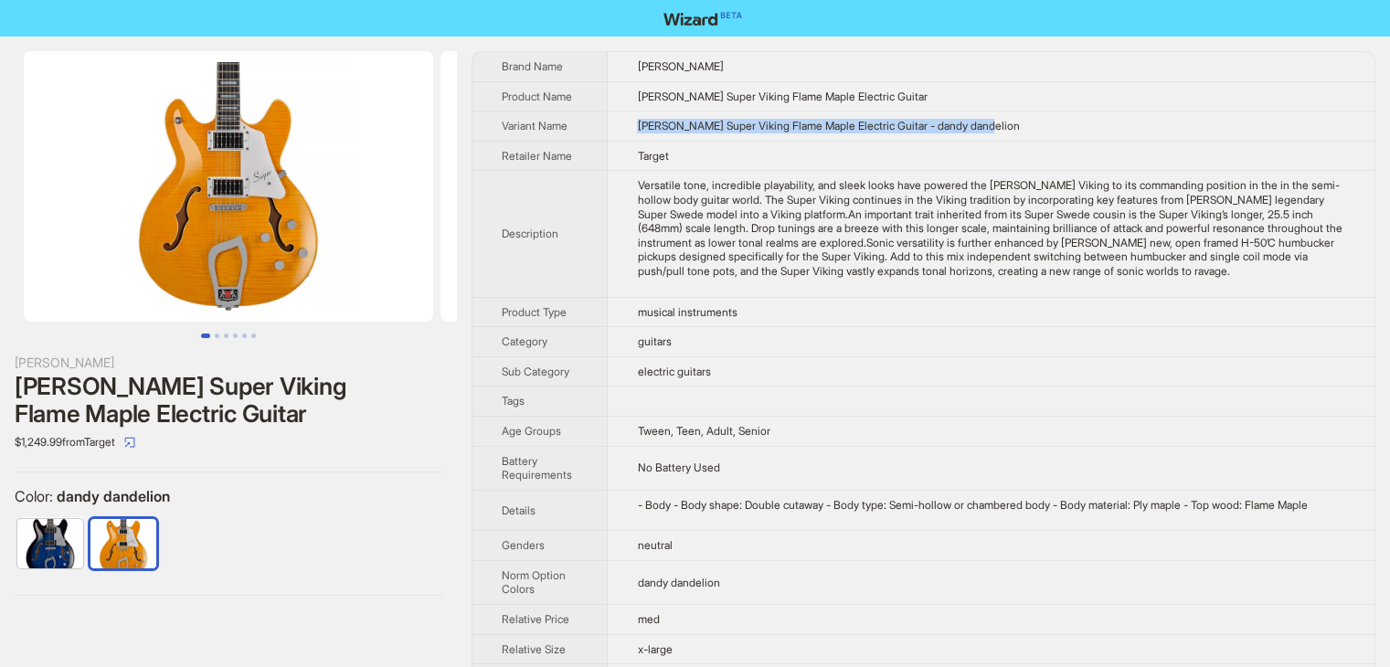
click at [634, 120] on td "[PERSON_NAME] Super Viking Flame Maple Electric Guitar - dandy dandelion" at bounding box center [991, 126] width 767 height 30
copy span "[PERSON_NAME] Super Viking Flame Maple Electric Guitar - dandy dandelion"
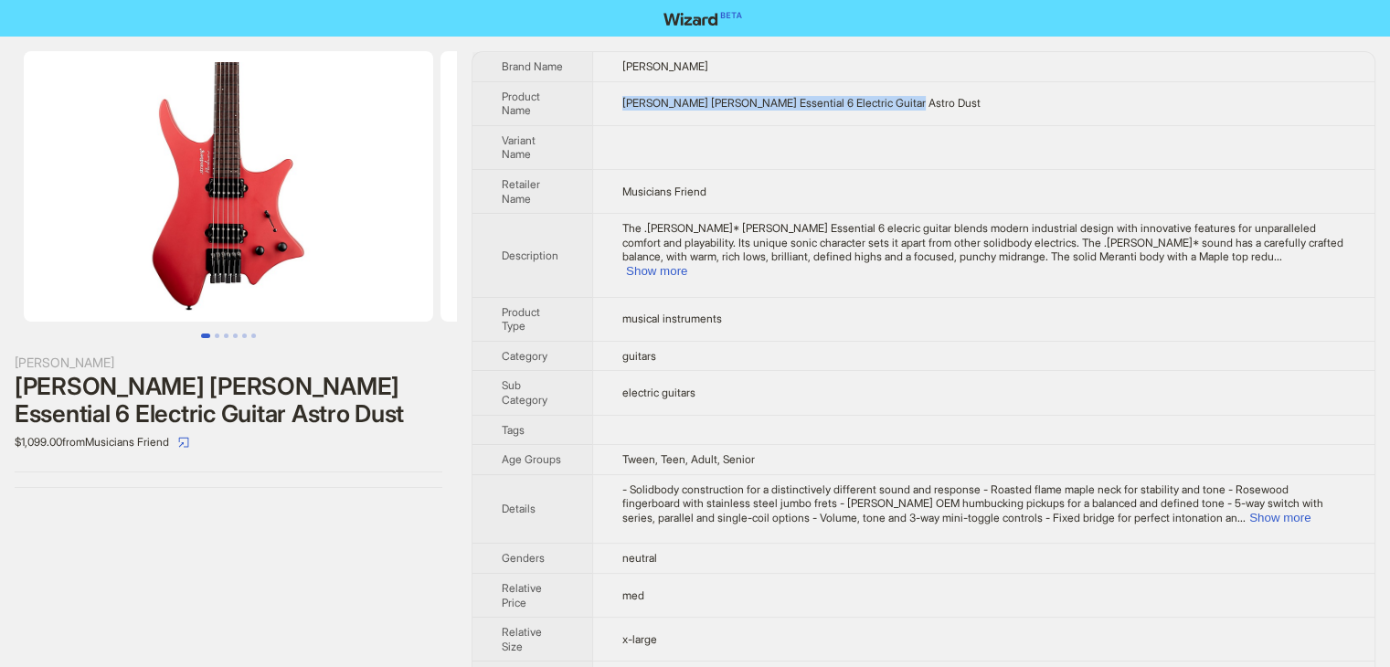
drag, startPoint x: 950, startPoint y: 103, endPoint x: 621, endPoint y: 118, distance: 329.3
click at [621, 118] on td "strandberg Boden Essential 6 Electric Guitar Astro Dust" at bounding box center [983, 103] width 782 height 44
copy span "strandberg Boden Essential 6 Electric Guitar Astro Dust"
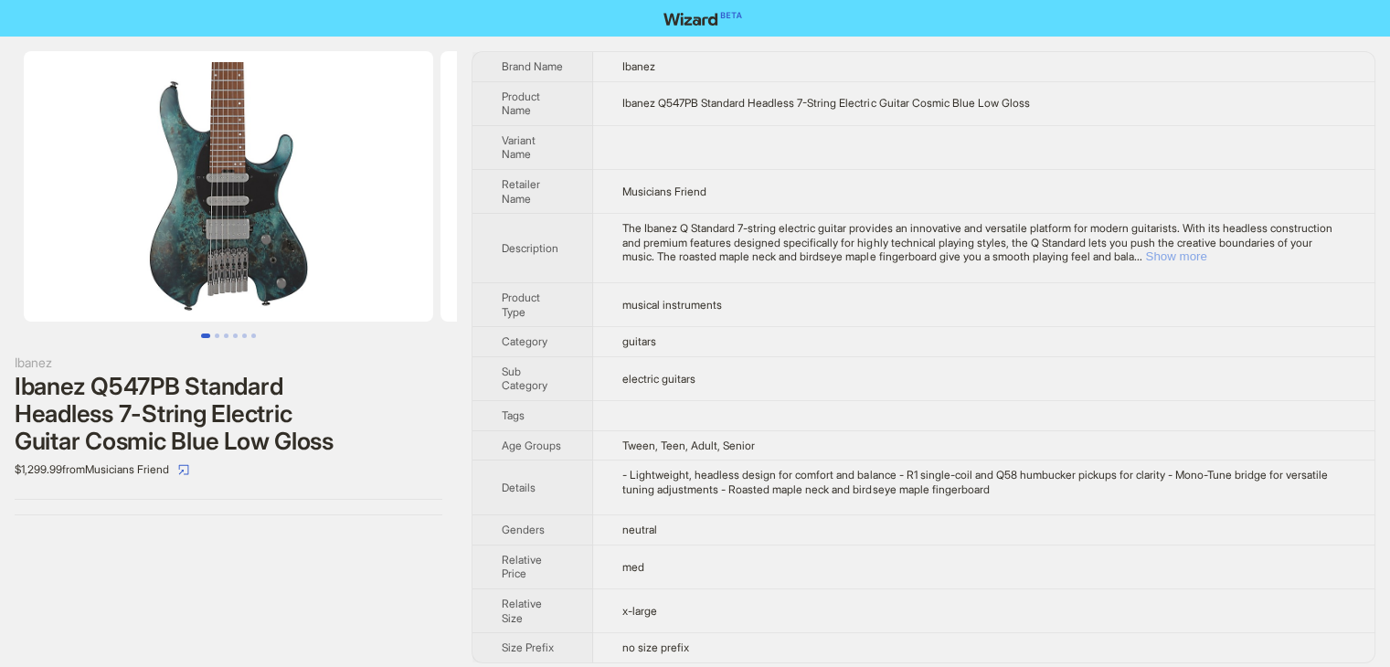
click at [1206, 262] on button "Show more" at bounding box center [1175, 256] width 61 height 14
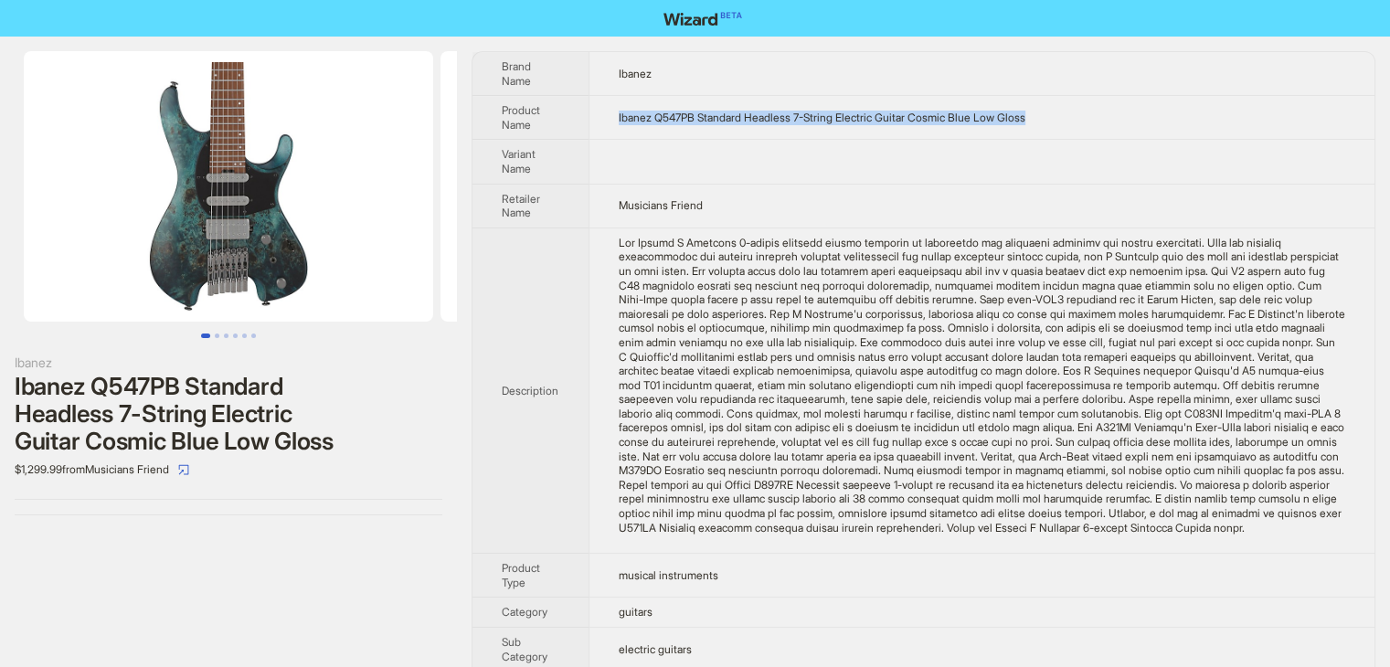
drag, startPoint x: 1041, startPoint y: 116, endPoint x: 609, endPoint y: 136, distance: 432.7
click at [609, 136] on td "Ibanez Q547PB Standard Headless 7-String Electric Guitar Cosmic Blue Low Gloss" at bounding box center [982, 118] width 786 height 44
copy span "Ibanez Q547PB Standard Headless 7-String Electric Guitar Cosmic Blue Low Gloss"
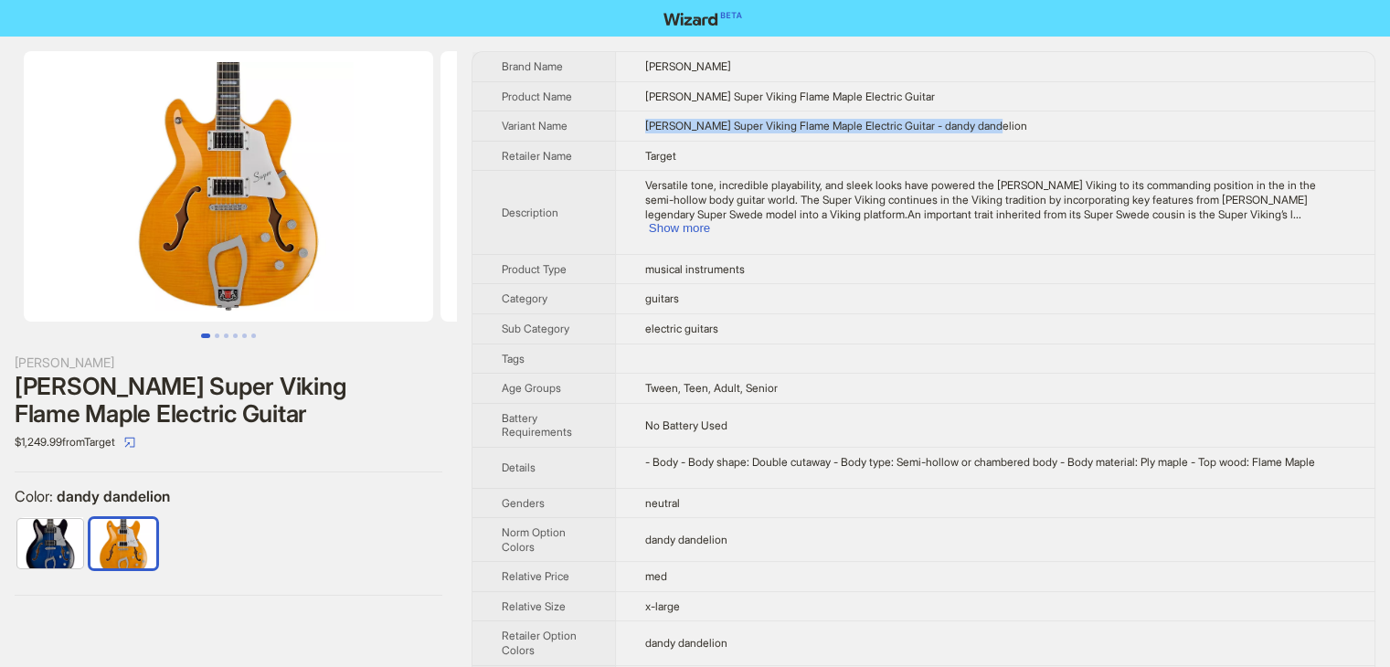
drag, startPoint x: 1043, startPoint y: 125, endPoint x: 641, endPoint y: 136, distance: 402.3
click at [641, 136] on td "Hagstrom Super Viking Flame Maple Electric Guitar - dandy dandelion" at bounding box center [994, 126] width 759 height 30
copy span "Hagstrom Super Viking Flame Maple Electric Guitar - dandy dandelion"
click at [216, 334] on button "Go to slide 2" at bounding box center [217, 336] width 5 height 5
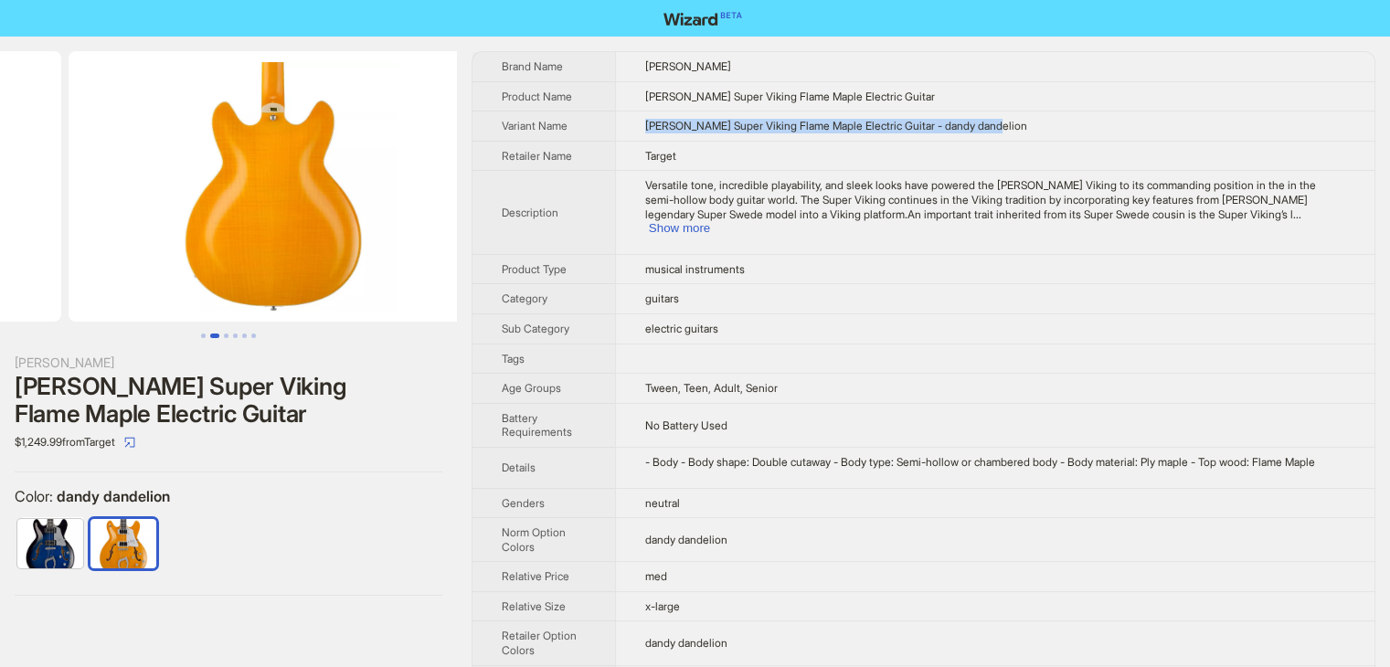
scroll to position [0, 417]
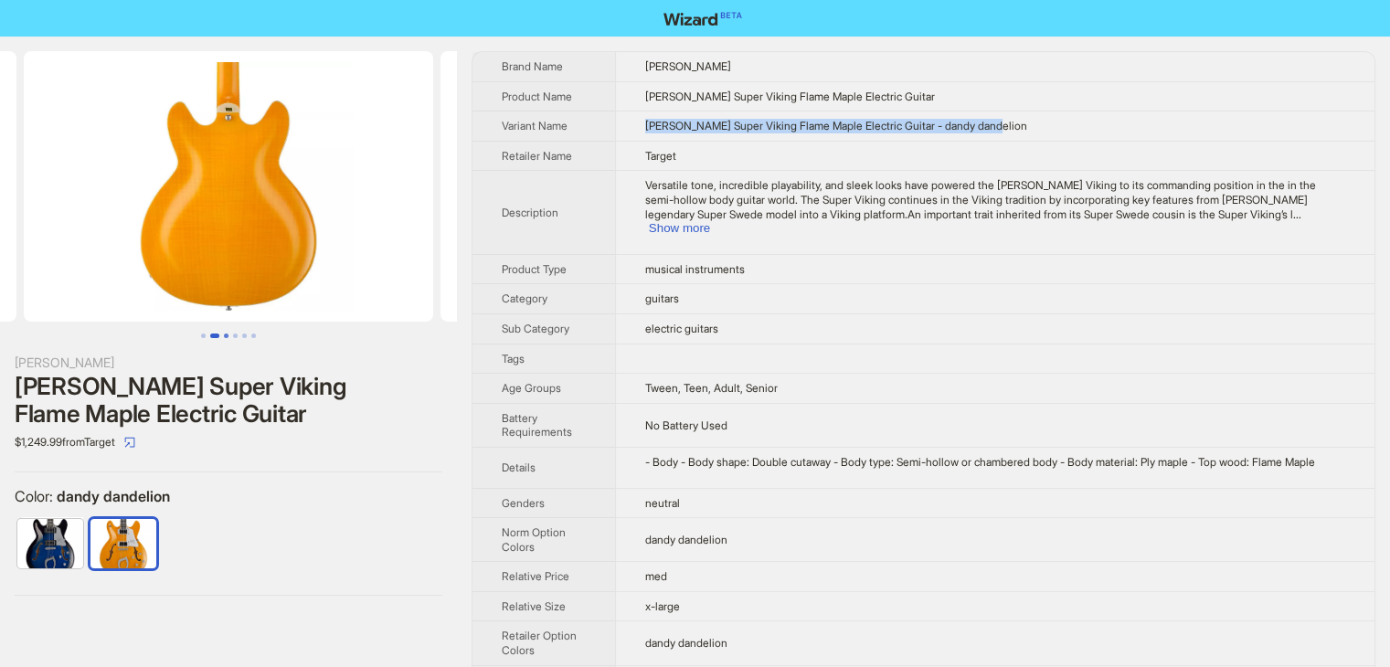
click at [227, 335] on button "Go to slide 3" at bounding box center [226, 336] width 5 height 5
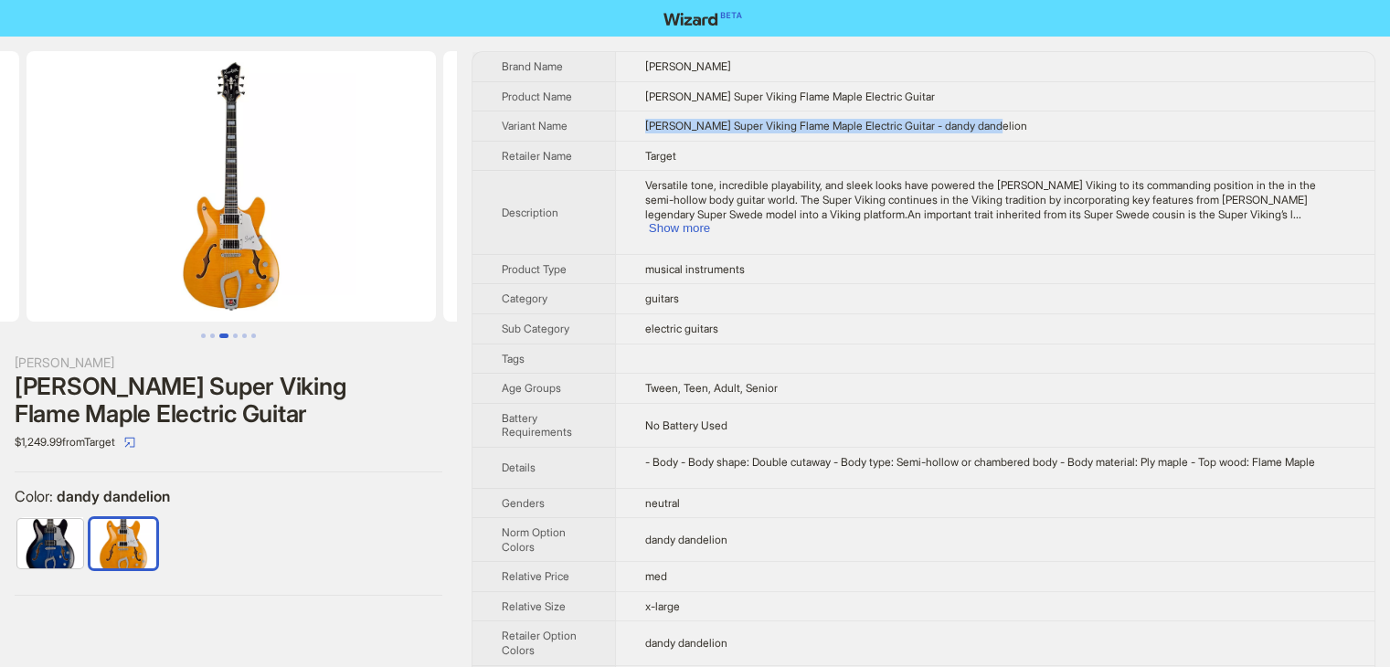
scroll to position [0, 833]
click at [201, 336] on button "Go to slide 1" at bounding box center [203, 336] width 5 height 5
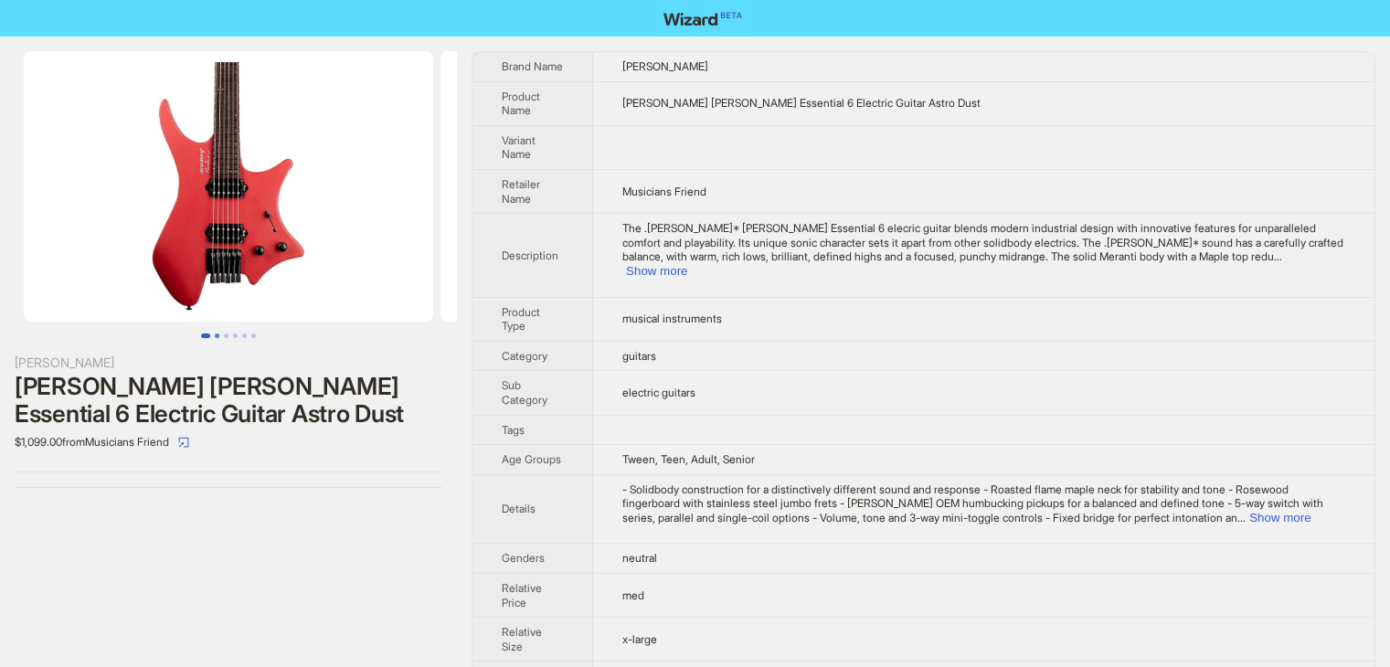
click at [219, 334] on button "Go to slide 2" at bounding box center [217, 336] width 5 height 5
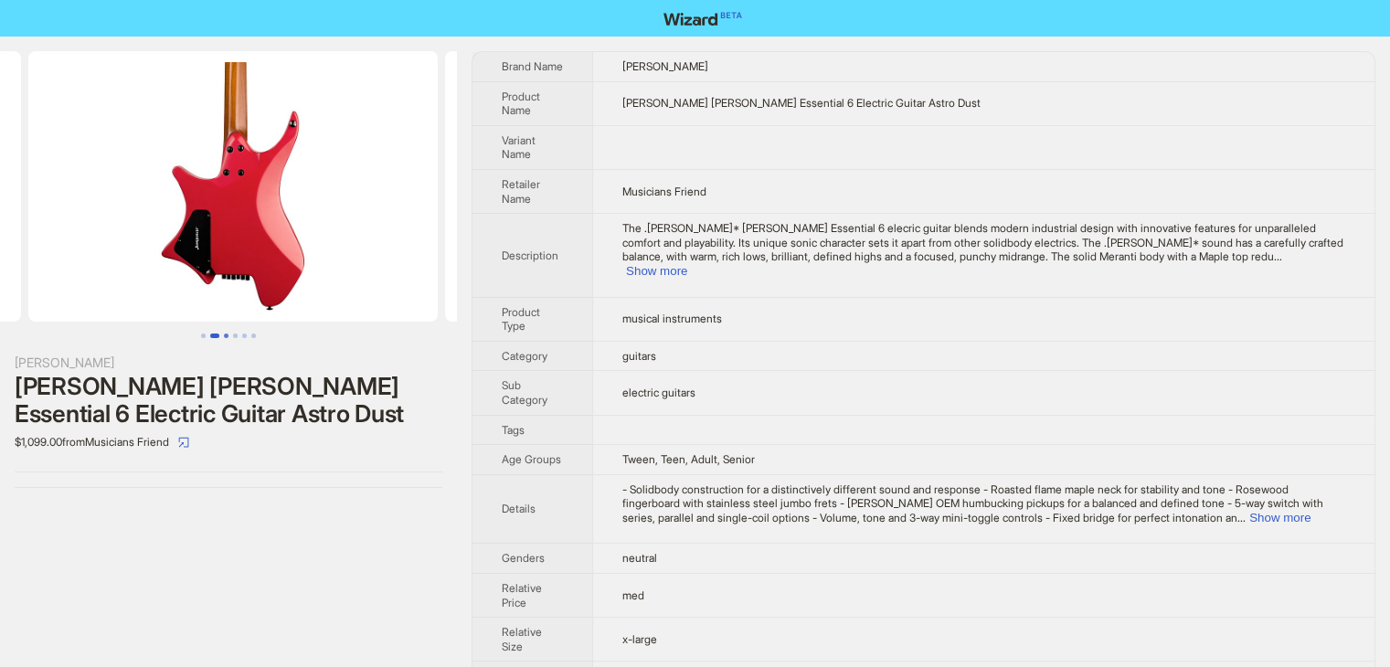
scroll to position [0, 417]
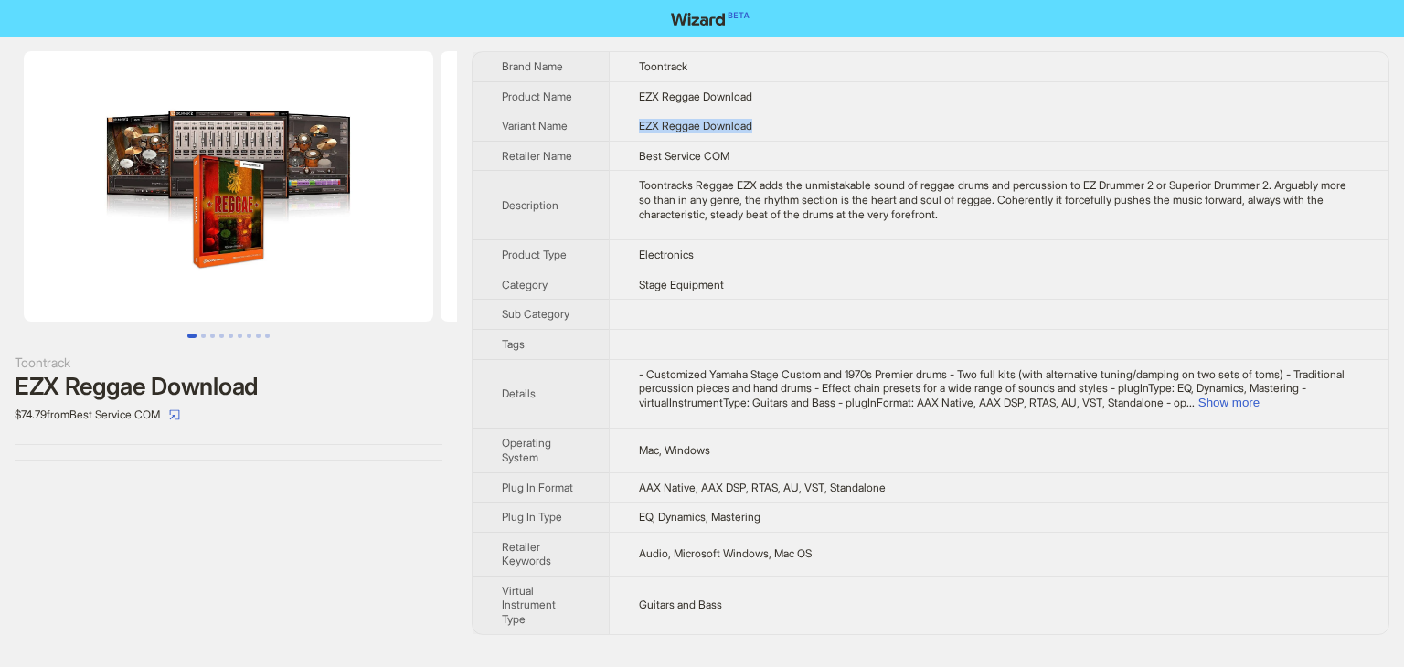
drag, startPoint x: 783, startPoint y: 130, endPoint x: 632, endPoint y: 123, distance: 150.9
click at [632, 123] on td "EZX Reggae Download" at bounding box center [999, 126] width 780 height 30
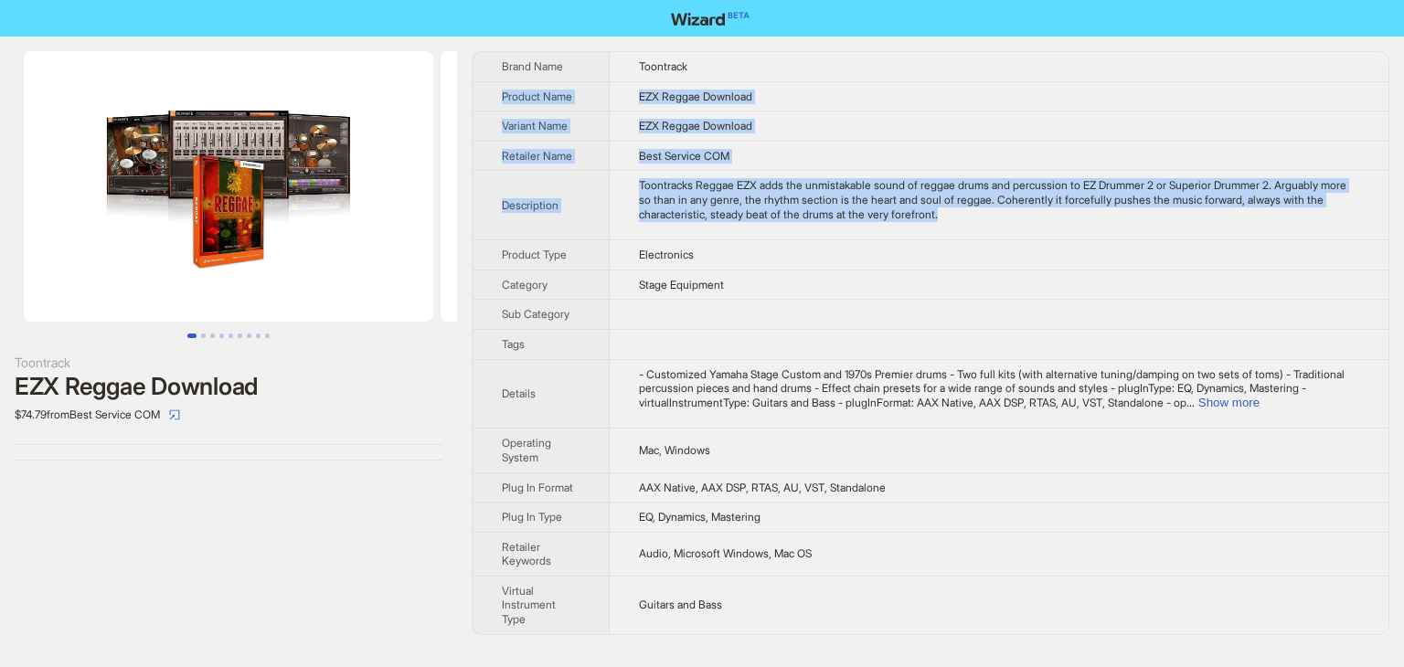
drag, startPoint x: 1025, startPoint y: 222, endPoint x: 480, endPoint y: 83, distance: 563.0
click at [480, 83] on tbody "Brand Name Toontrack Product Name EZX Reggae Download Variant Name EZX Reggae D…" at bounding box center [930, 343] width 916 height 582
copy tbody "Product Name EZX Reggae Download Variant Name EZX Reggae Download Retailer Name…"
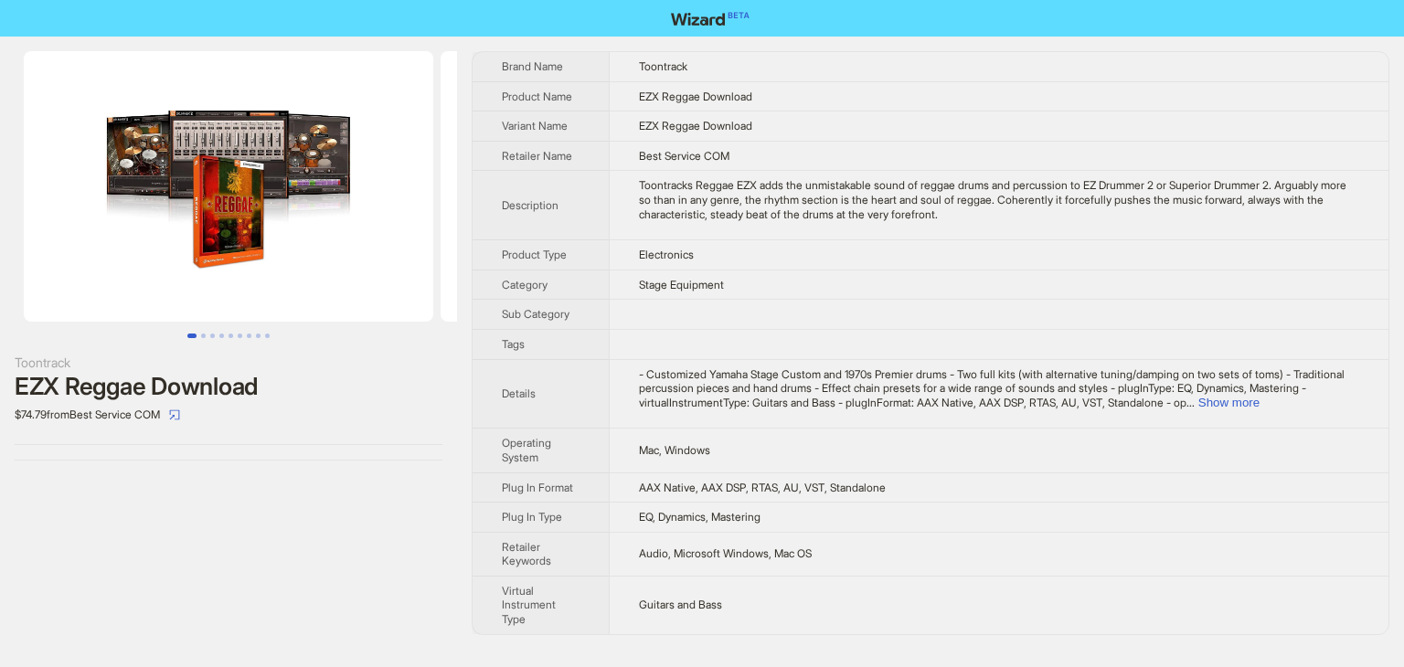
click at [735, 275] on td "Stage Equipment" at bounding box center [999, 285] width 780 height 30
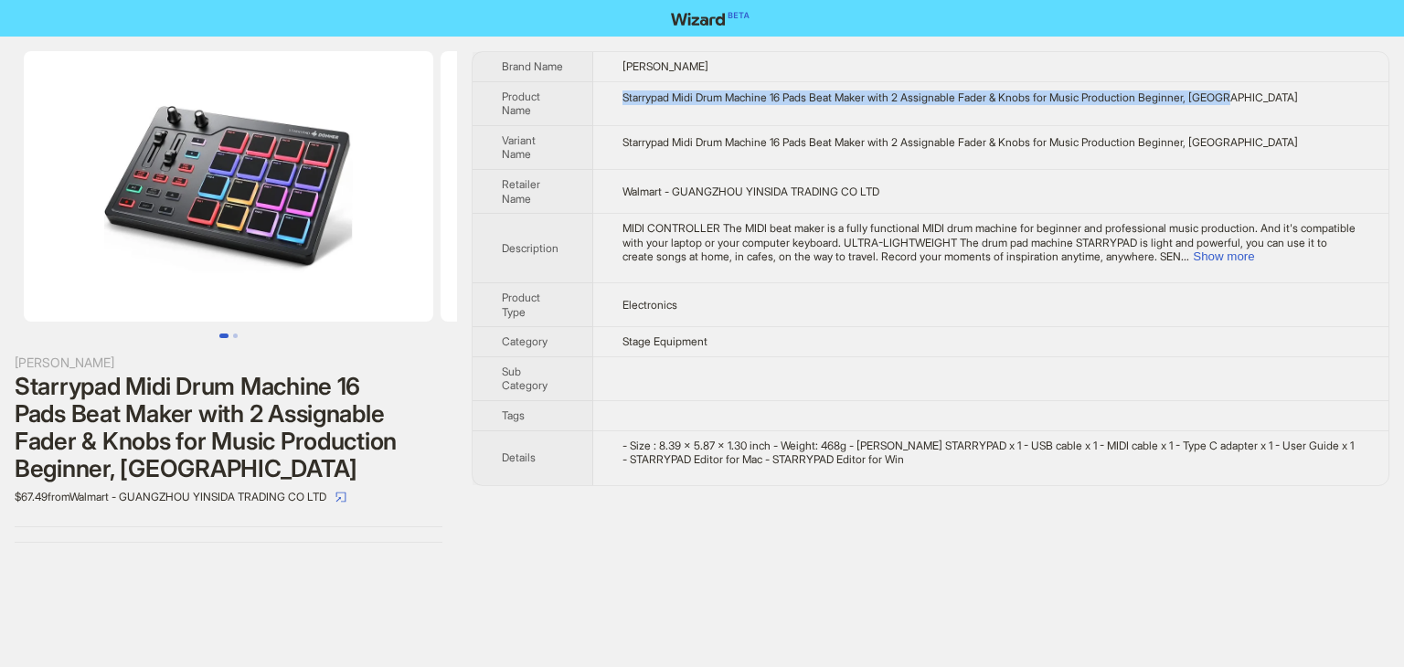
drag, startPoint x: 1279, startPoint y: 96, endPoint x: 609, endPoint y: 99, distance: 670.8
click at [609, 99] on td "Starrypad Midi Drum Machine 16 Pads Beat Maker with 2 Assignable Fader & Knobs …" at bounding box center [990, 103] width 795 height 44
copy div "Starrypad Midi Drum Machine 16 Pads Beat Maker with 2 Assignable Fader & Knobs …"
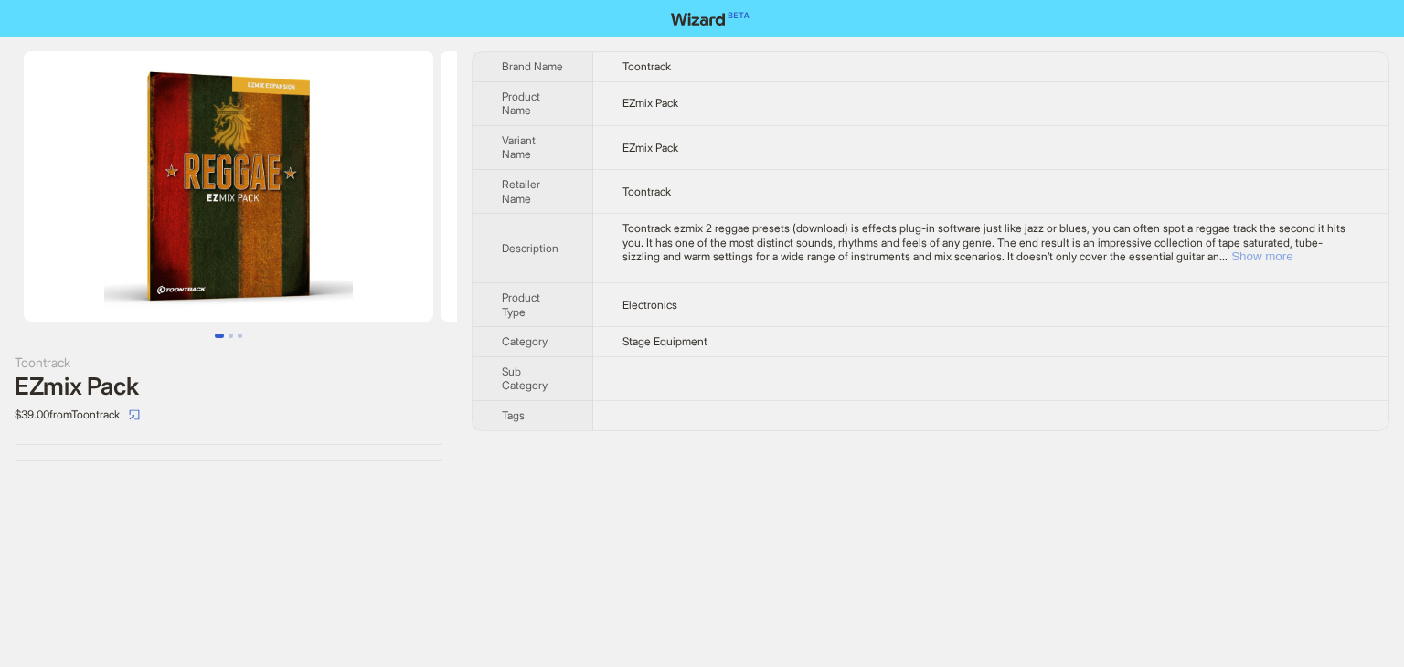
click at [1292, 255] on button "Show more" at bounding box center [1261, 256] width 61 height 14
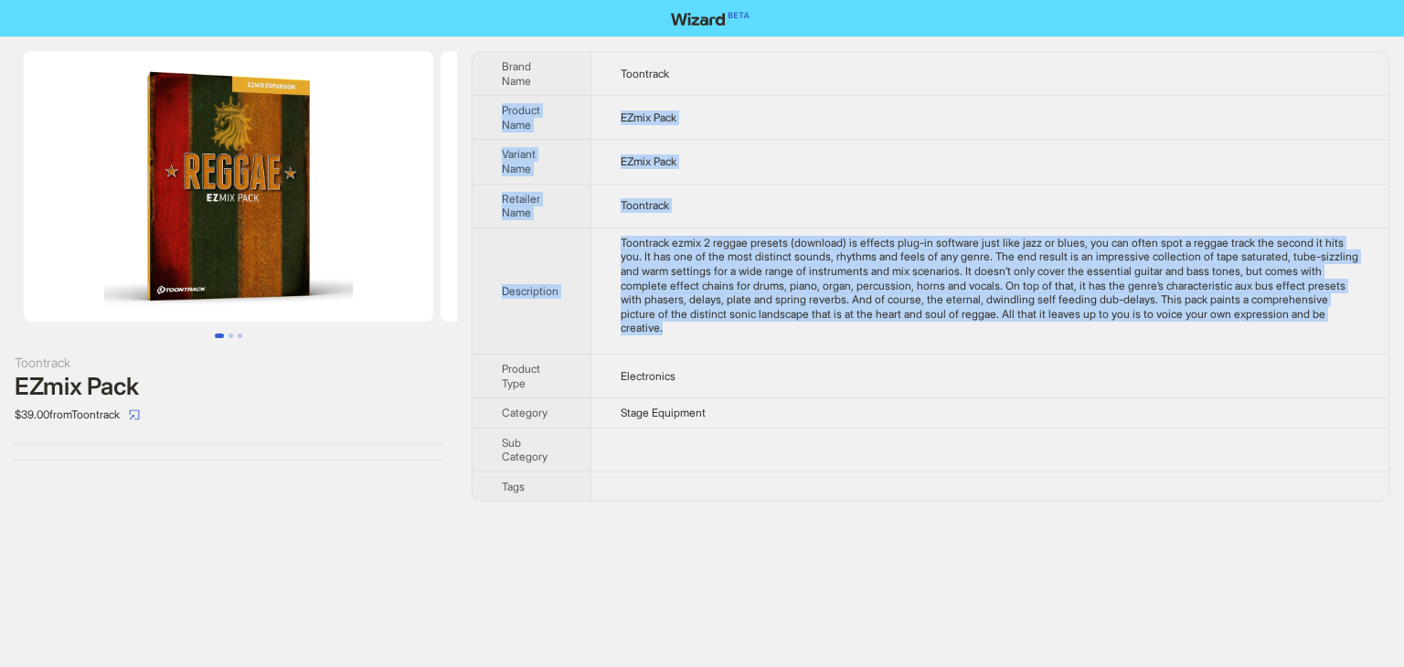
drag, startPoint x: 770, startPoint y: 316, endPoint x: 477, endPoint y: 100, distance: 363.9
click at [477, 100] on tbody "Brand Name Toontrack Product Name EZmix Pack Variant Name EZmix Pack Retailer N…" at bounding box center [930, 276] width 916 height 449
copy tbody "Product Name EZmix Pack Variant Name EZmix Pack Retailer Name Toontrack Descrip…"
click at [698, 175] on td "EZmix Pack" at bounding box center [989, 162] width 798 height 44
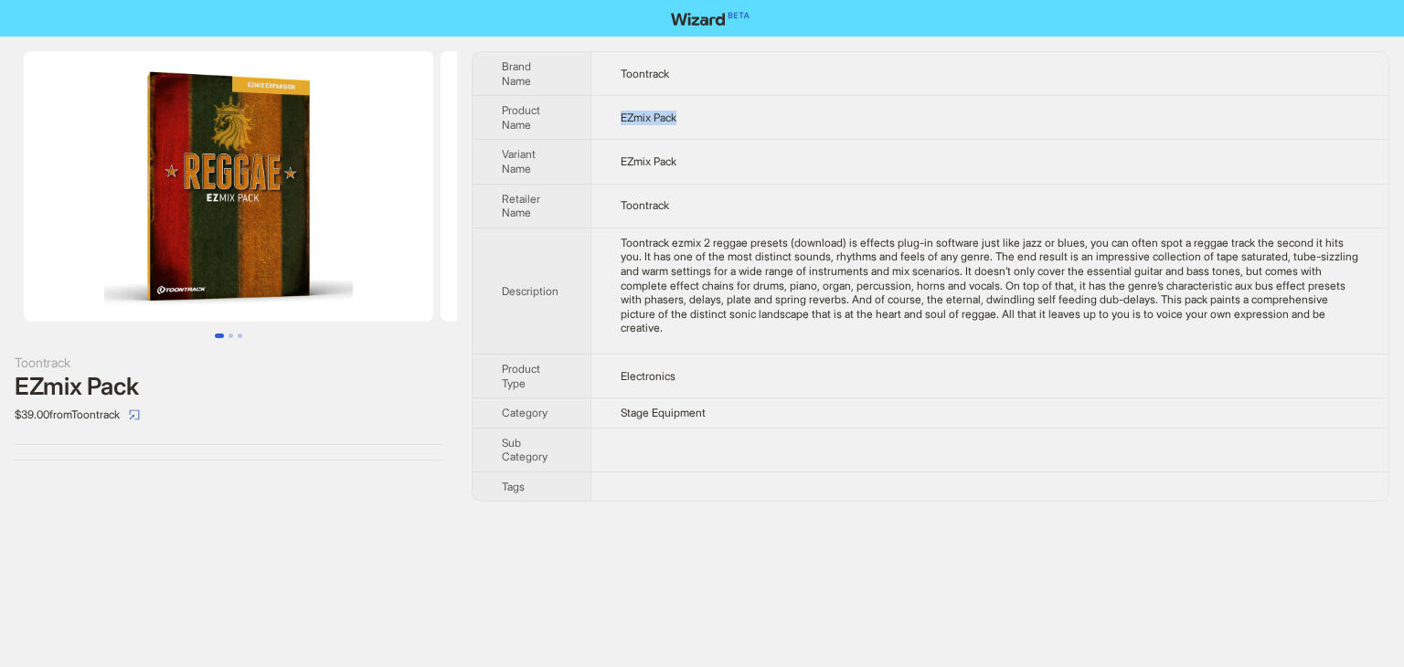
drag, startPoint x: 702, startPoint y: 123, endPoint x: 606, endPoint y: 121, distance: 96.0
click at [606, 121] on td "EZmix Pack" at bounding box center [989, 118] width 798 height 44
copy span "EZmix Pack"
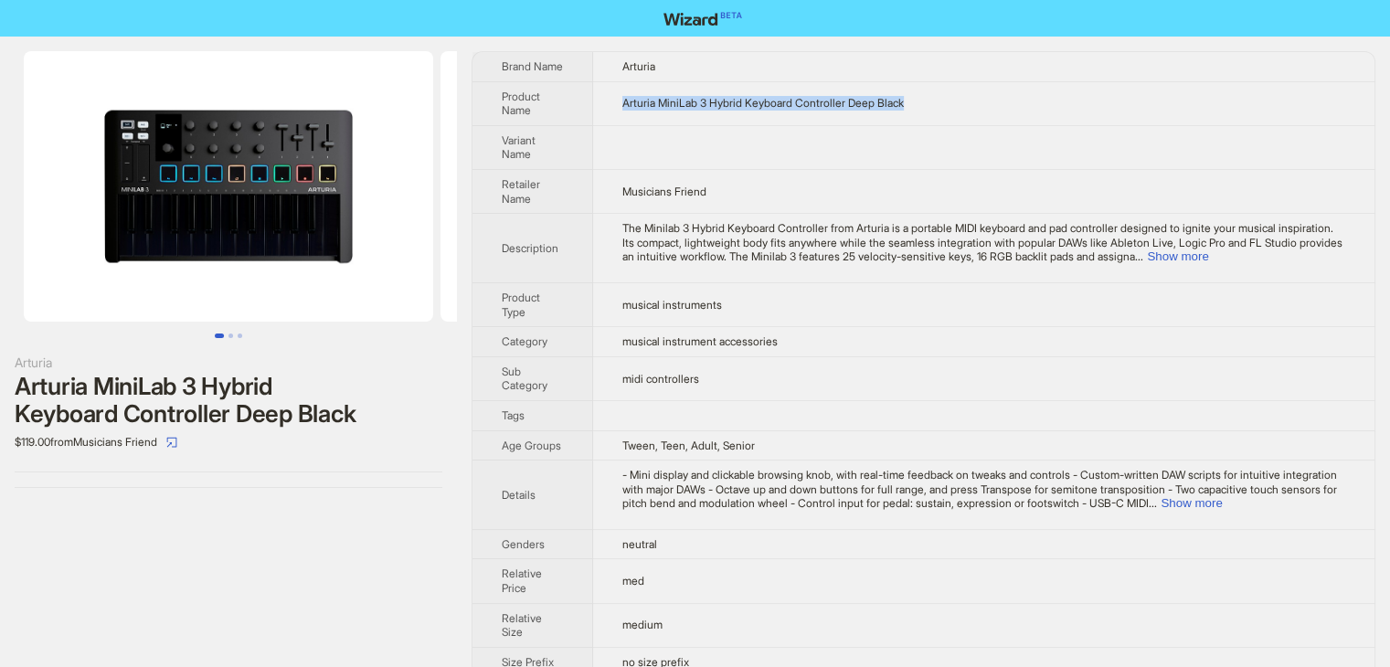
drag, startPoint x: 983, startPoint y: 96, endPoint x: 607, endPoint y: 88, distance: 376.6
click at [607, 88] on td "Arturia MiniLab 3 Hybrid Keyboard Controller Deep Black" at bounding box center [983, 103] width 781 height 44
copy span "Arturia MiniLab 3 Hybrid Keyboard Controller Deep Black"
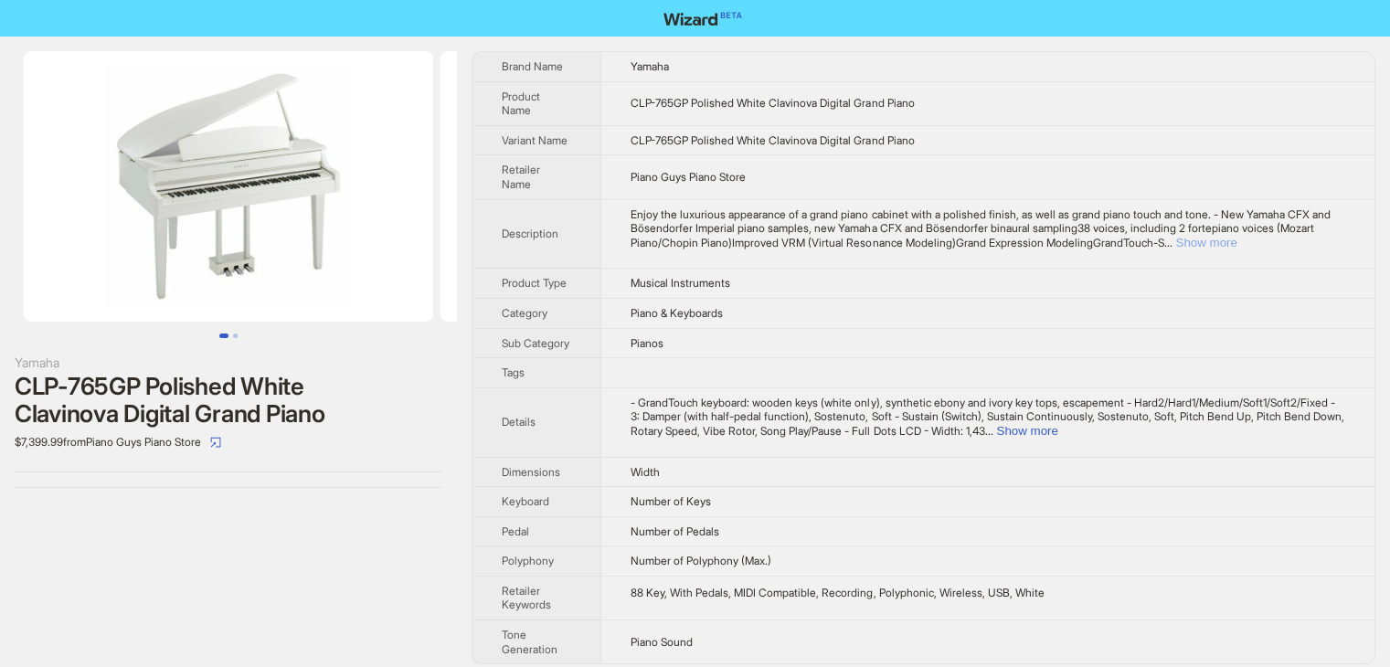
click at [1237, 240] on button "Show more" at bounding box center [1205, 243] width 61 height 14
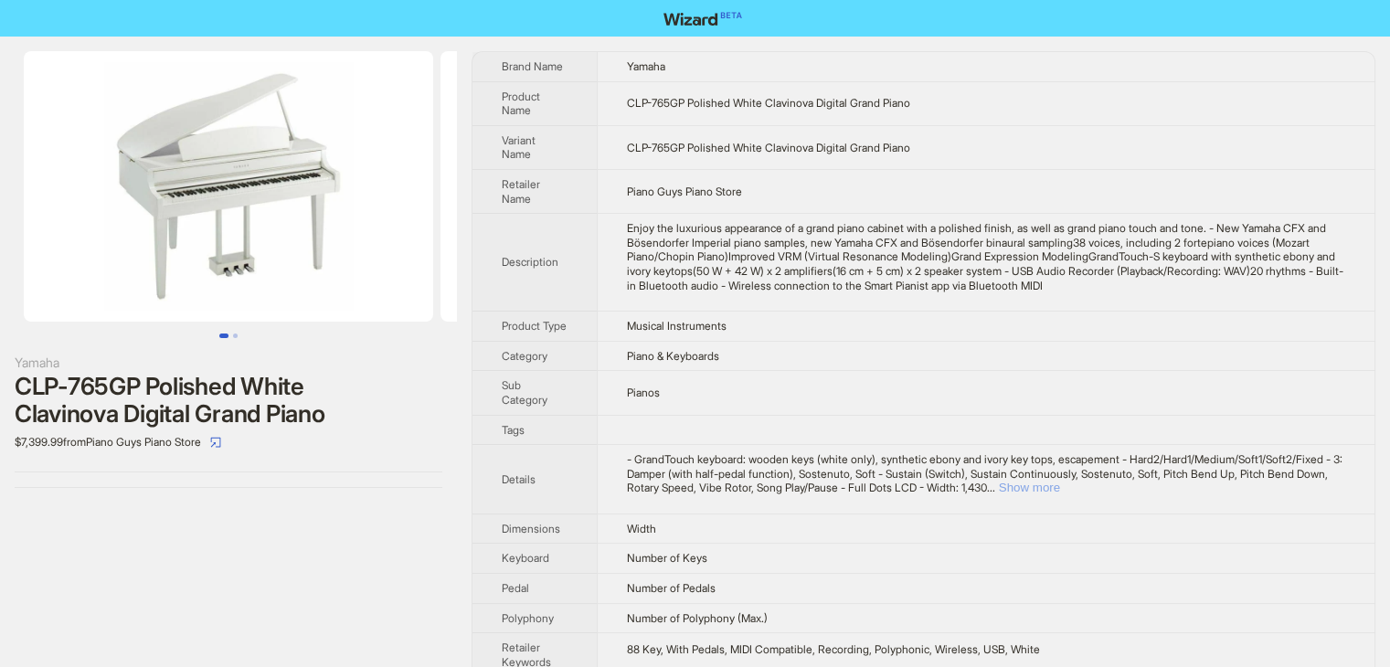
click at [1060, 494] on button "Show more" at bounding box center [1029, 488] width 61 height 14
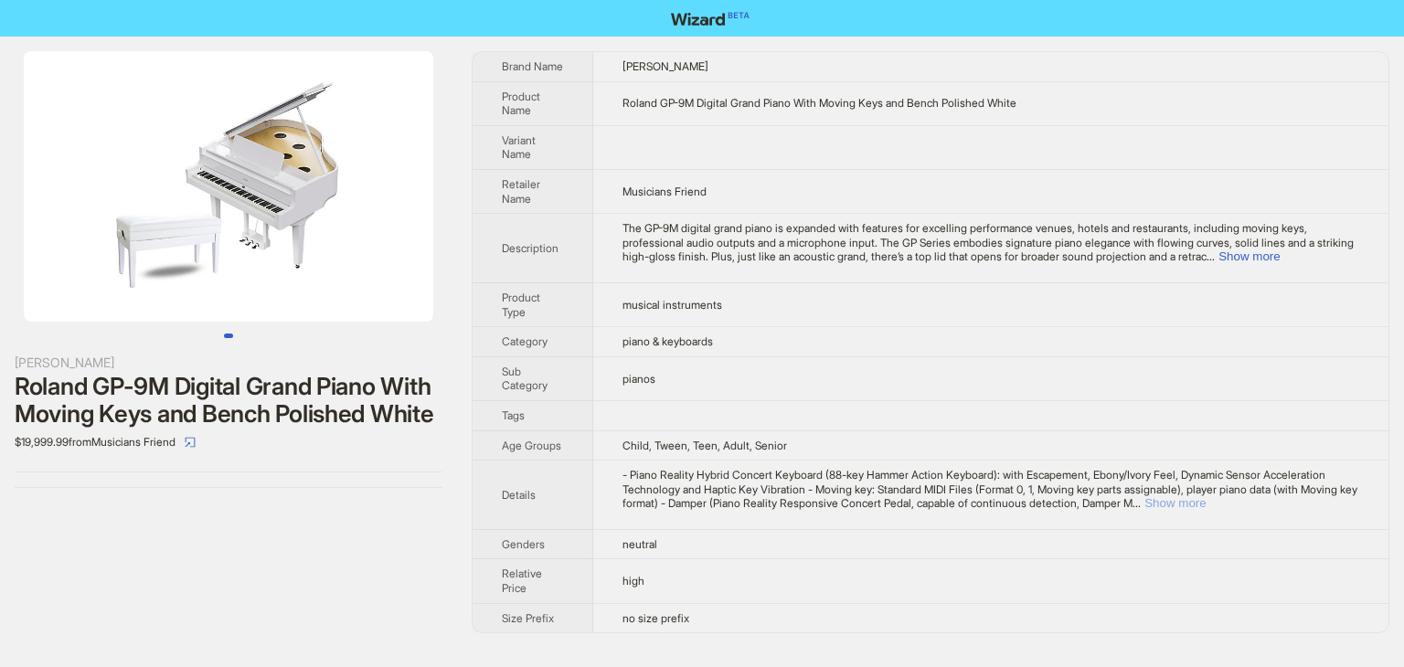
click at [1205, 503] on button "Show more" at bounding box center [1174, 503] width 61 height 14
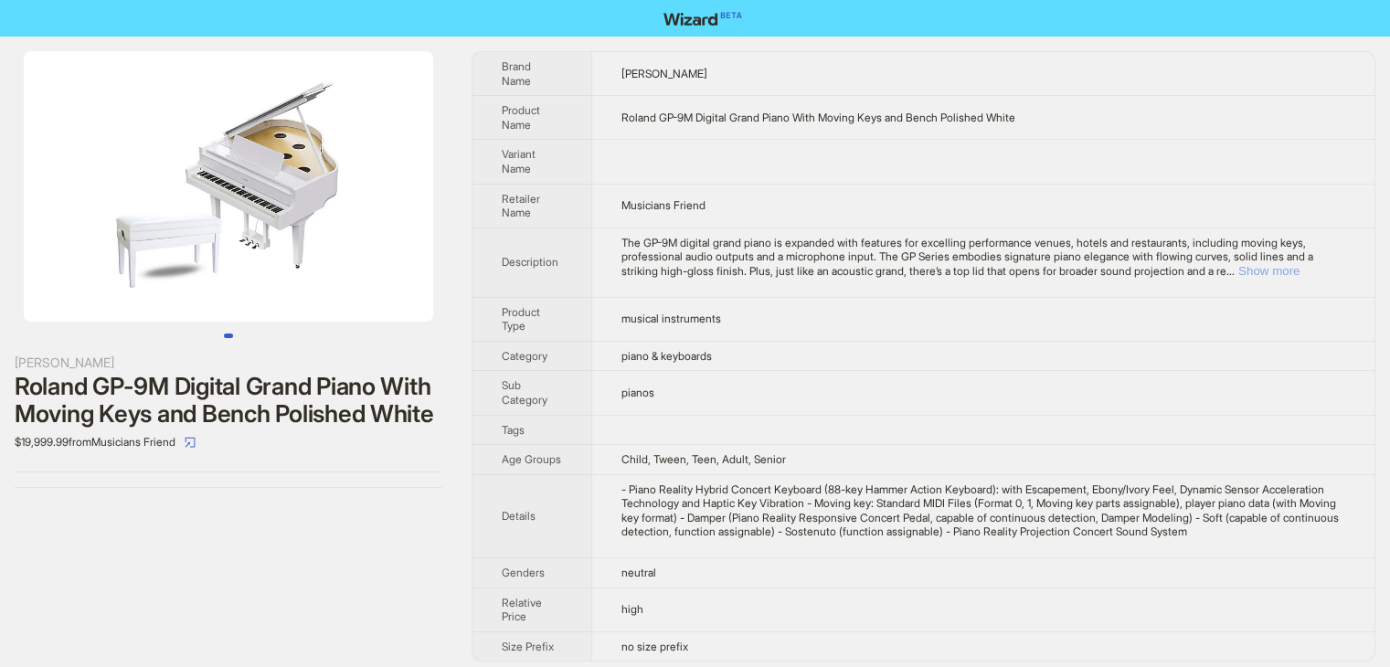
click at [1300, 275] on button "Show more" at bounding box center [1268, 271] width 61 height 14
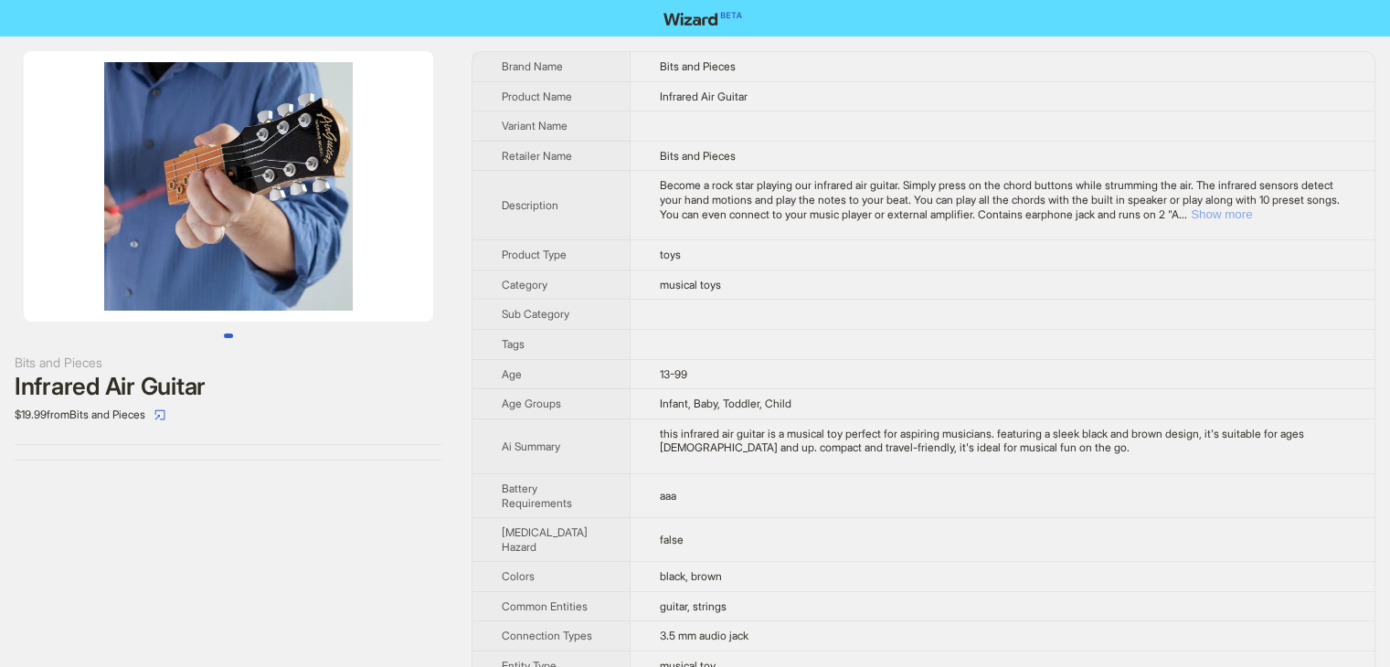
click at [1252, 218] on button "Show more" at bounding box center [1221, 214] width 61 height 14
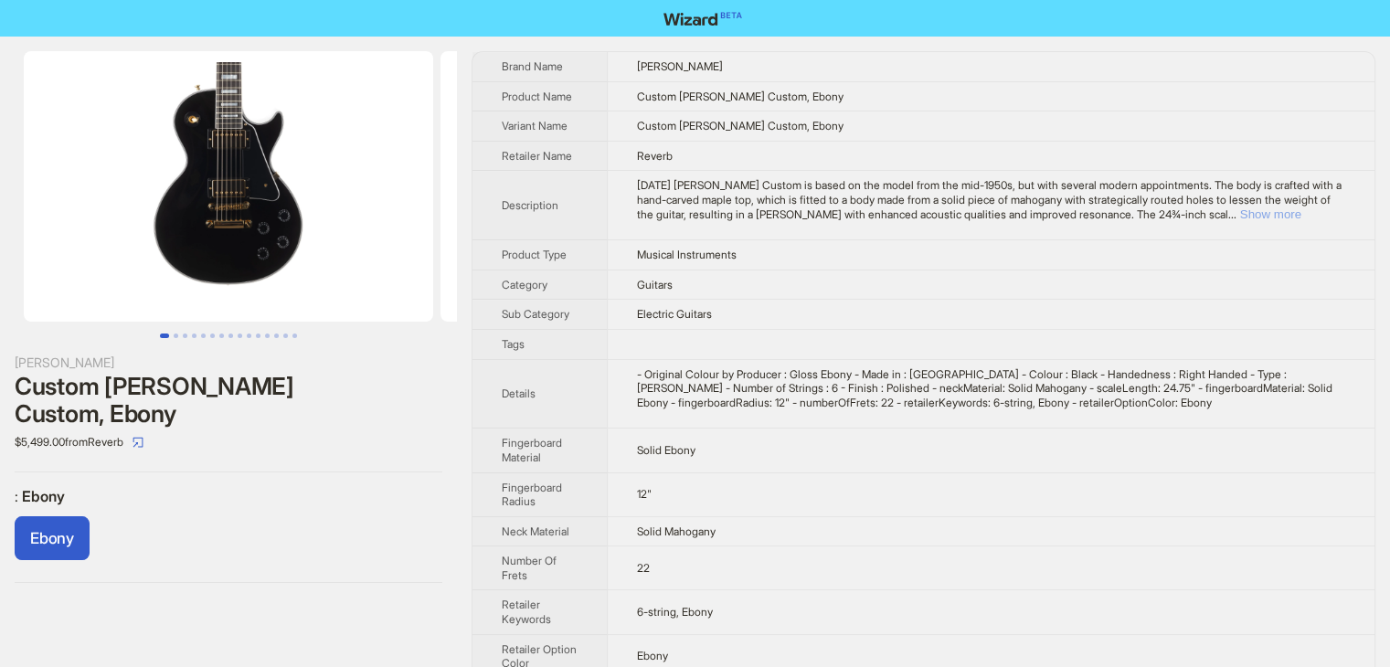
click at [1283, 220] on button "Show more" at bounding box center [1270, 214] width 61 height 14
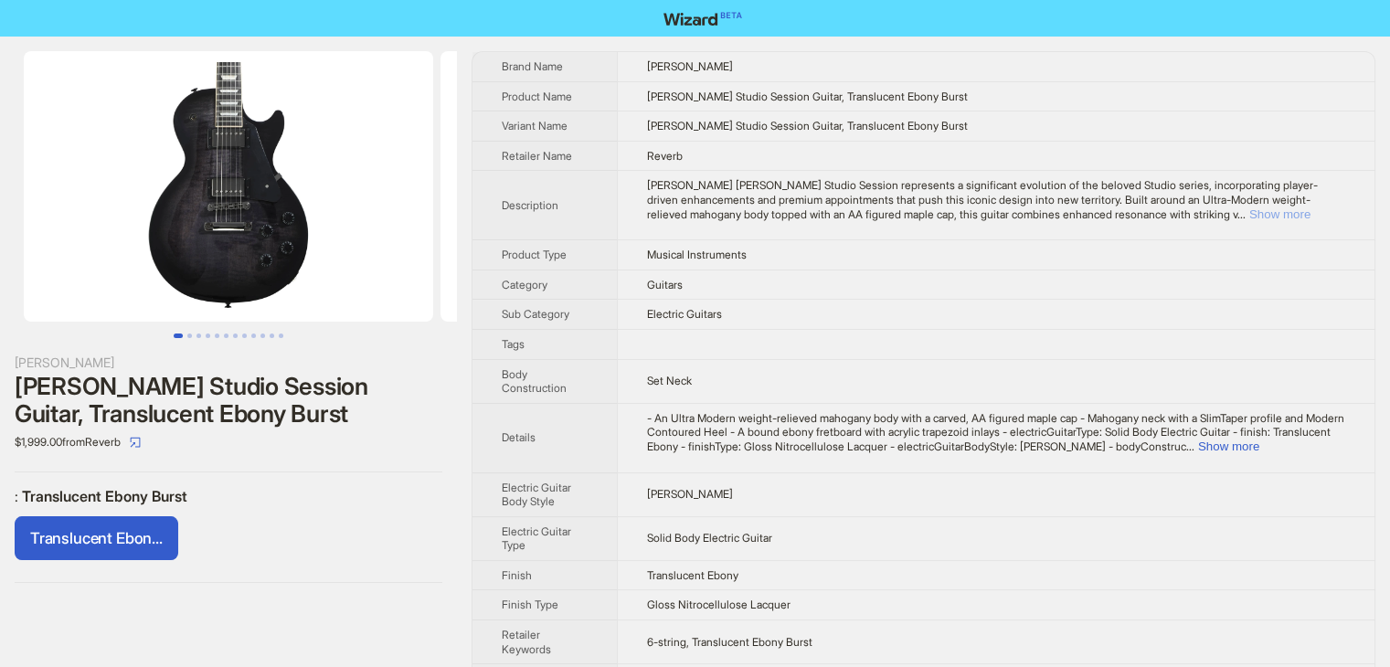
click at [1311, 218] on button "Show more" at bounding box center [1279, 214] width 61 height 14
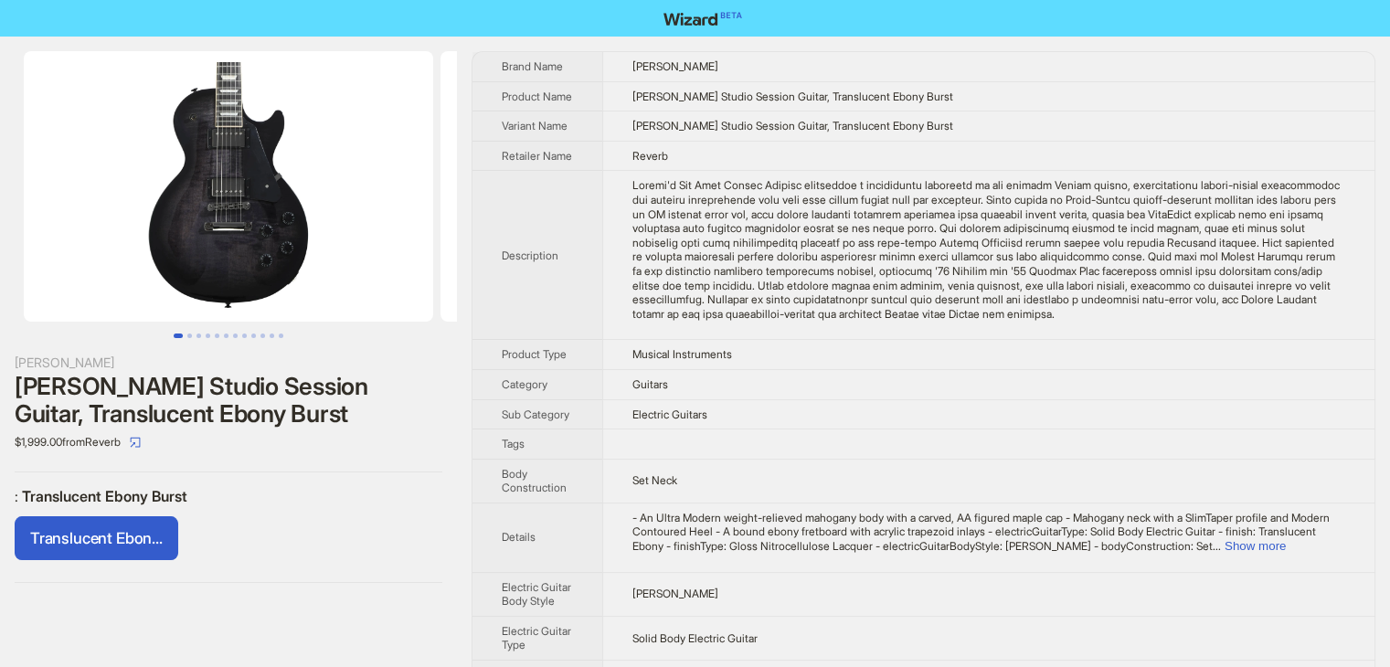
scroll to position [182, 0]
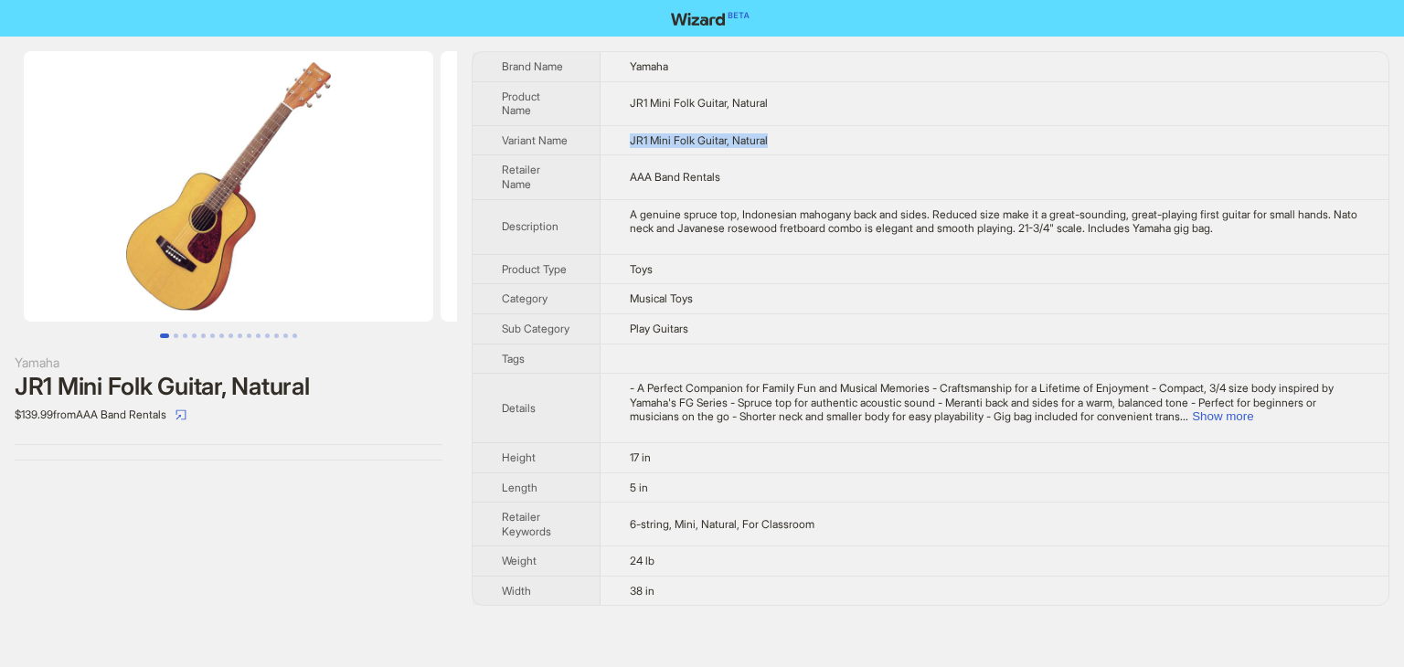
drag, startPoint x: 804, startPoint y: 140, endPoint x: 627, endPoint y: 141, distance: 177.3
click at [627, 141] on td "JR1 Mini Folk Guitar, Natural" at bounding box center [994, 140] width 788 height 30
copy span "JR1 Mini Folk Guitar, Natural"
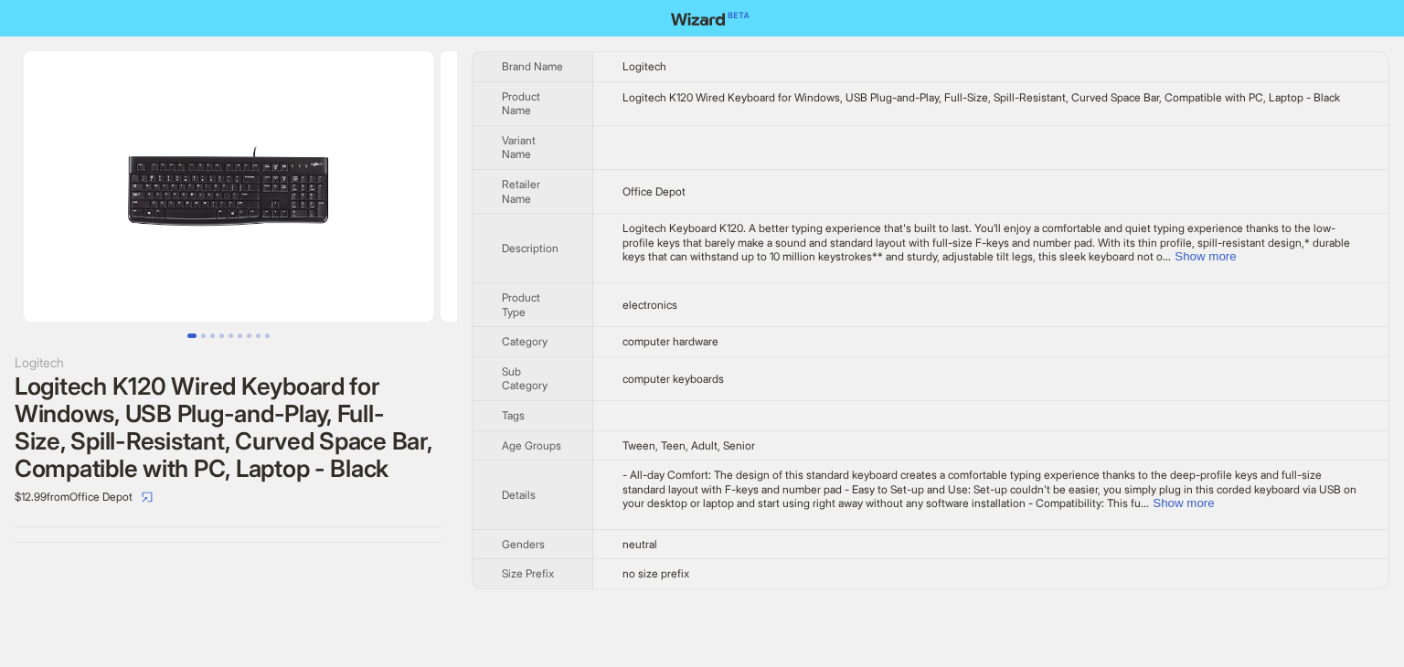
click at [227, 210] on img at bounding box center [228, 186] width 409 height 271
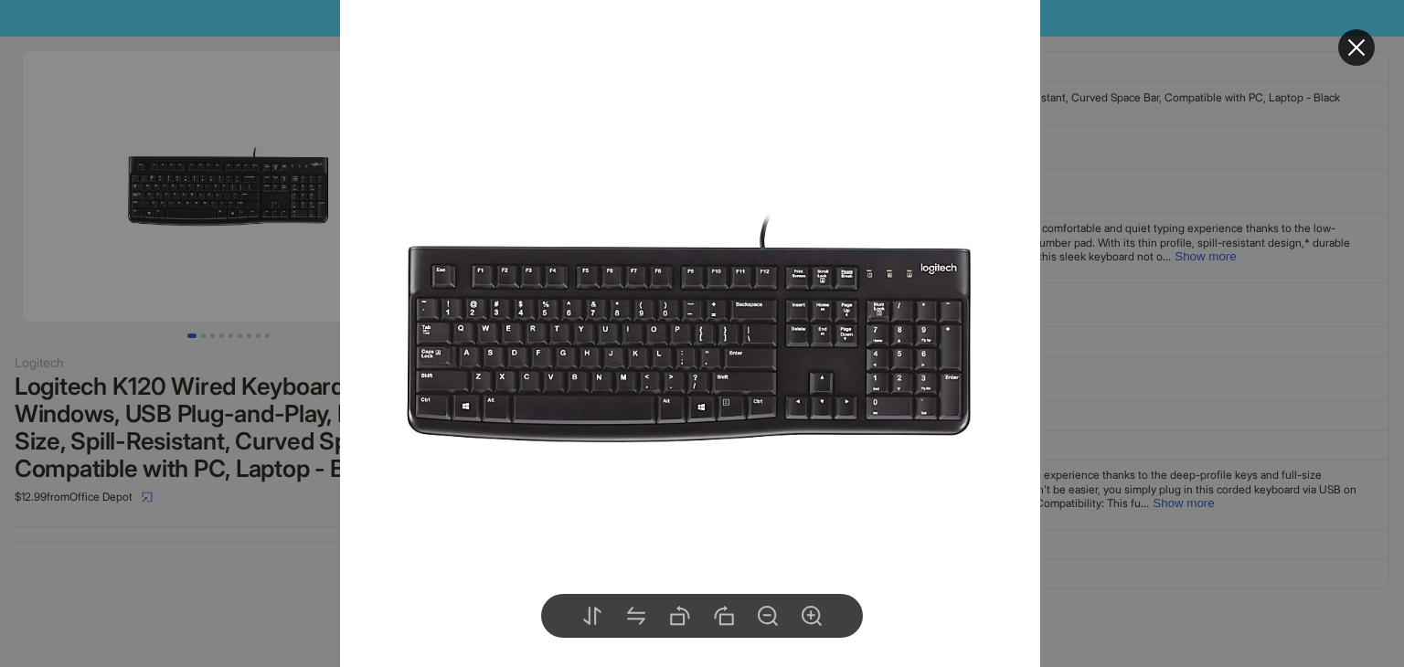
click at [1112, 239] on div at bounding box center [702, 333] width 1404 height 667
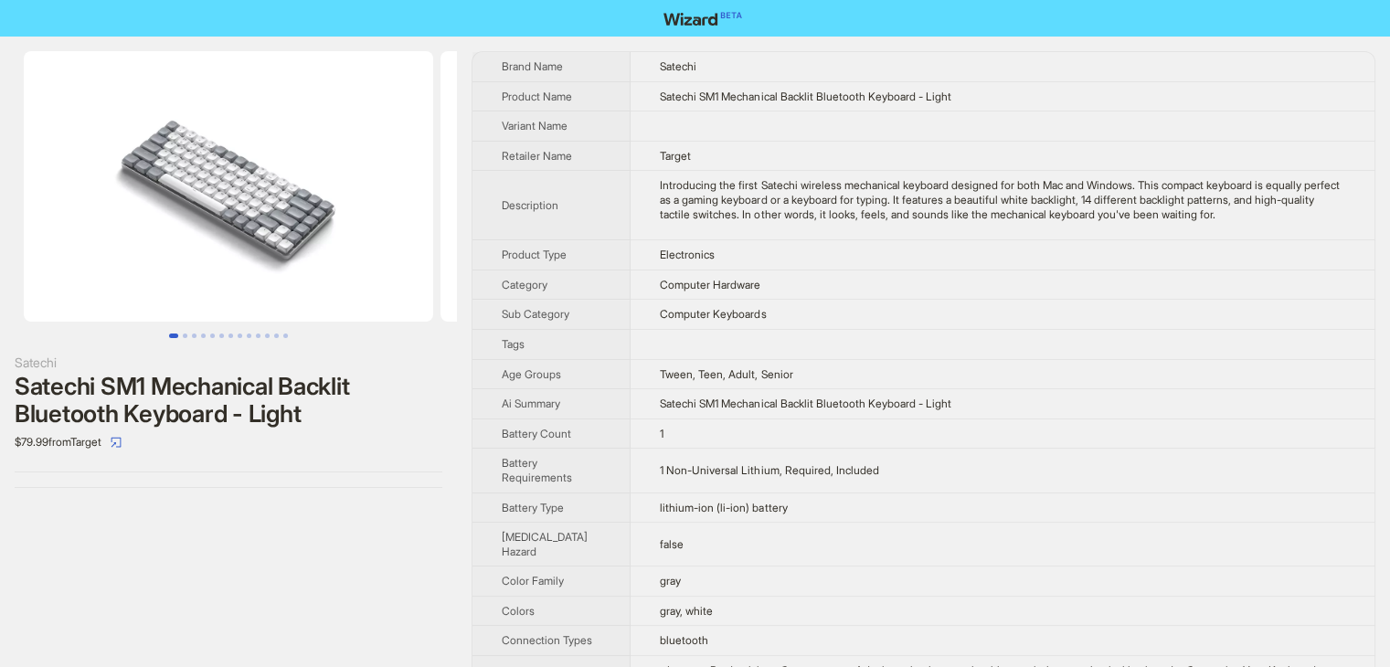
click at [186, 215] on img at bounding box center [228, 186] width 409 height 271
click at [374, 220] on img at bounding box center [228, 186] width 409 height 271
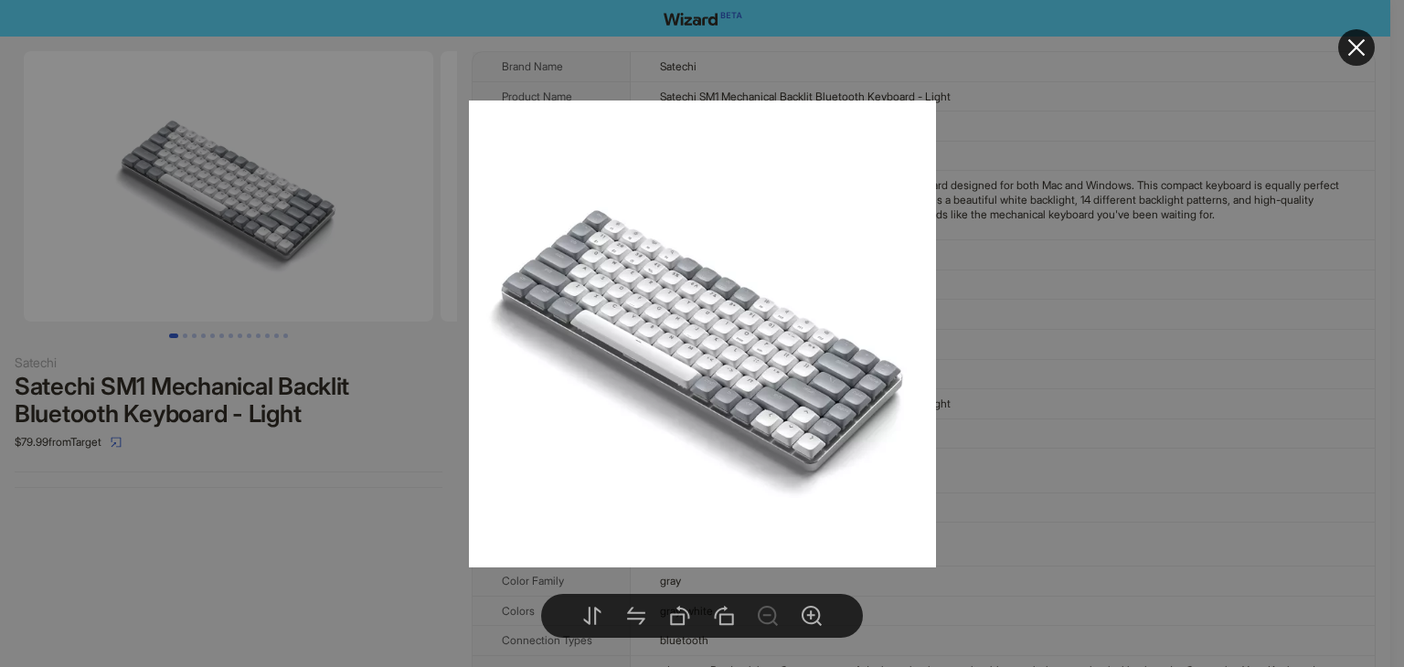
click at [1080, 271] on div at bounding box center [702, 333] width 1404 height 667
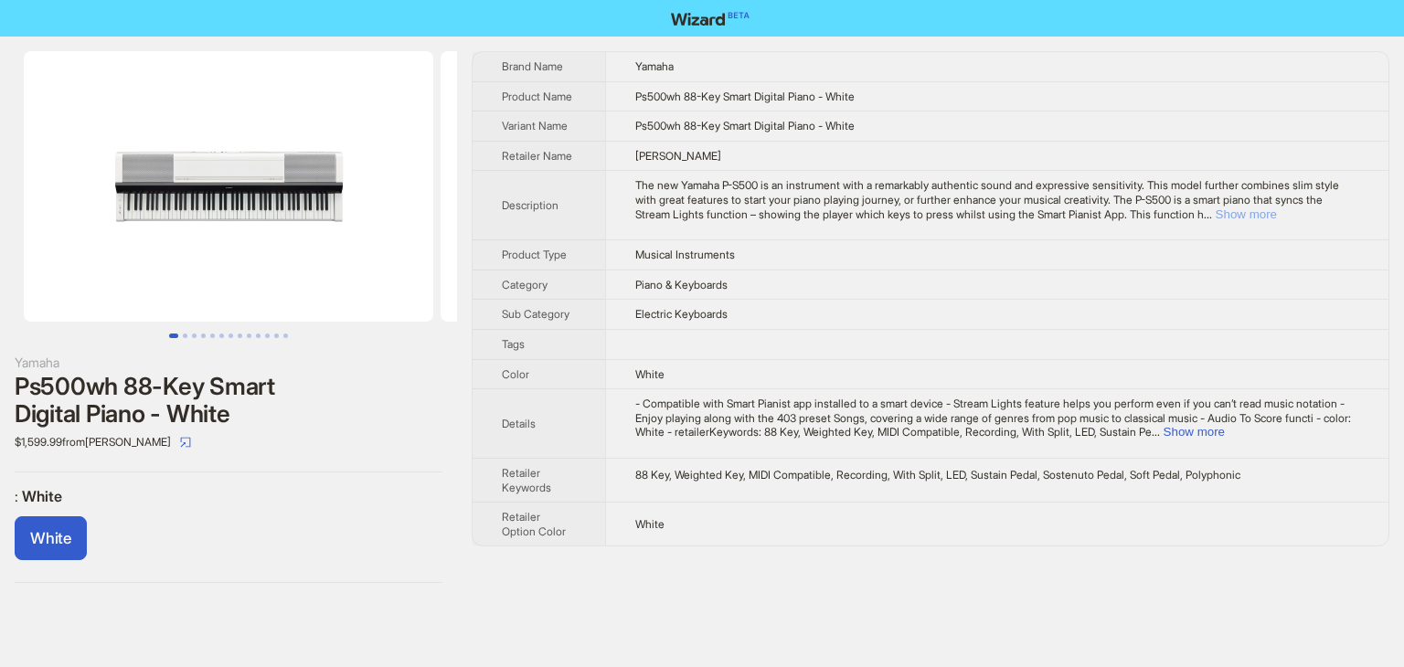
click at [1277, 220] on button "Show more" at bounding box center [1245, 214] width 61 height 14
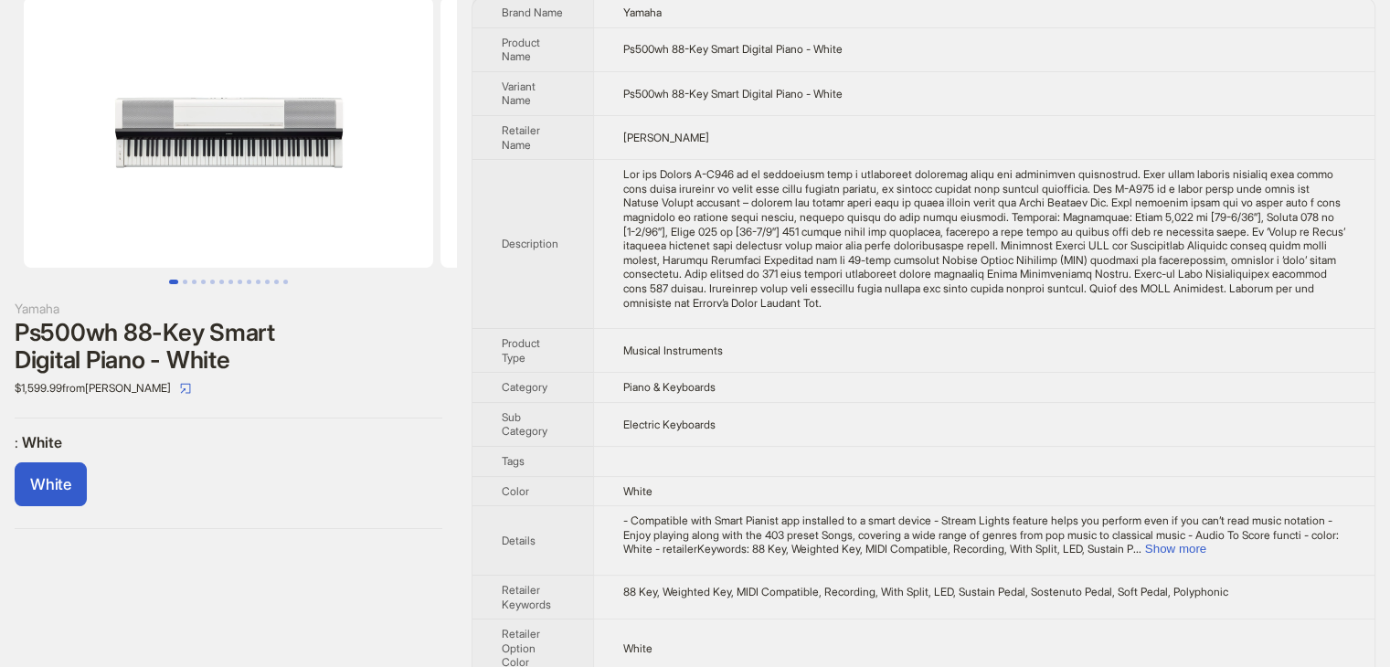
scroll to position [78, 0]
